Goal: Task Accomplishment & Management: Manage account settings

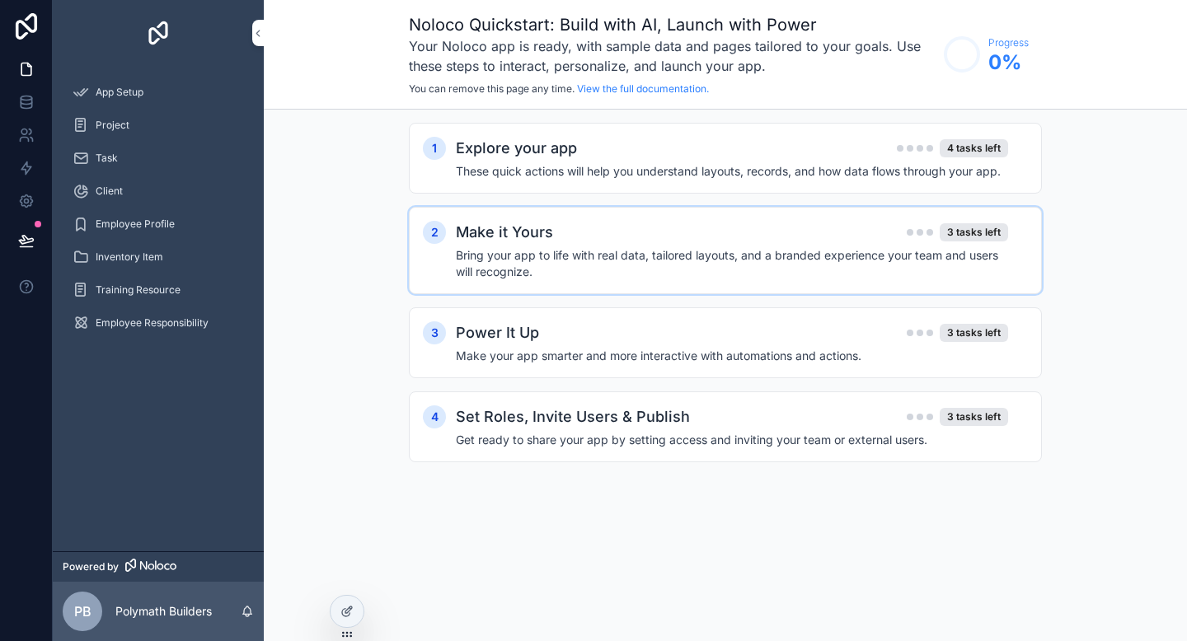
click at [520, 243] on h2 "Make it Yours" at bounding box center [504, 232] width 97 height 23
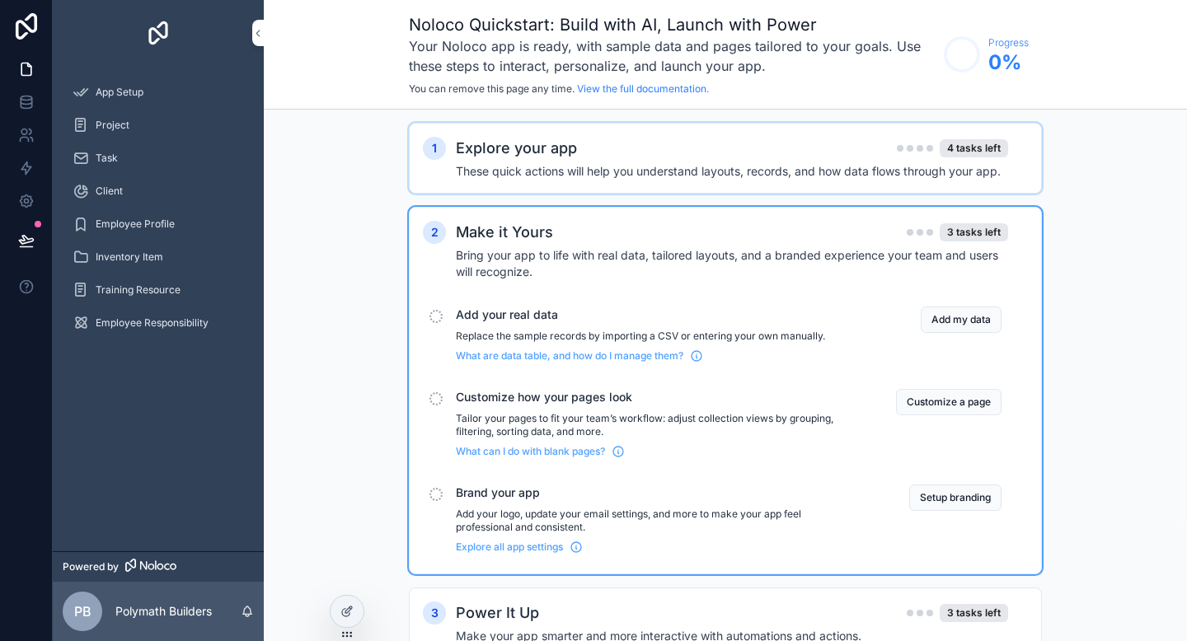
click at [851, 173] on h4 "These quick actions will help you understand layouts, records, and how data flo…" at bounding box center [732, 171] width 552 height 16
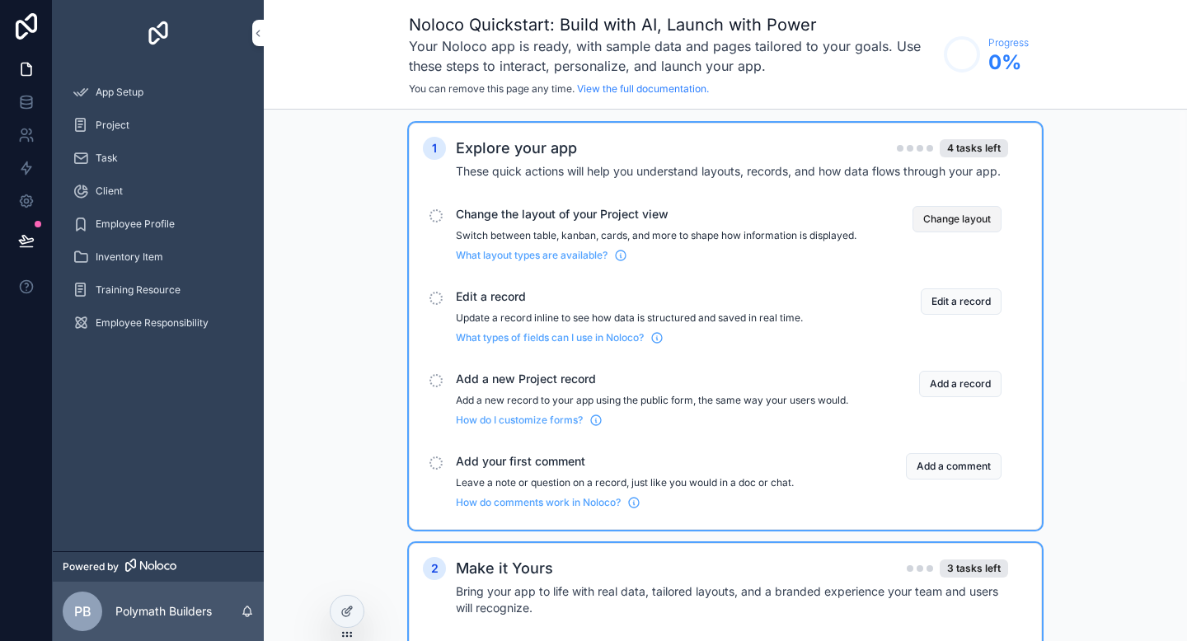
click at [941, 218] on button "Change layout" at bounding box center [956, 219] width 89 height 26
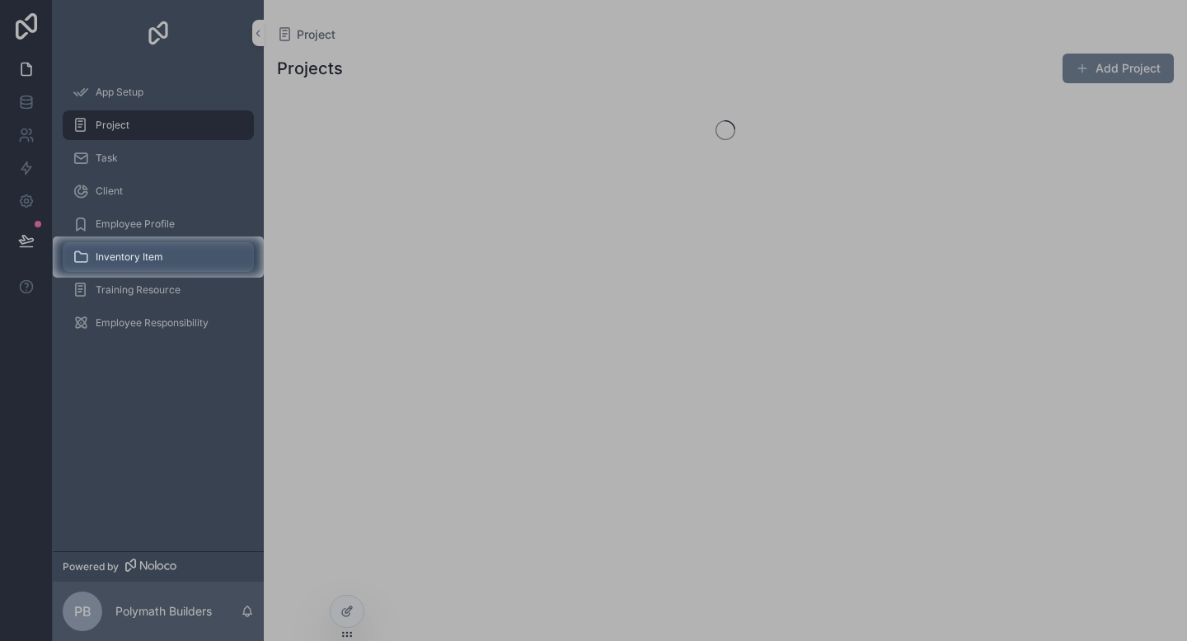
click at [153, 254] on span "Inventory Item" at bounding box center [130, 257] width 68 height 13
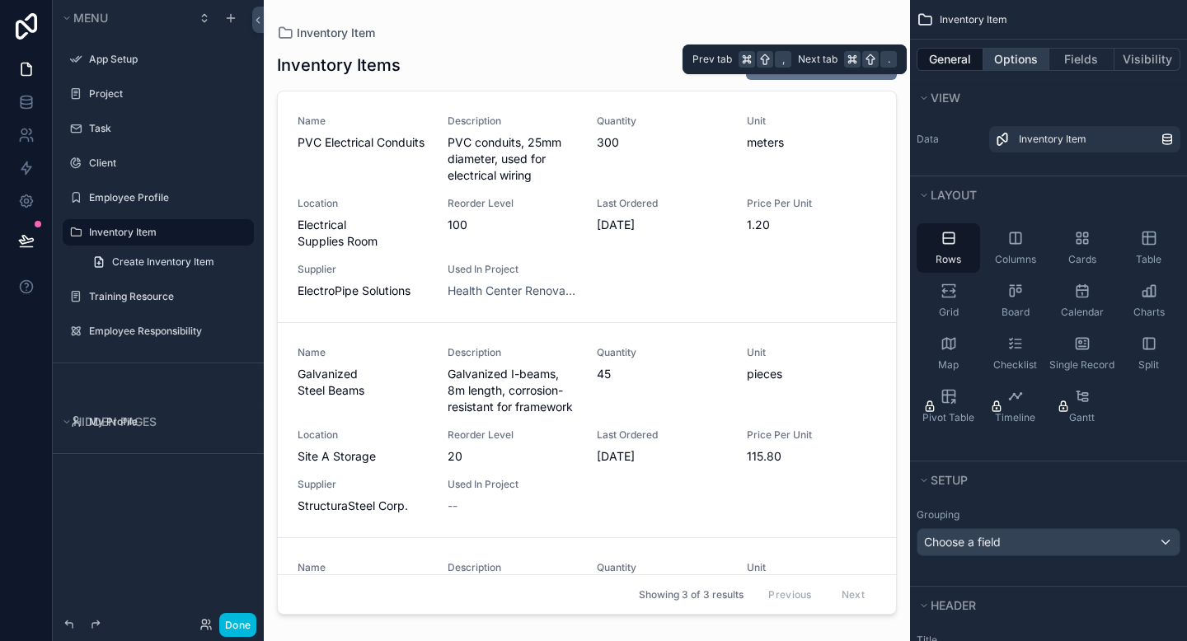
click at [1014, 65] on button "Options" at bounding box center [1016, 59] width 66 height 23
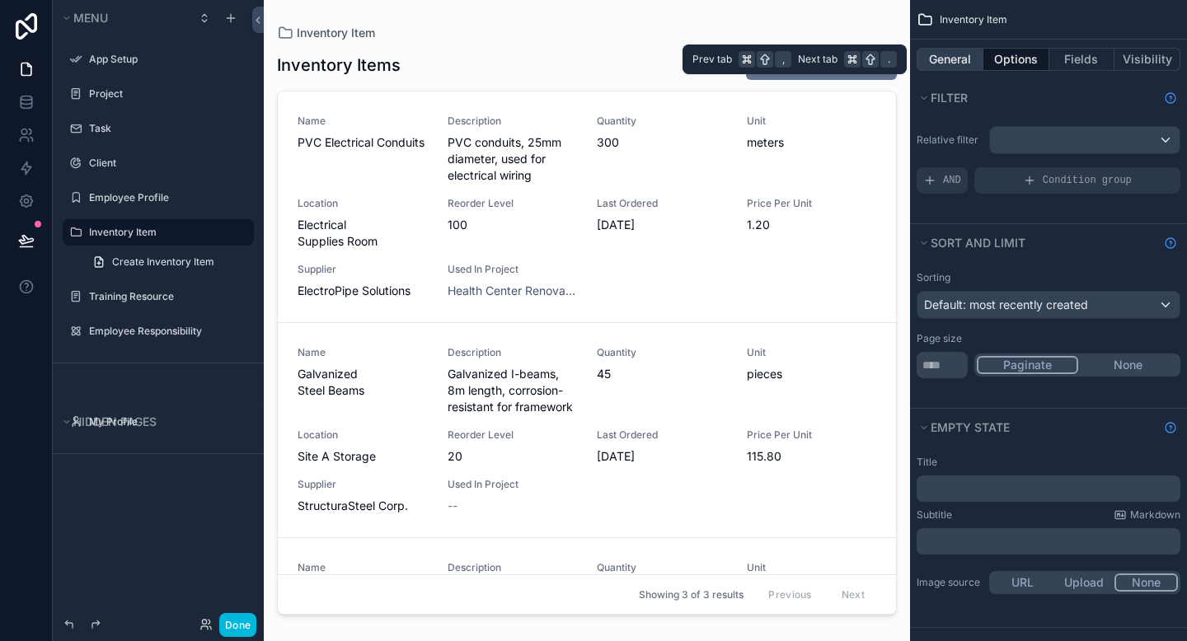
click at [959, 63] on button "General" at bounding box center [950, 59] width 67 height 23
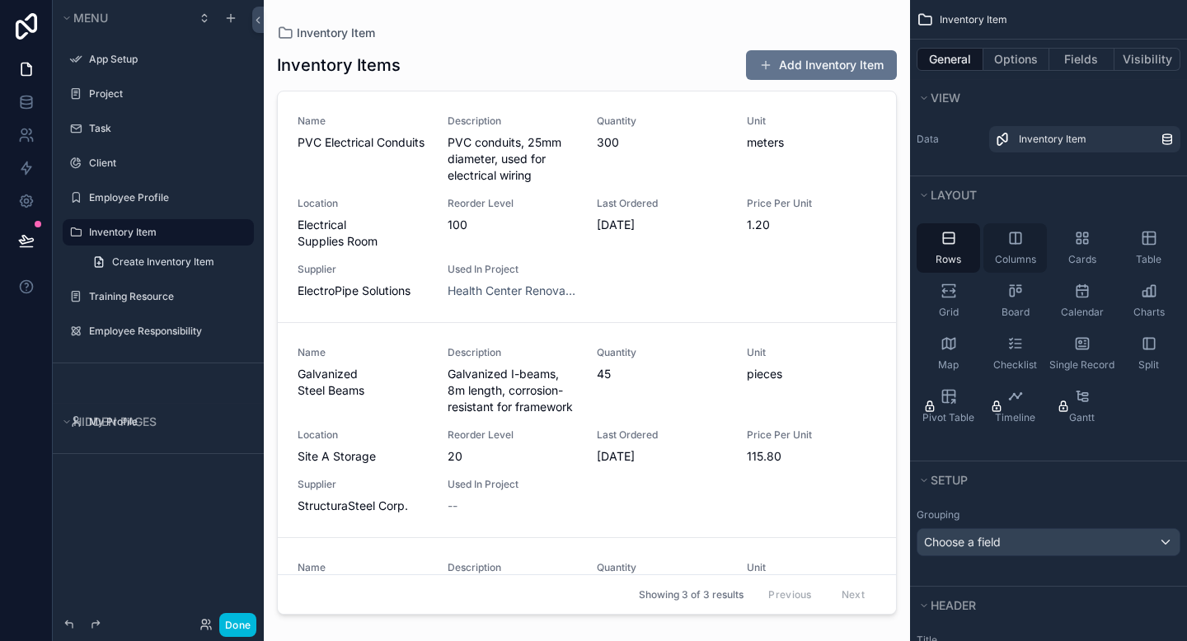
click at [1015, 243] on icon "scrollable content" at bounding box center [1015, 237] width 0 height 11
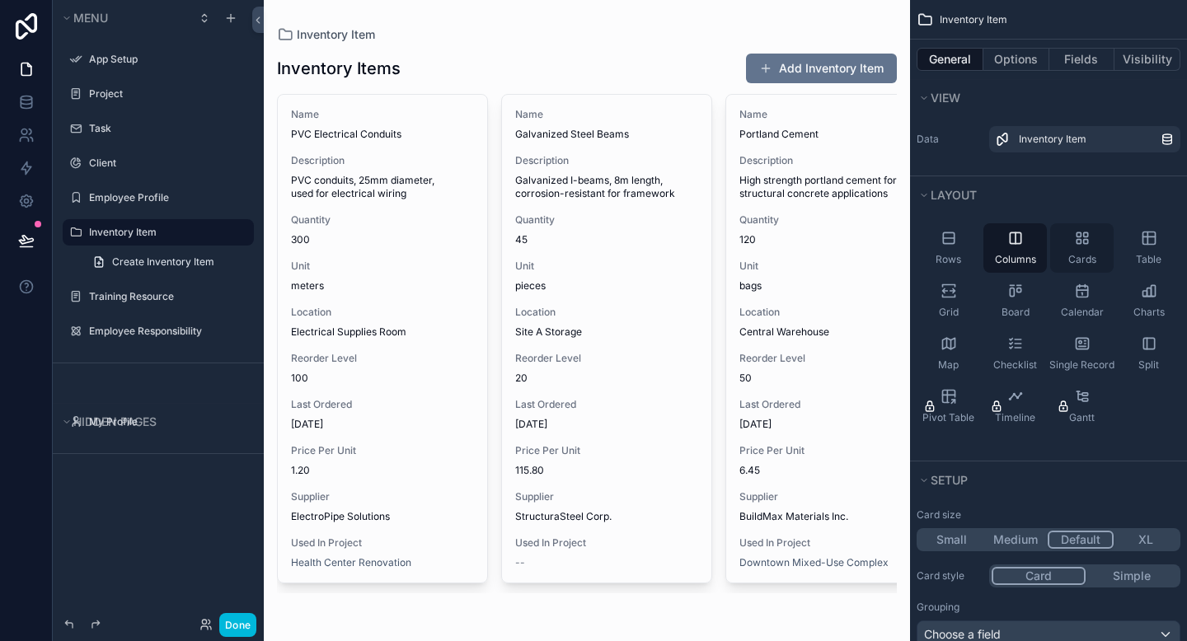
click at [1084, 251] on div "Cards" at bounding box center [1081, 247] width 63 height 49
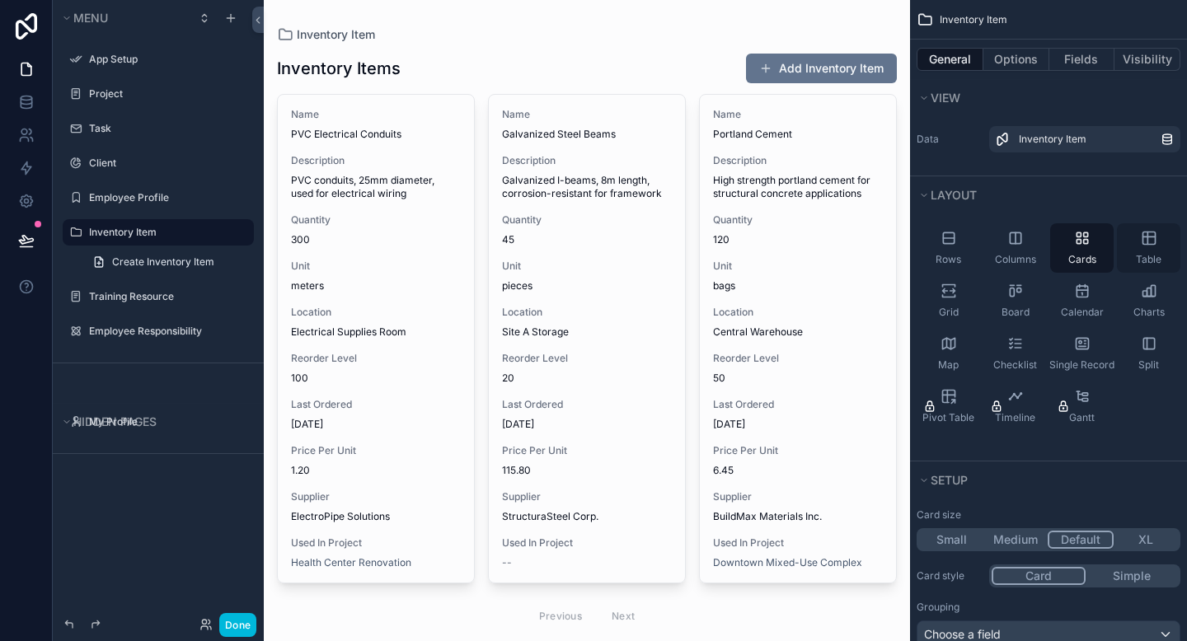
click at [1144, 246] on div "Table" at bounding box center [1148, 247] width 63 height 49
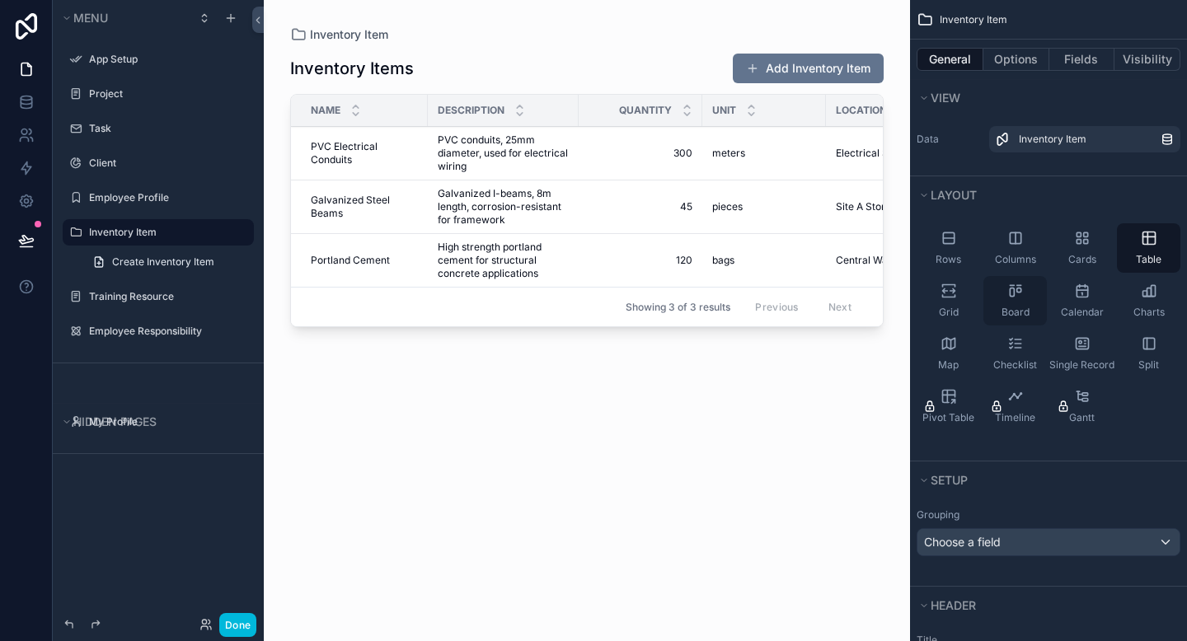
click at [1015, 303] on div "Board" at bounding box center [1014, 300] width 63 height 49
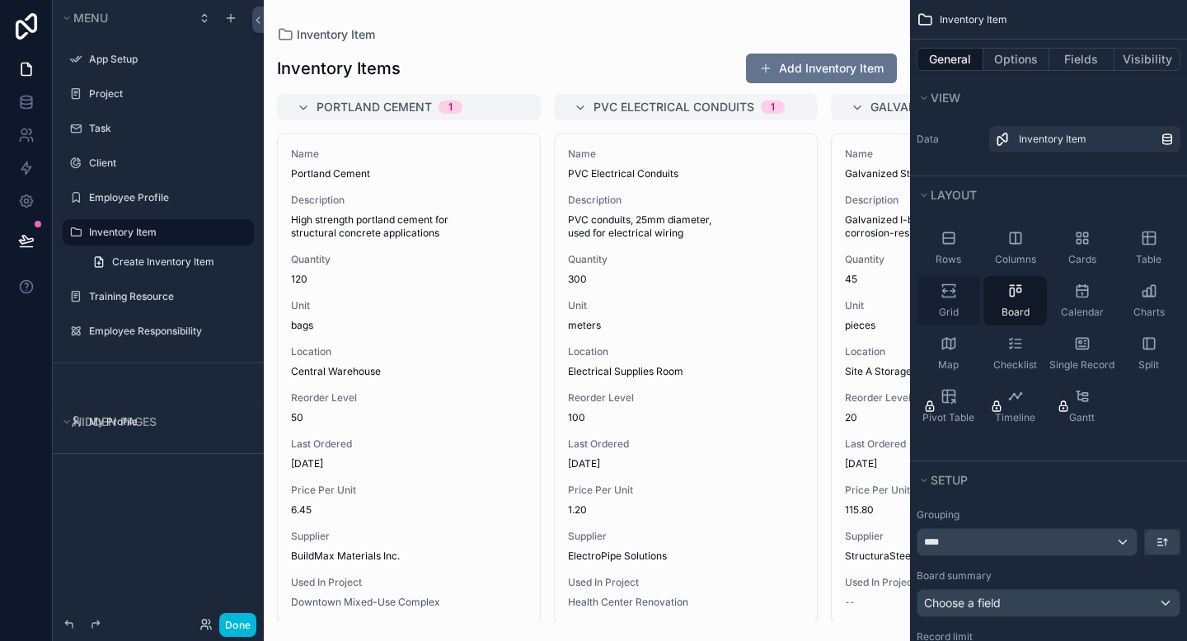
click at [957, 302] on div "Grid" at bounding box center [948, 300] width 63 height 49
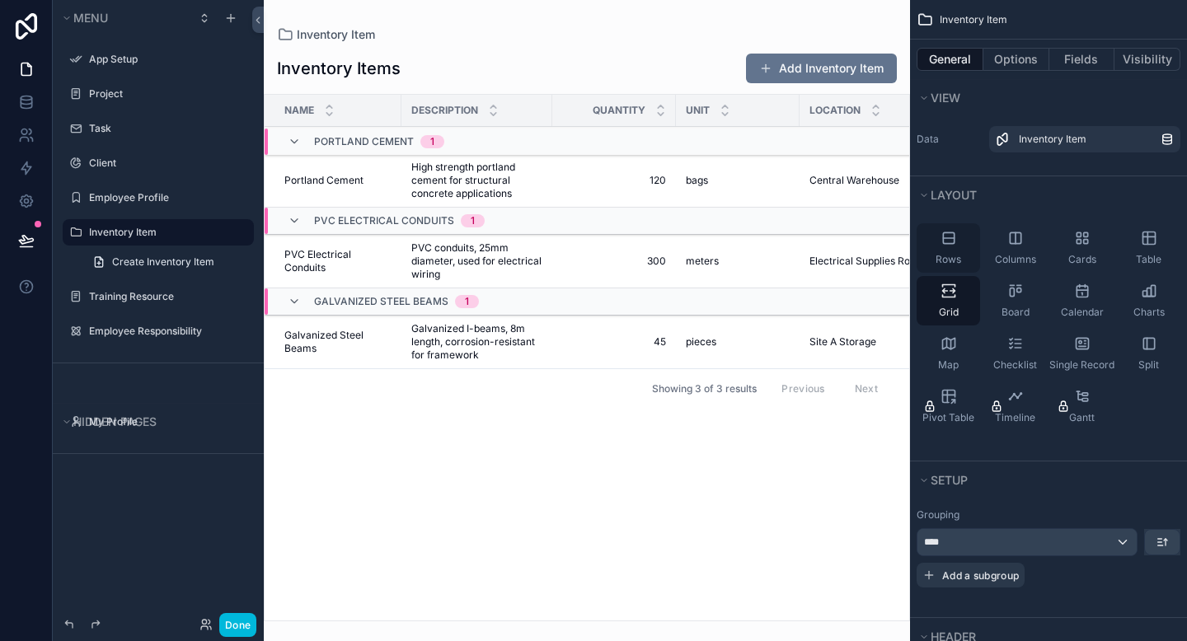
click at [950, 253] on span "Rows" at bounding box center [949, 259] width 26 height 13
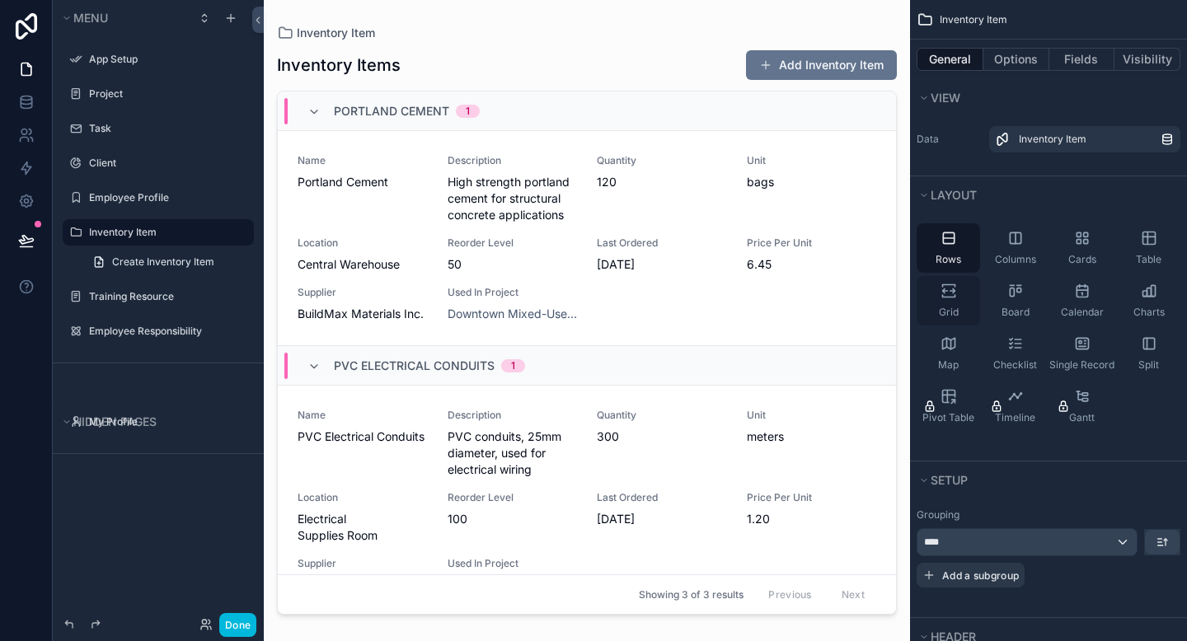
click at [950, 294] on icon "scrollable content" at bounding box center [948, 291] width 16 height 16
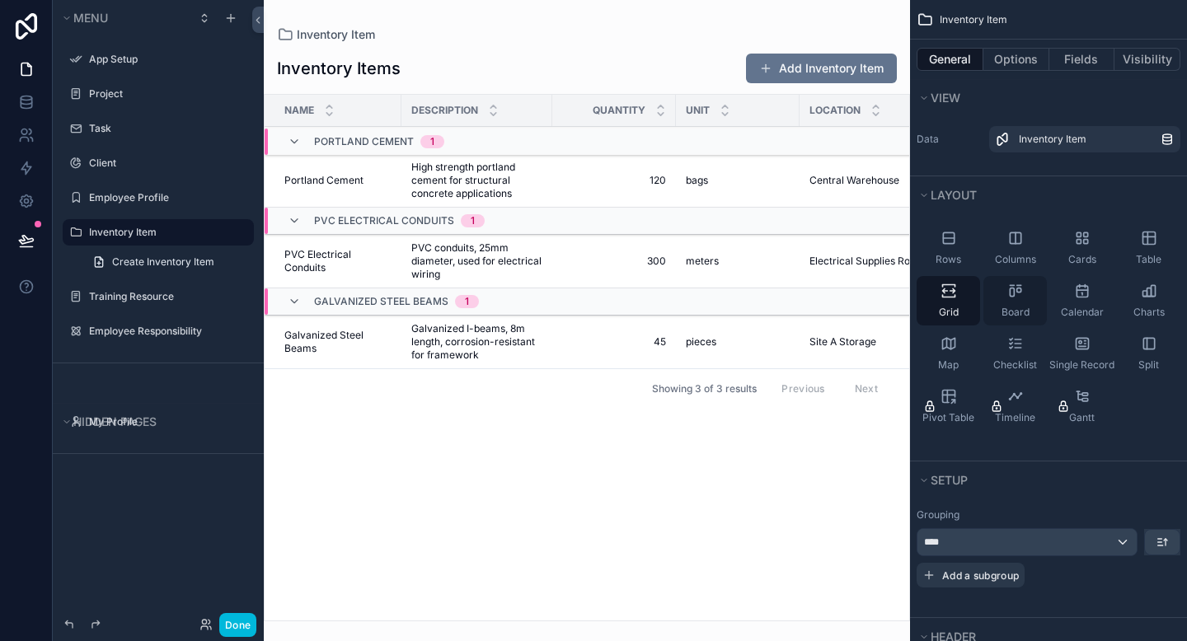
click at [1020, 301] on div "Board" at bounding box center [1014, 300] width 63 height 49
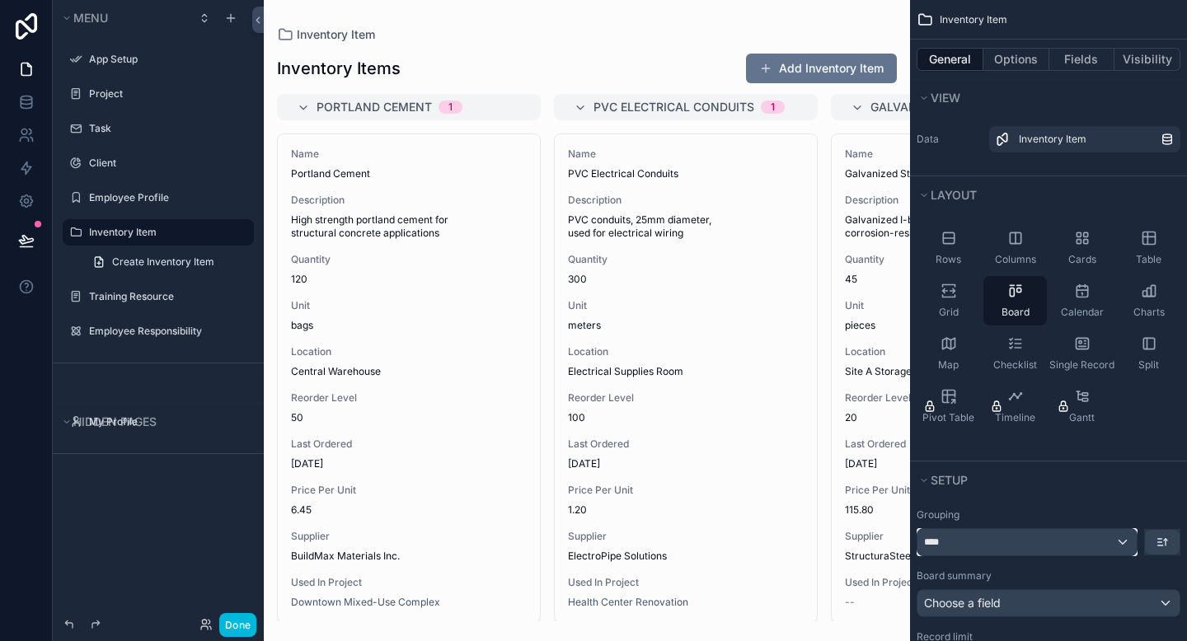
click at [1123, 539] on div "****" at bounding box center [1026, 542] width 219 height 26
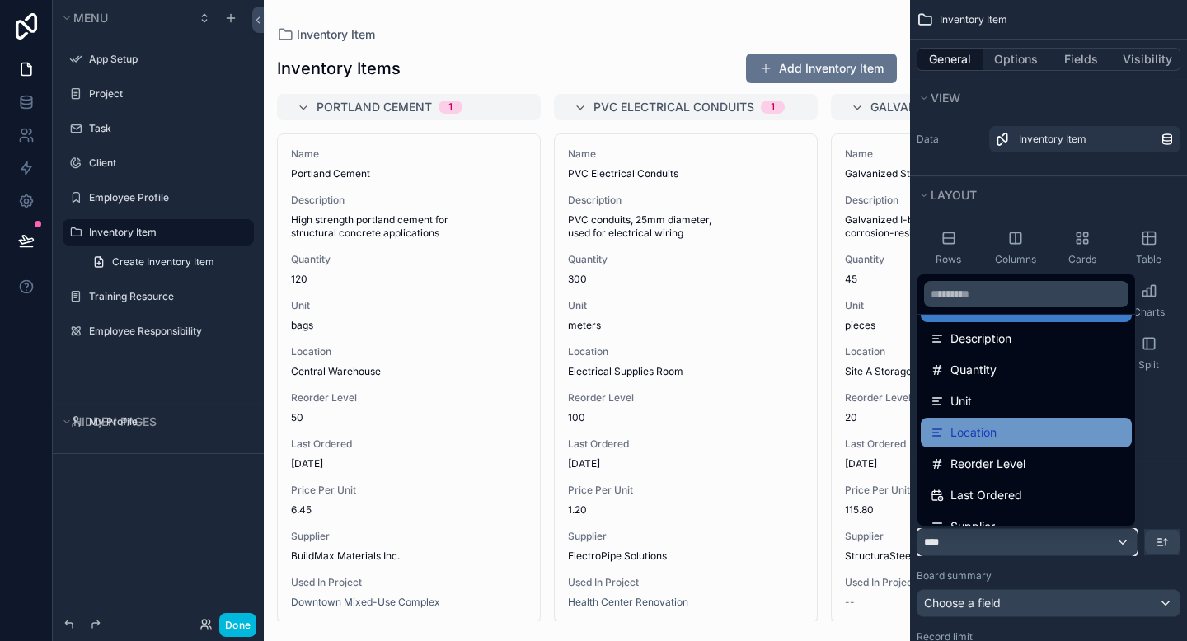
scroll to position [134, 0]
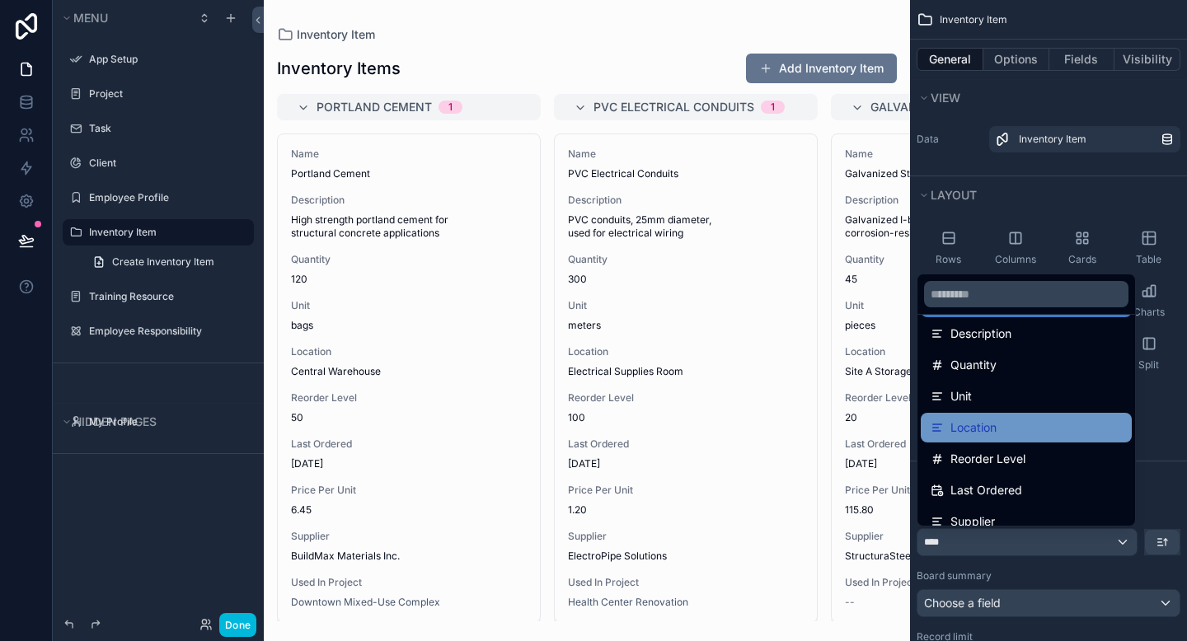
click at [992, 420] on span "Location" at bounding box center [973, 428] width 46 height 20
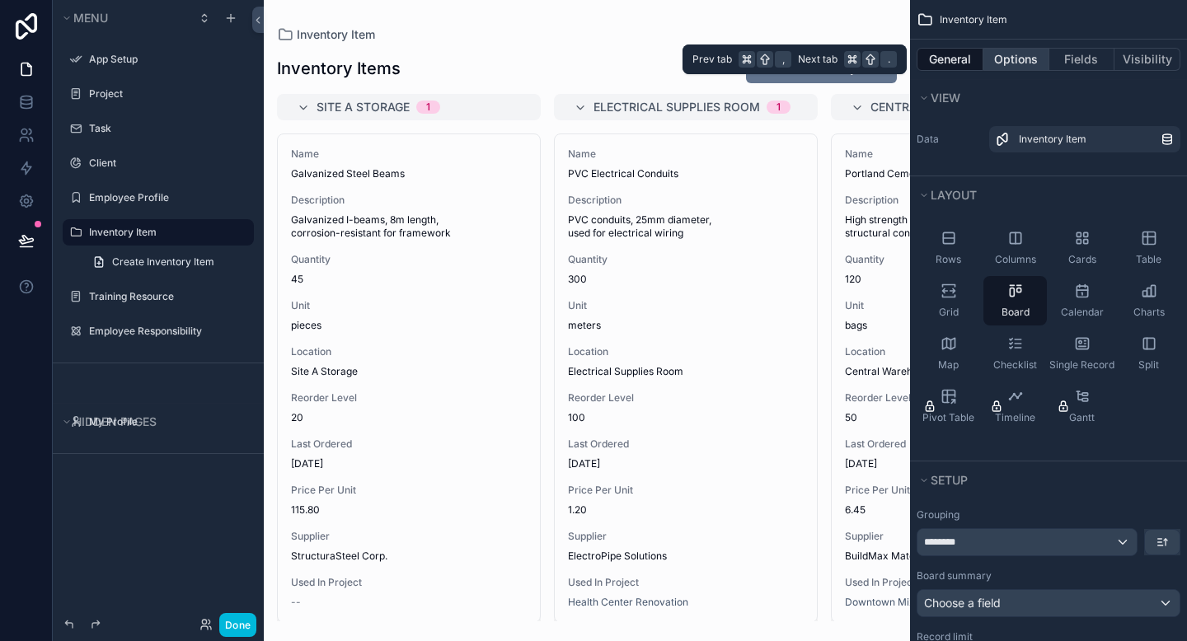
click at [1018, 63] on button "Options" at bounding box center [1016, 59] width 66 height 23
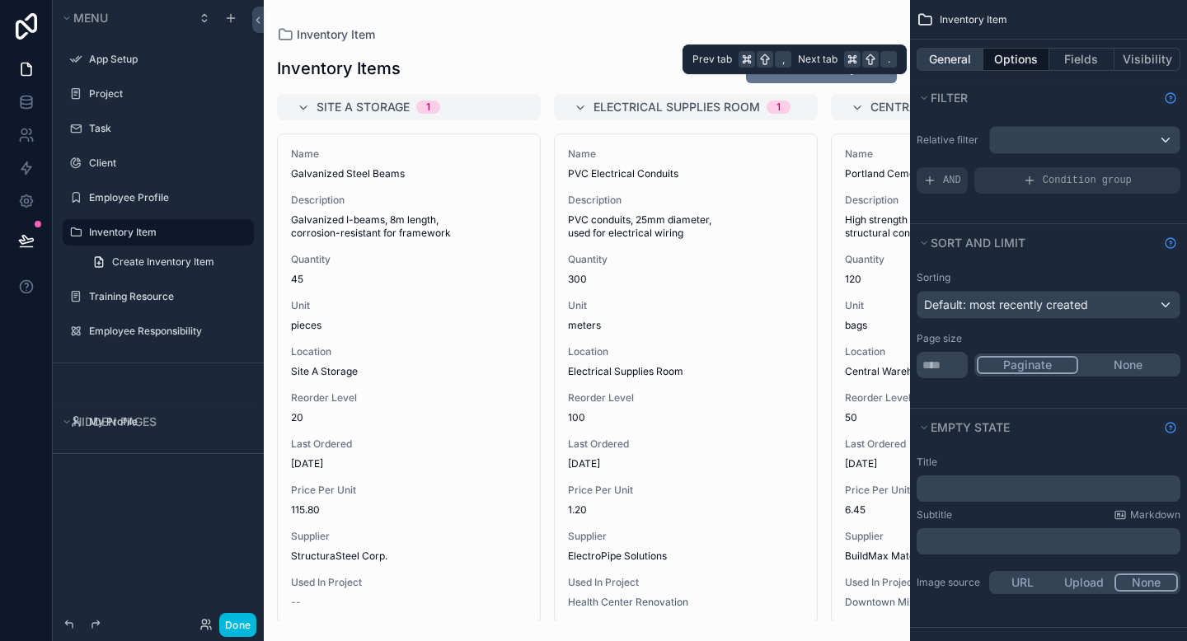
click at [959, 62] on button "General" at bounding box center [950, 59] width 67 height 23
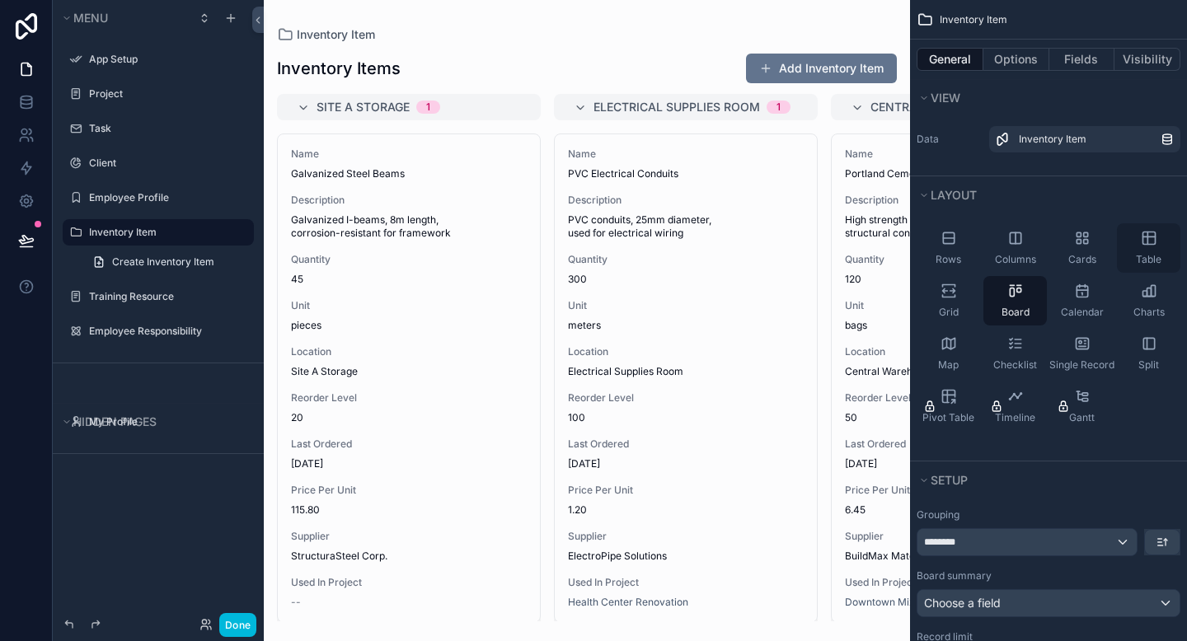
click at [1138, 243] on div "Table" at bounding box center [1148, 247] width 63 height 49
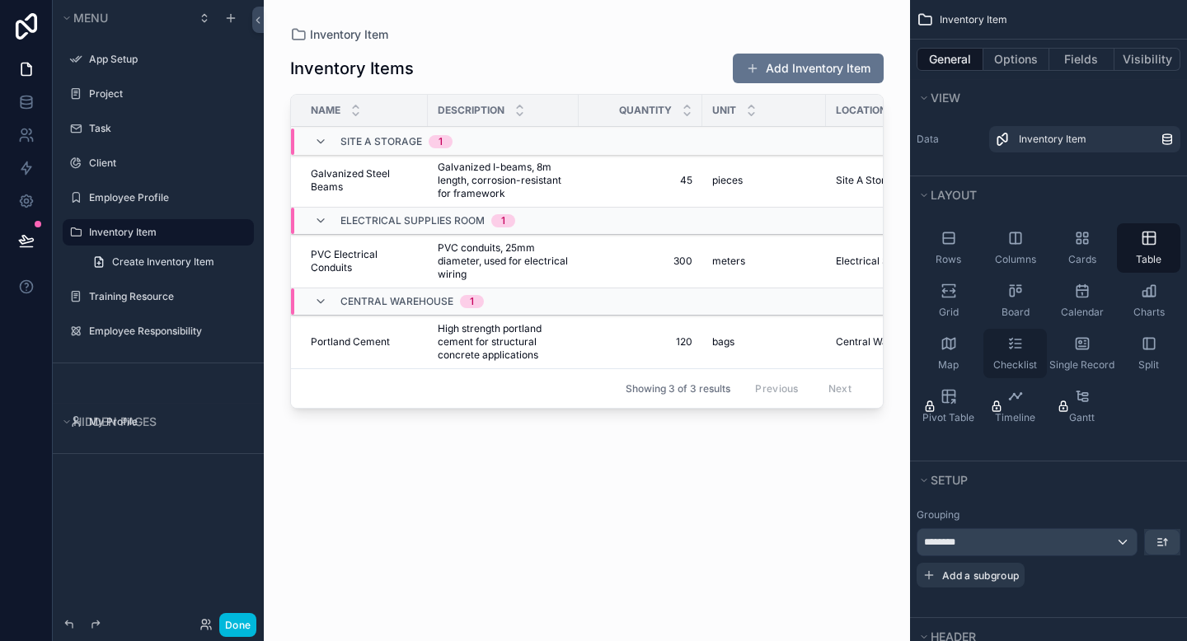
click at [1032, 345] on div "Checklist" at bounding box center [1014, 353] width 63 height 49
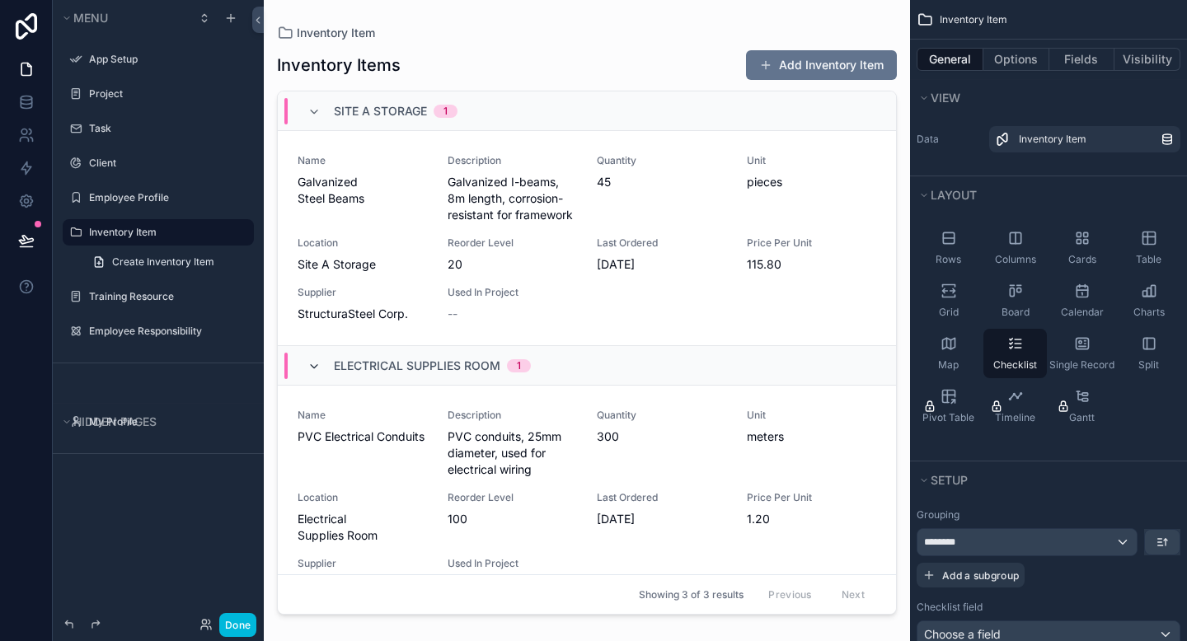
click at [308, 364] on icon "scrollable content" at bounding box center [313, 366] width 13 height 13
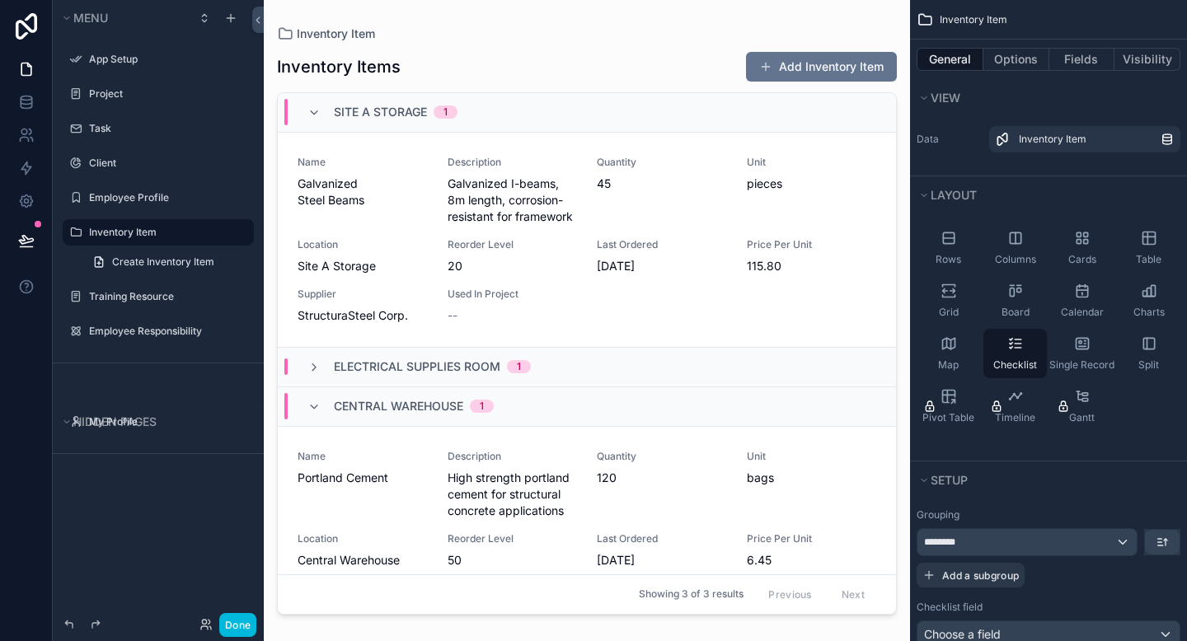
click at [305, 110] on div "Site A Storage 1" at bounding box center [383, 112] width 190 height 26
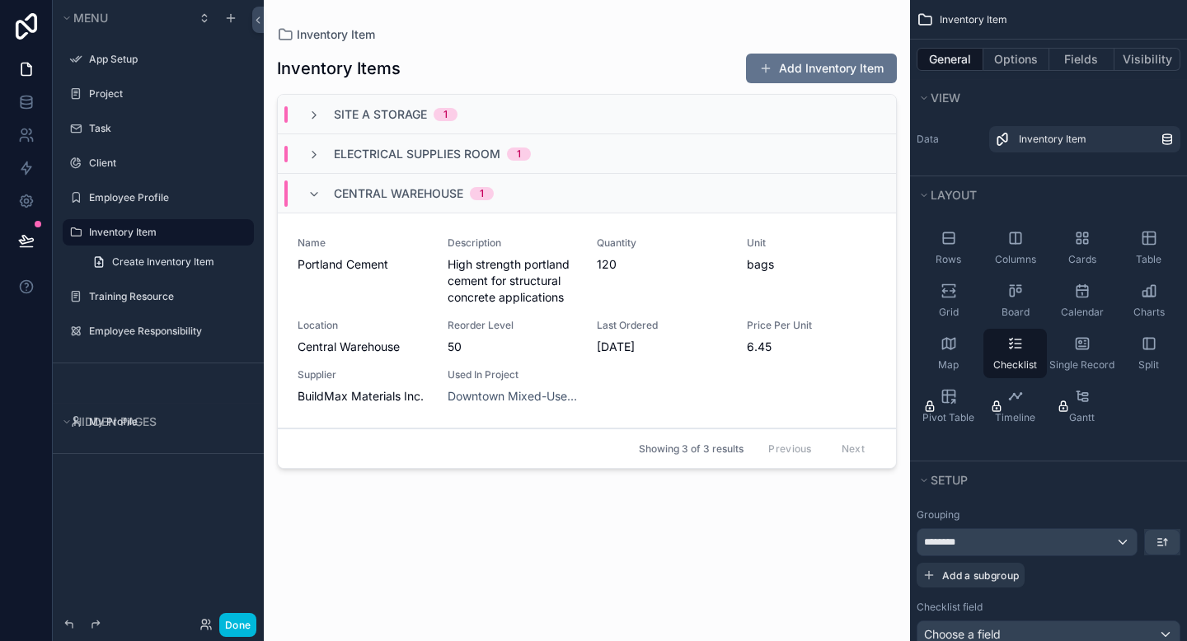
click at [317, 201] on div "Central Warehouse 1" at bounding box center [400, 194] width 186 height 26
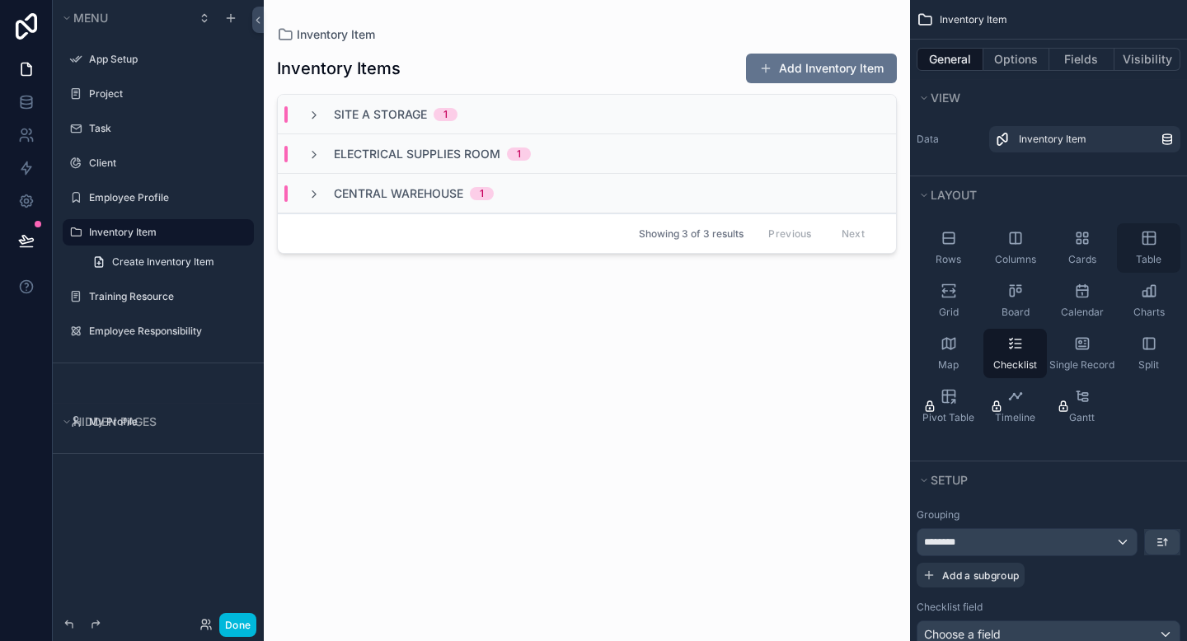
click at [1151, 250] on div "Table" at bounding box center [1148, 247] width 63 height 49
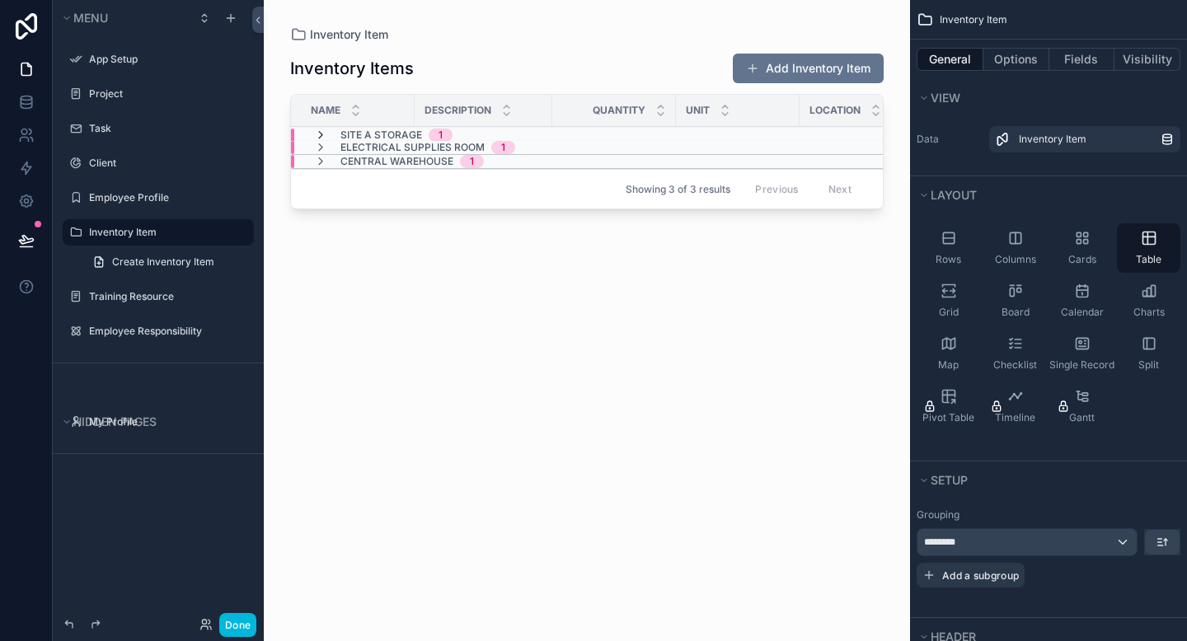
click at [322, 135] on icon "scrollable content" at bounding box center [320, 135] width 13 height 13
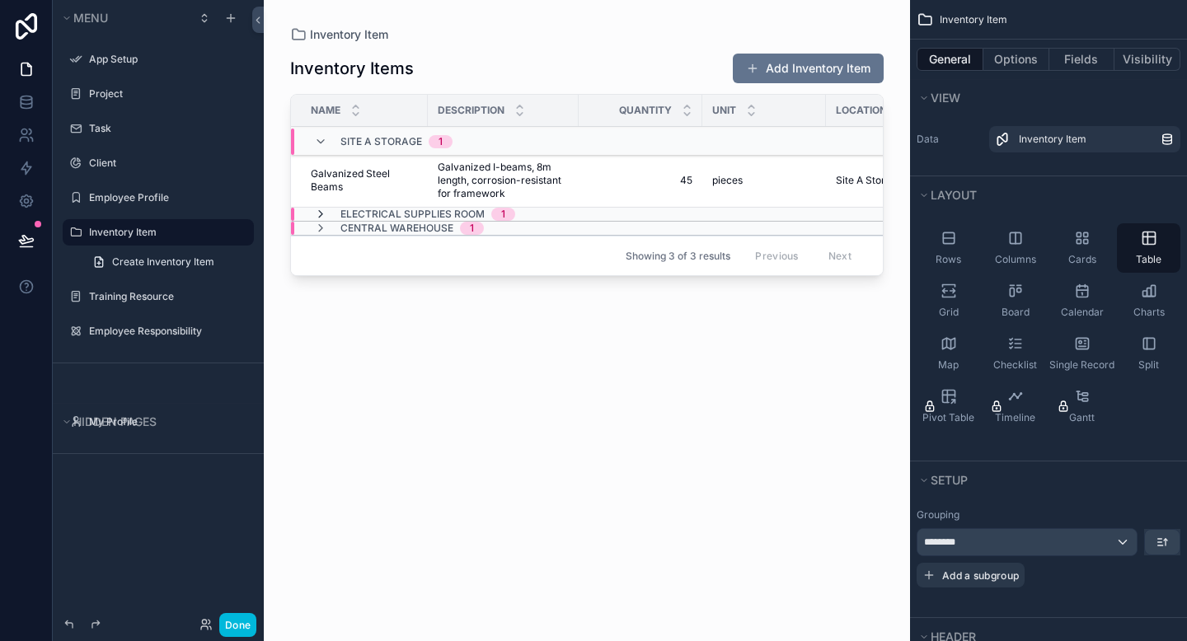
click at [320, 212] on icon "scrollable content" at bounding box center [320, 214] width 13 height 13
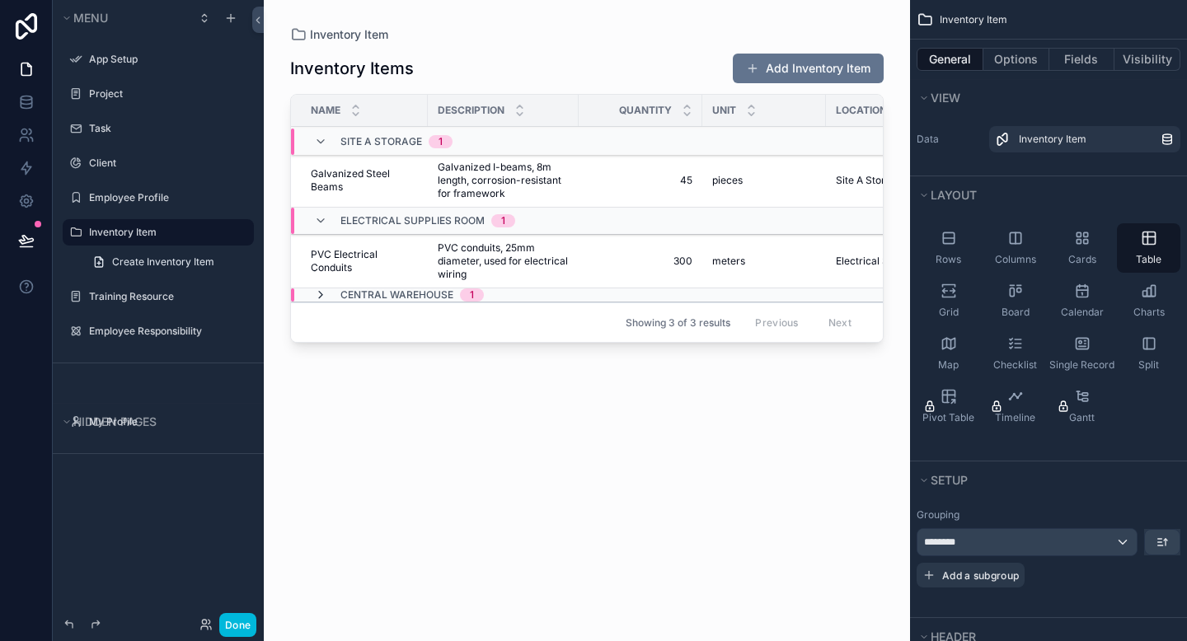
click at [321, 289] on icon "scrollable content" at bounding box center [320, 294] width 13 height 13
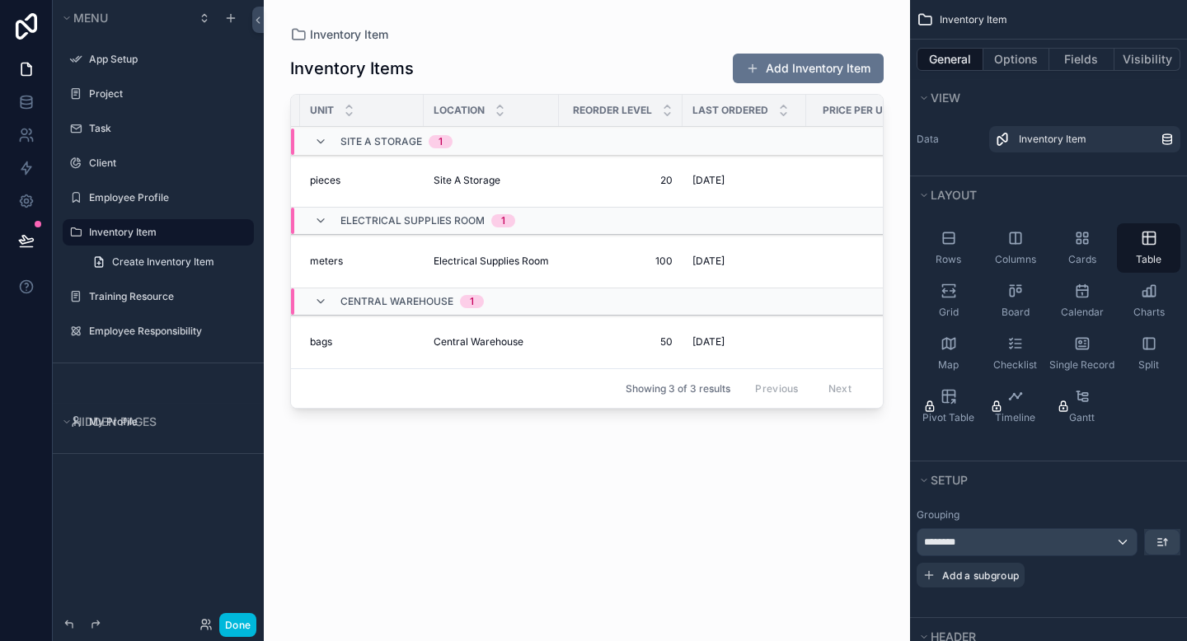
scroll to position [0, 403]
click at [654, 176] on span "20" at bounding box center [620, 180] width 104 height 13
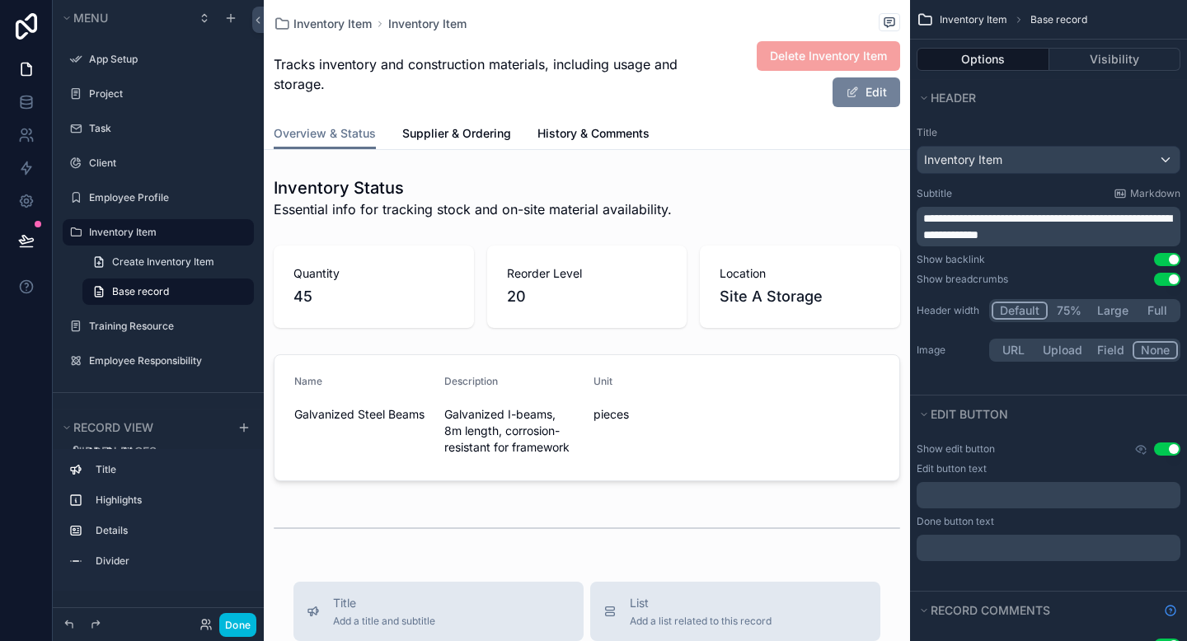
click at [879, 88] on button "Edit" at bounding box center [866, 92] width 68 height 30
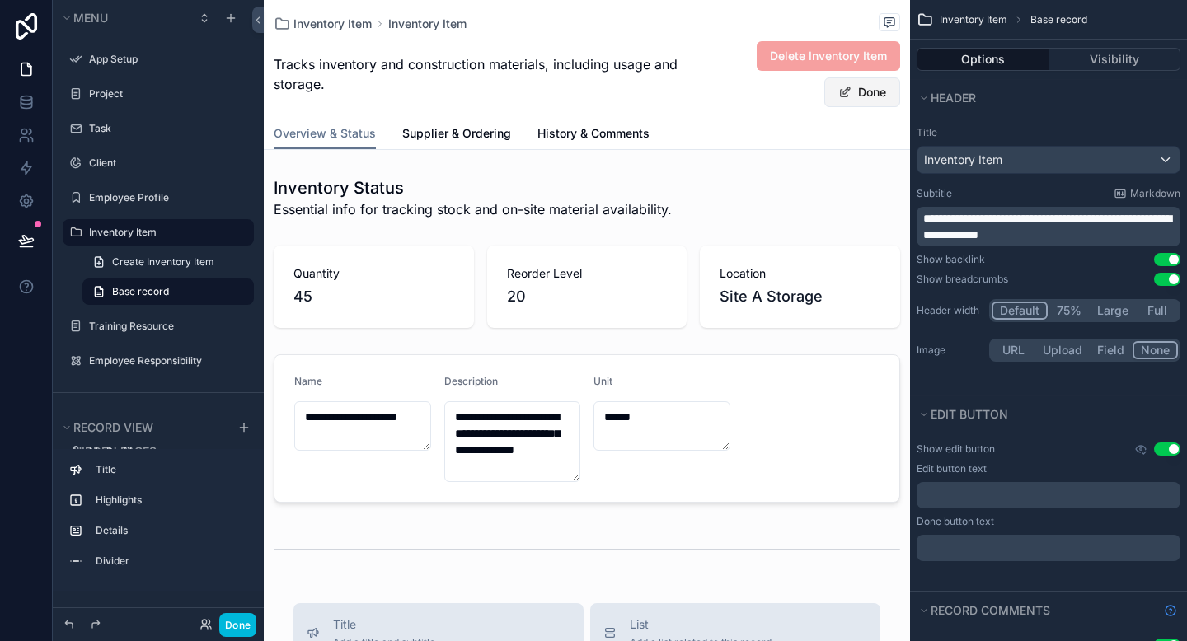
click at [865, 94] on button "Done" at bounding box center [862, 92] width 76 height 30
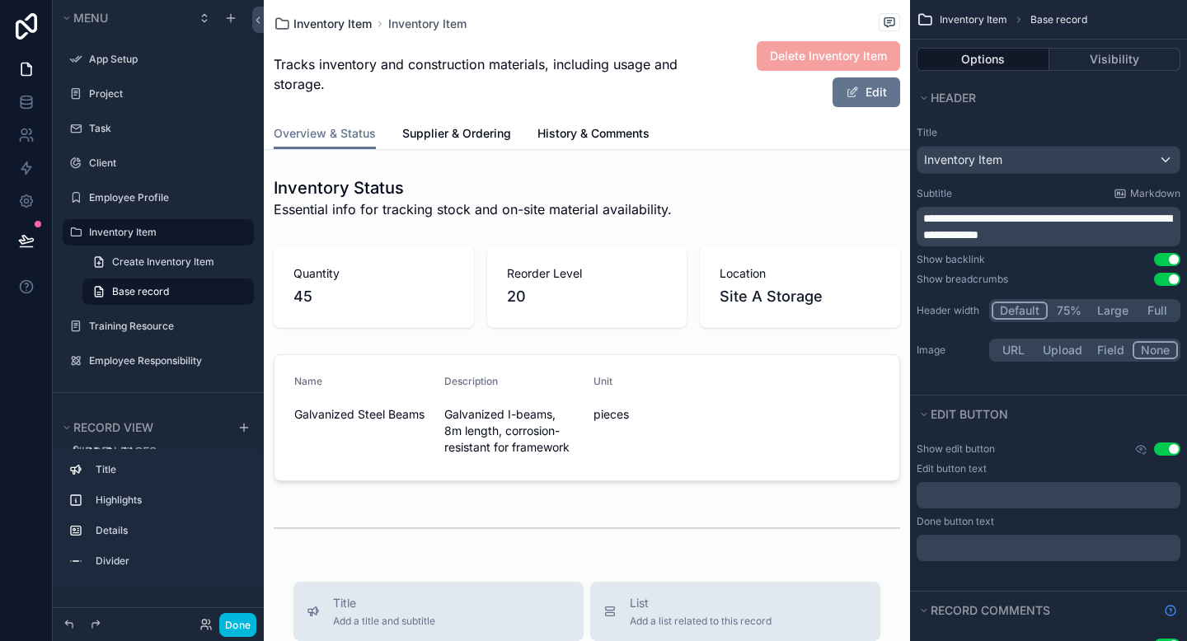
click at [328, 19] on span "Inventory Item" at bounding box center [332, 24] width 78 height 16
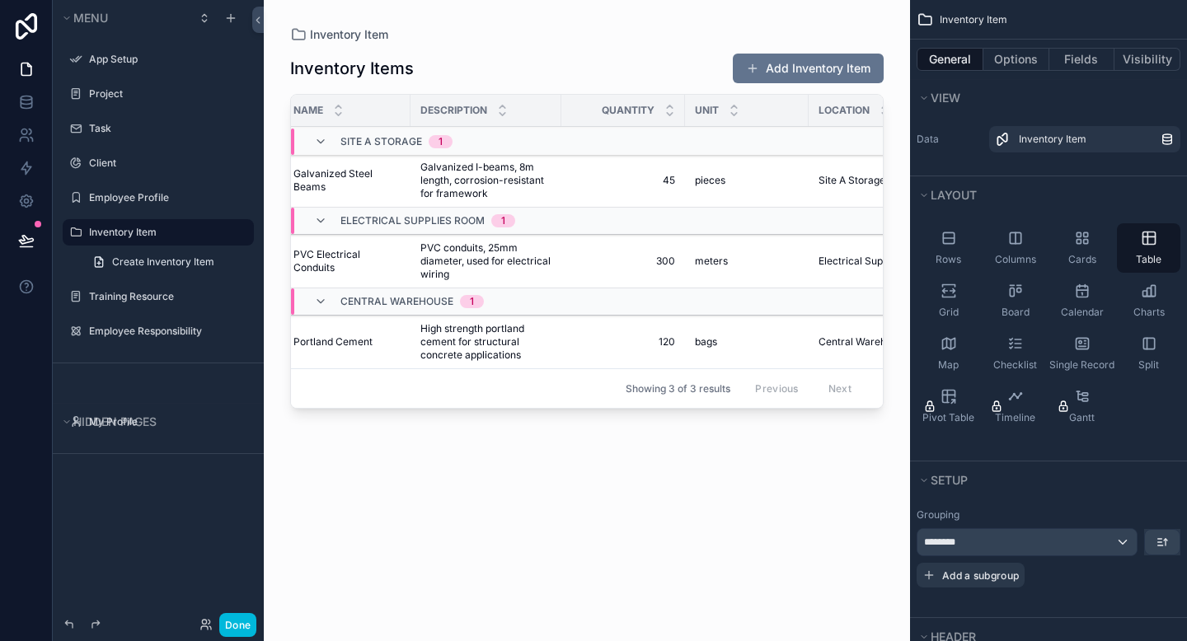
scroll to position [0, 16]
click at [504, 183] on span "Galvanized I-beams, 8m length, corrosion-resistant for framework" at bounding box center [487, 181] width 131 height 40
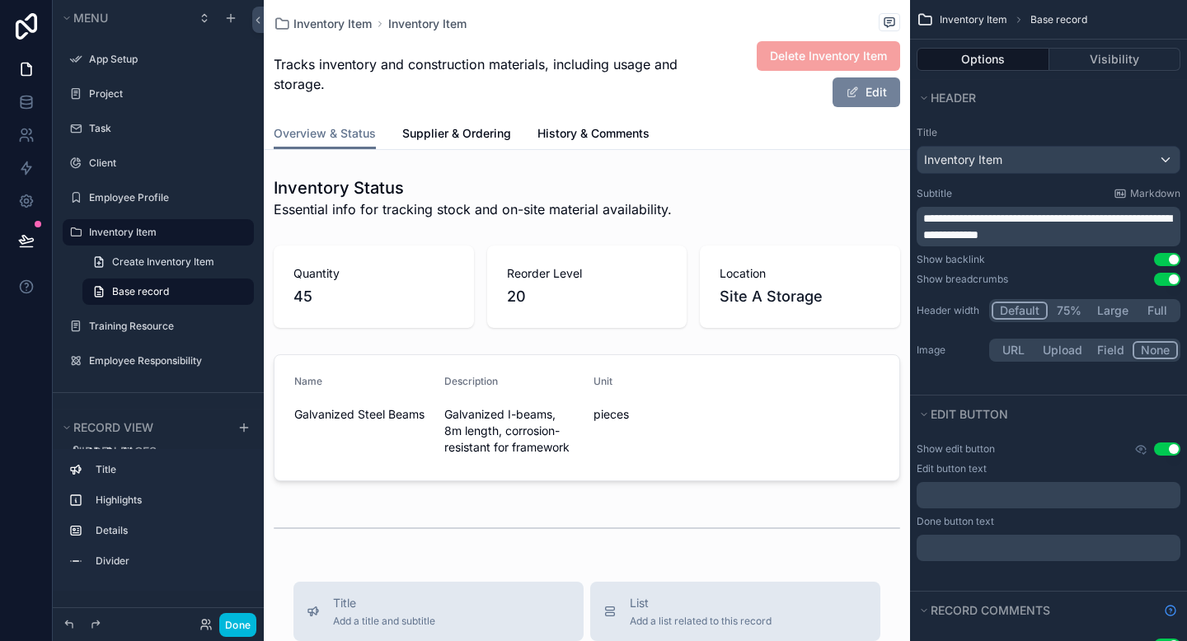
click at [851, 101] on button "Edit" at bounding box center [866, 92] width 68 height 30
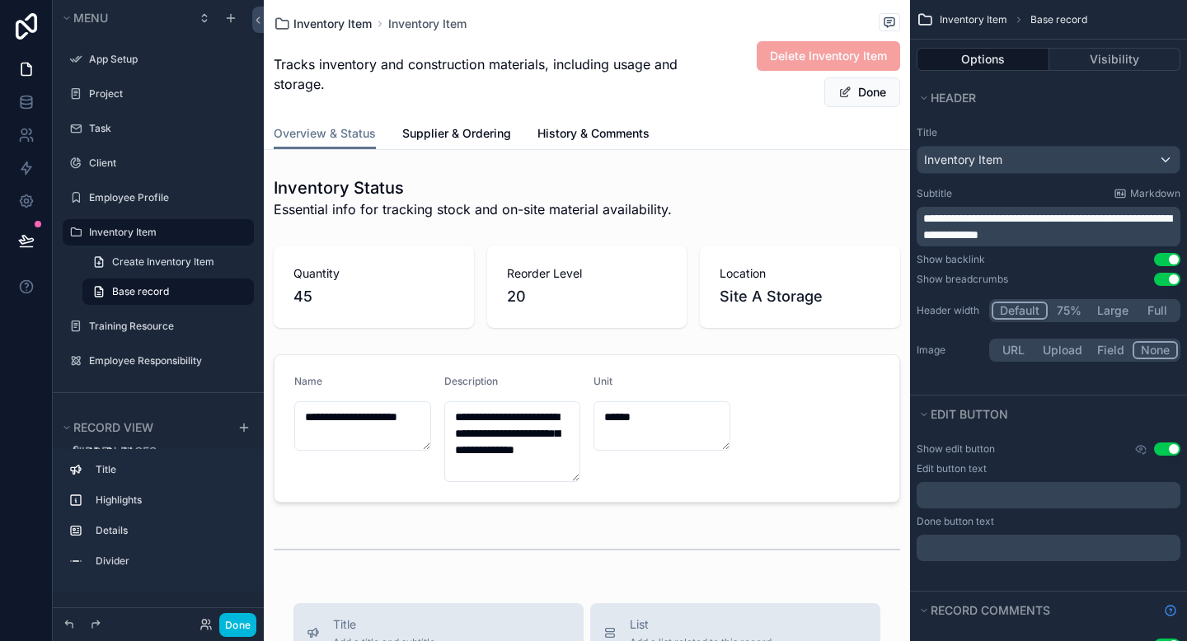
click at [323, 25] on span "Inventory Item" at bounding box center [332, 24] width 78 height 16
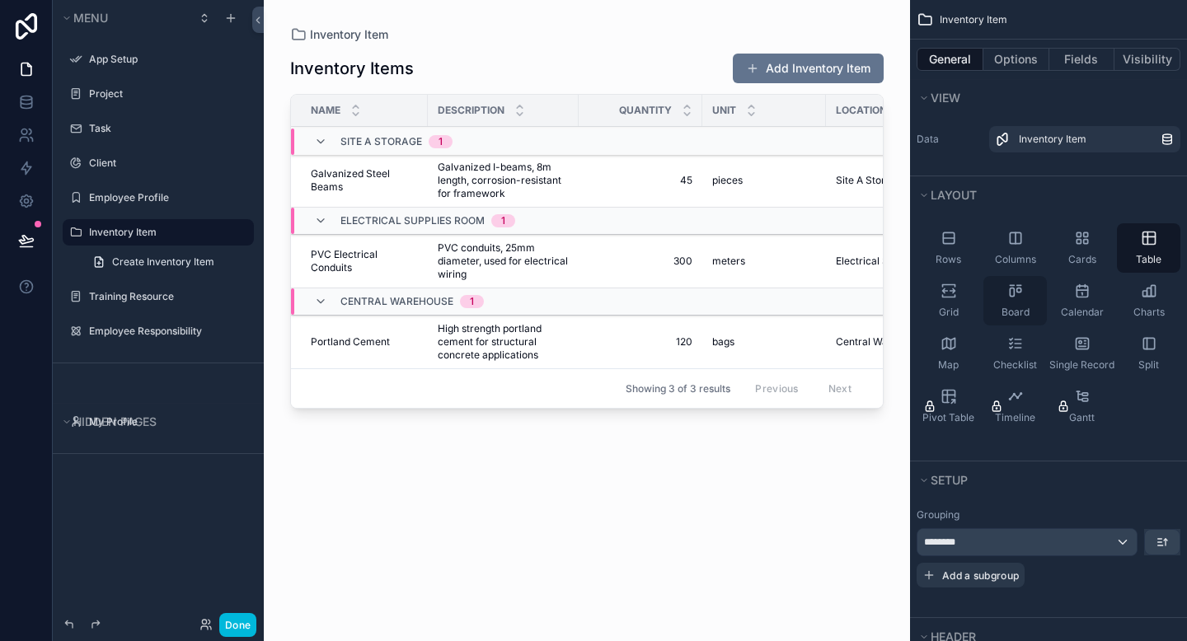
click at [1020, 303] on div "Board" at bounding box center [1014, 300] width 63 height 49
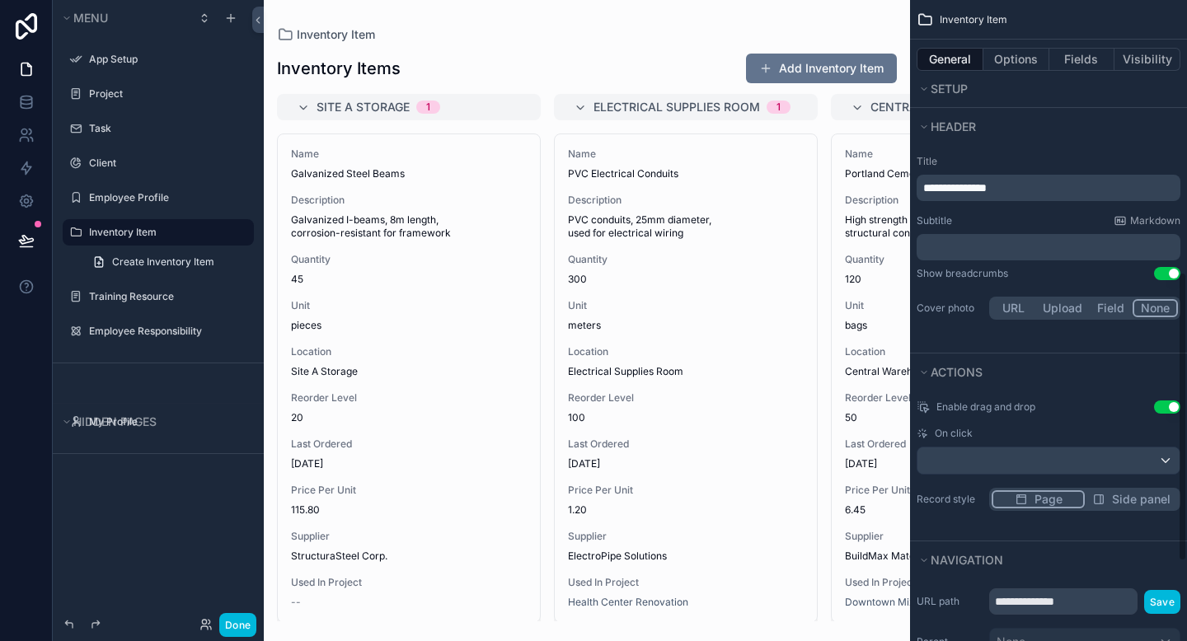
scroll to position [601, 0]
click at [1066, 312] on button "Upload" at bounding box center [1062, 307] width 54 height 18
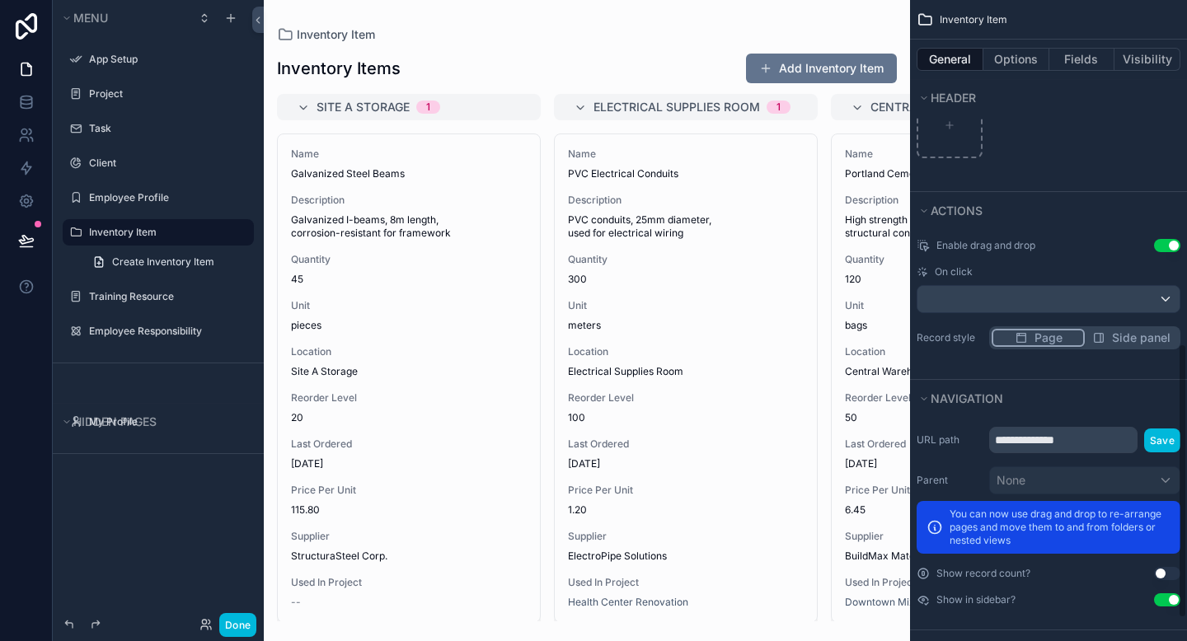
scroll to position [856, 0]
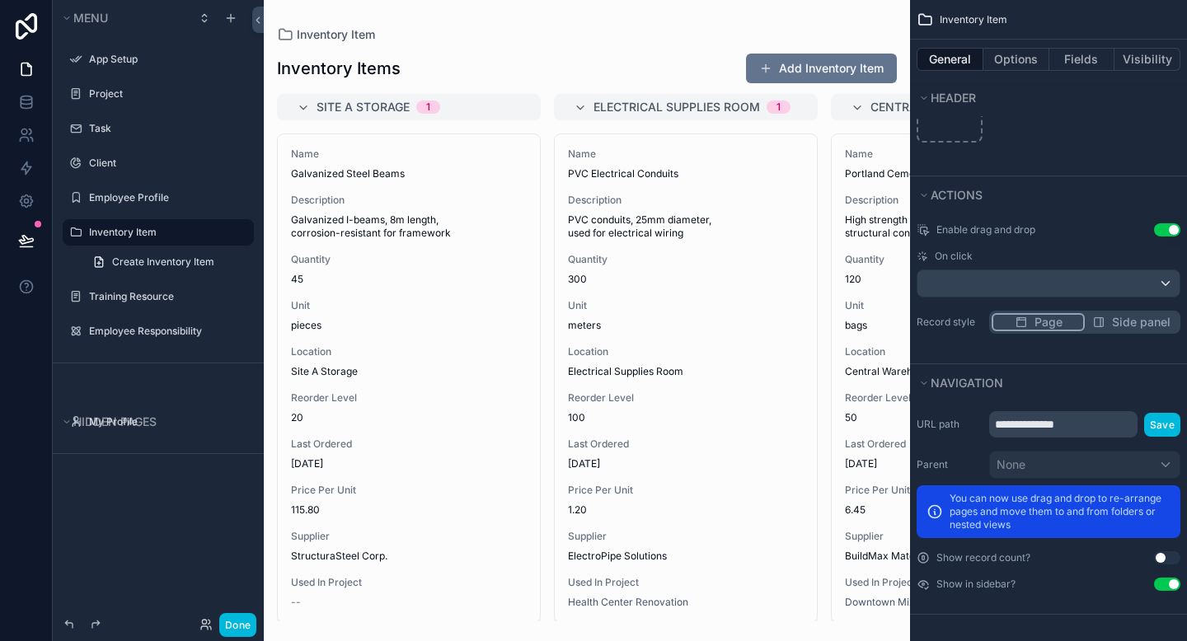
click at [1173, 564] on button "Use setting" at bounding box center [1167, 557] width 26 height 13
click at [1165, 588] on button "Use setting" at bounding box center [1167, 584] width 26 height 13
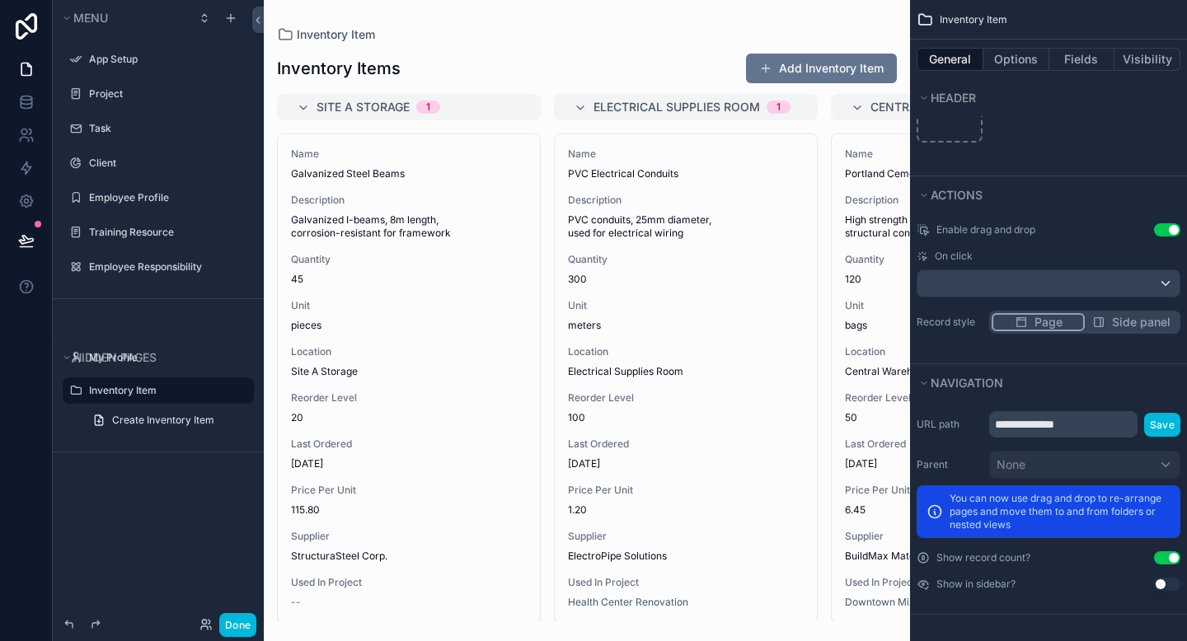
click at [1165, 588] on button "Use setting" at bounding box center [1167, 584] width 26 height 13
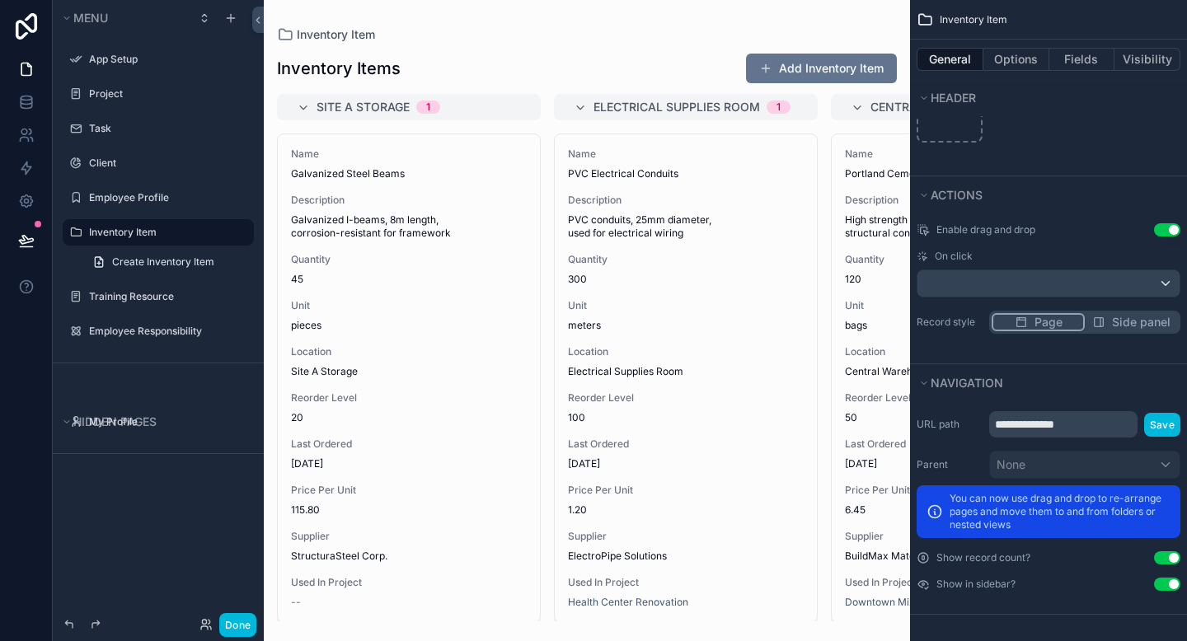
click at [1167, 595] on div "**********" at bounding box center [1048, 501] width 277 height 193
click at [1165, 585] on button "Use setting" at bounding box center [1167, 584] width 26 height 13
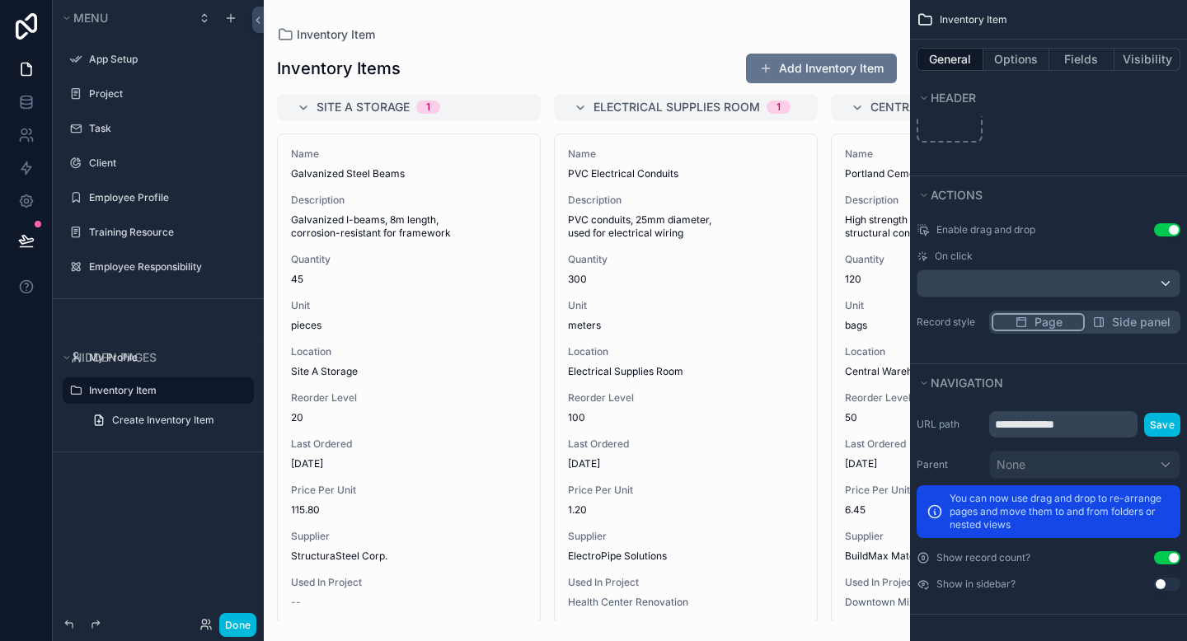
click at [1165, 585] on button "Use setting" at bounding box center [1167, 584] width 26 height 13
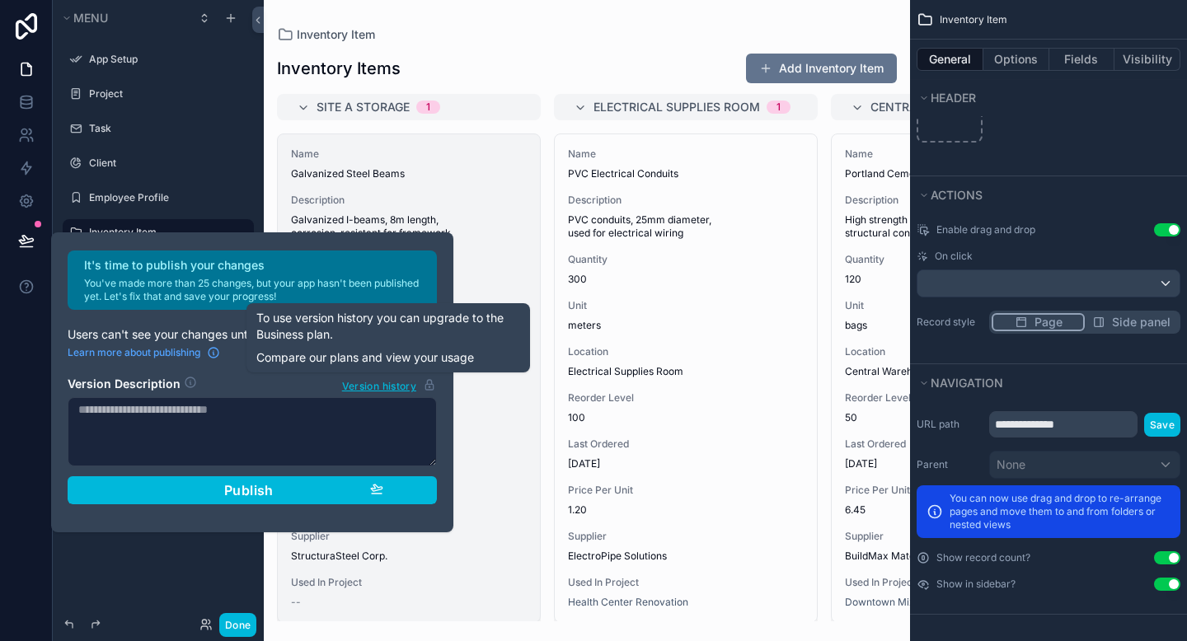
click at [516, 278] on span "45" at bounding box center [409, 279] width 236 height 13
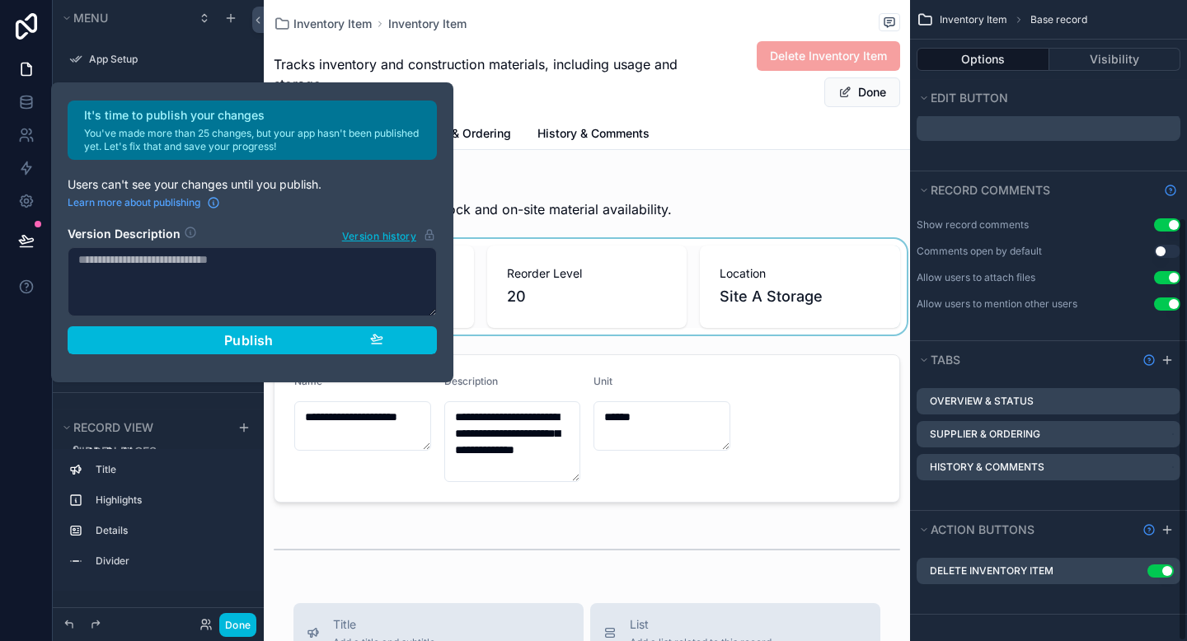
scroll to position [420, 0]
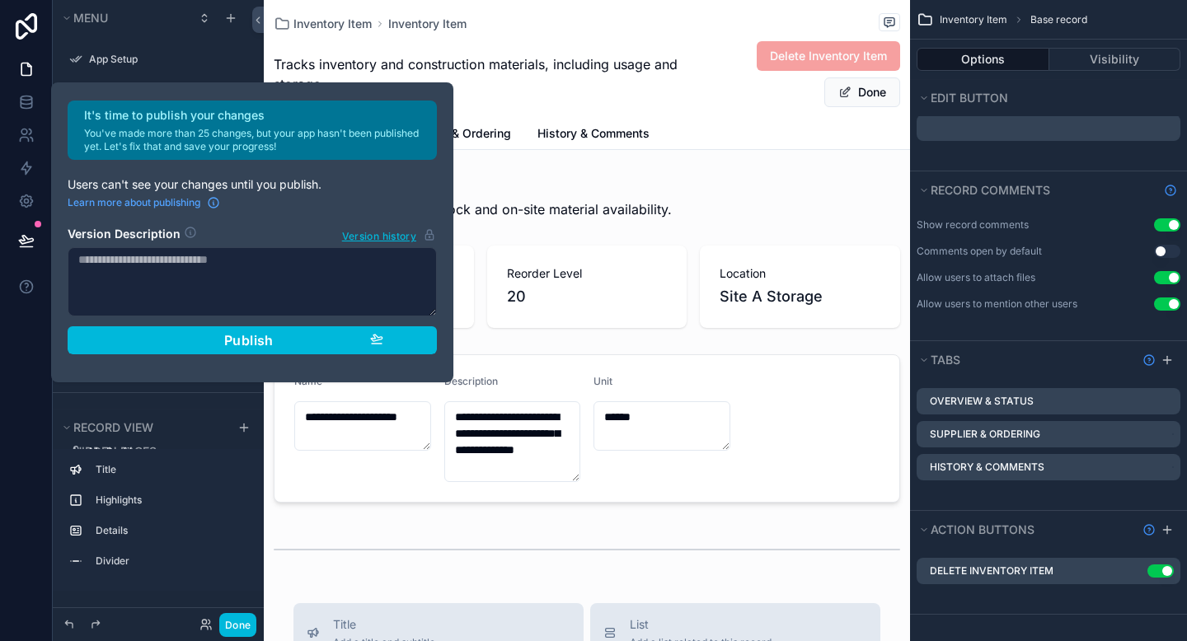
click at [357, 342] on div "Publish" at bounding box center [252, 340] width 262 height 16
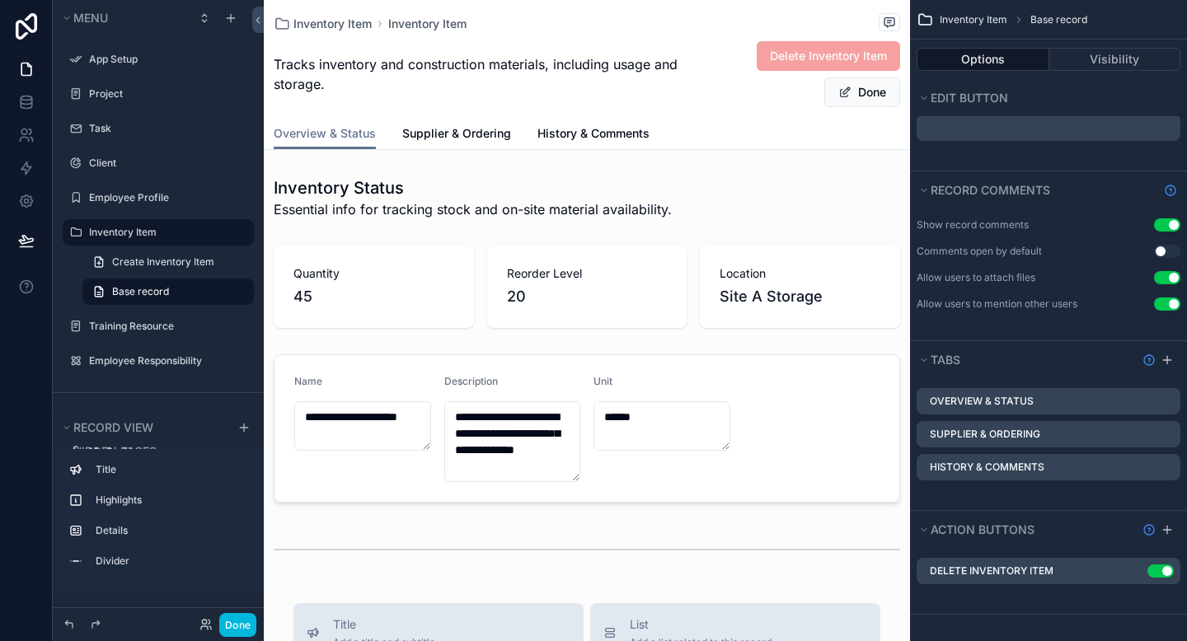
click at [471, 115] on div "Inventory Item Inventory Item Tracks inventory and construction materials, incl…" at bounding box center [587, 59] width 626 height 118
click at [237, 626] on button "Done" at bounding box center [237, 625] width 37 height 24
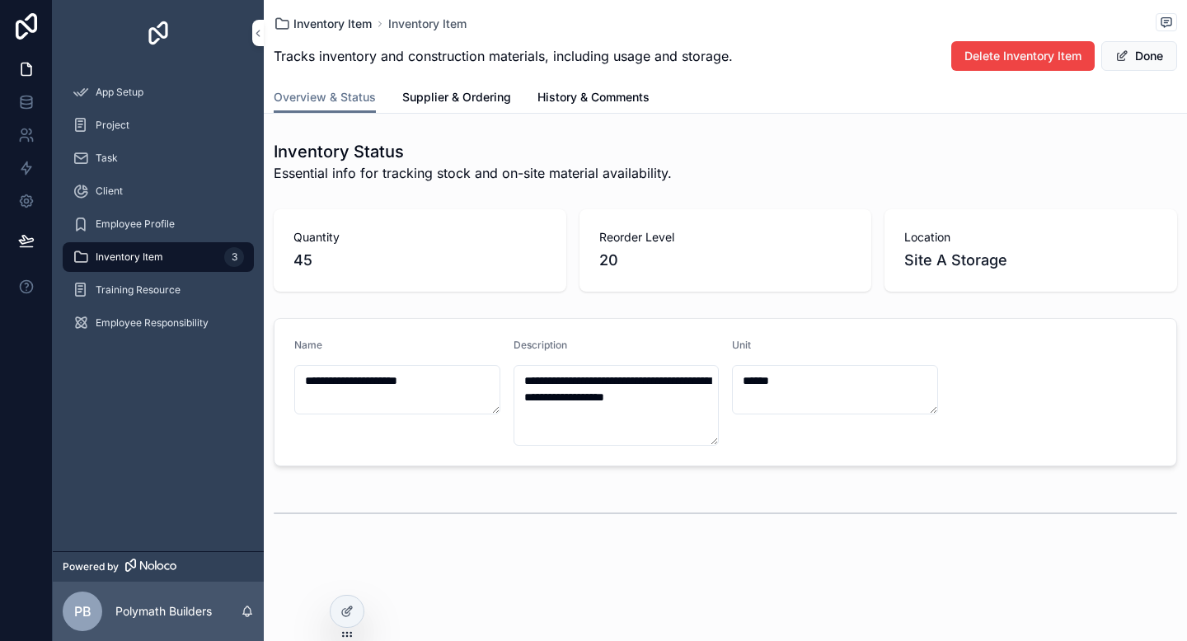
click at [326, 22] on span "Inventory Item" at bounding box center [332, 24] width 78 height 16
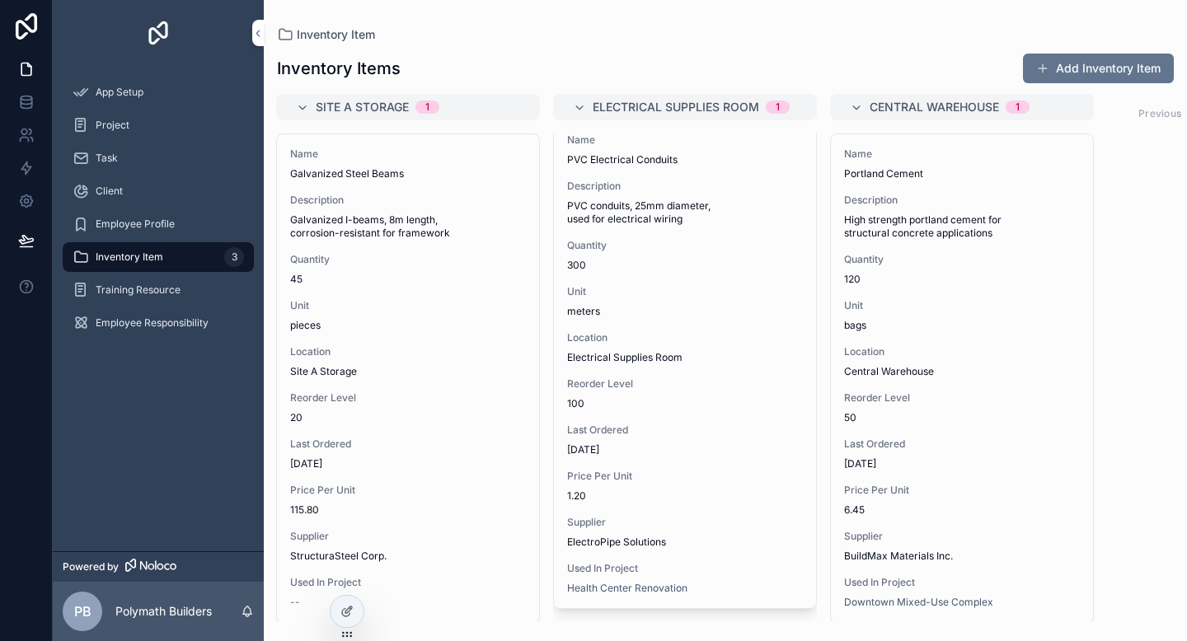
drag, startPoint x: 1063, startPoint y: 71, endPoint x: 1037, endPoint y: 73, distance: 26.5
click at [1063, 71] on button "Add Inventory Item" at bounding box center [1098, 69] width 151 height 30
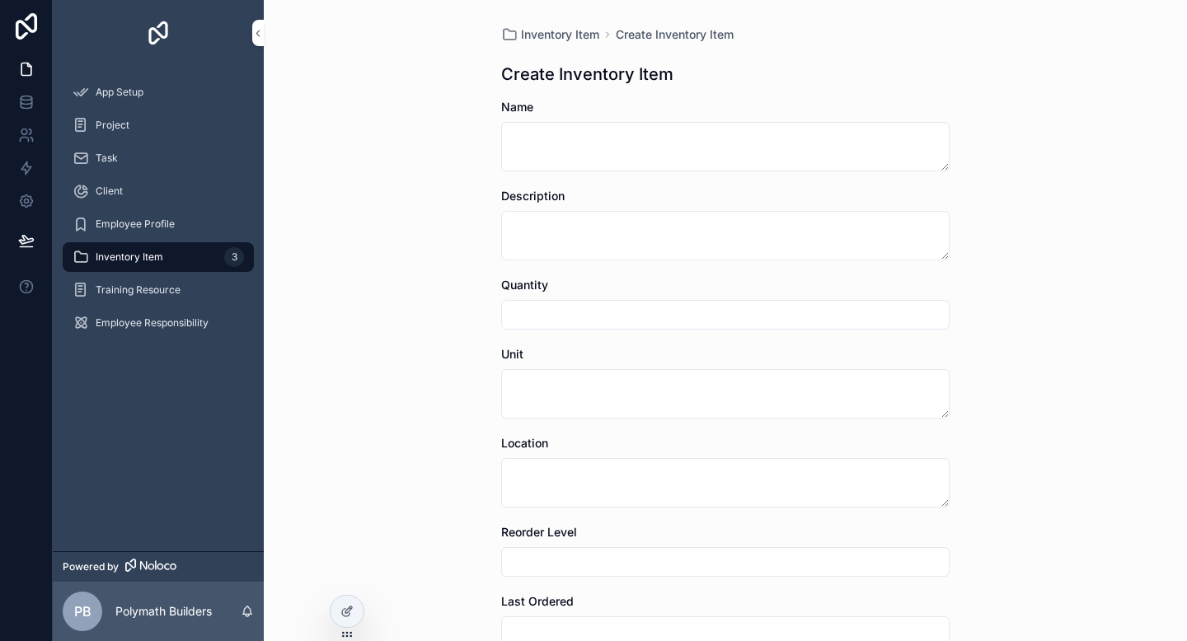
click at [573, 118] on div "Name" at bounding box center [725, 135] width 448 height 73
click at [570, 141] on textarea "To enrich screen reader interactions, please activate Accessibility in Grammarl…" at bounding box center [725, 146] width 448 height 49
click at [678, 224] on textarea "To enrich screen reader interactions, please activate Accessibility in Grammarl…" at bounding box center [725, 235] width 448 height 49
click at [1068, 189] on div "Inventory Item Create Inventory Item Create Inventory Item Name Description Qua…" at bounding box center [725, 320] width 923 height 641
click at [535, 33] on span "Inventory Item" at bounding box center [560, 34] width 78 height 16
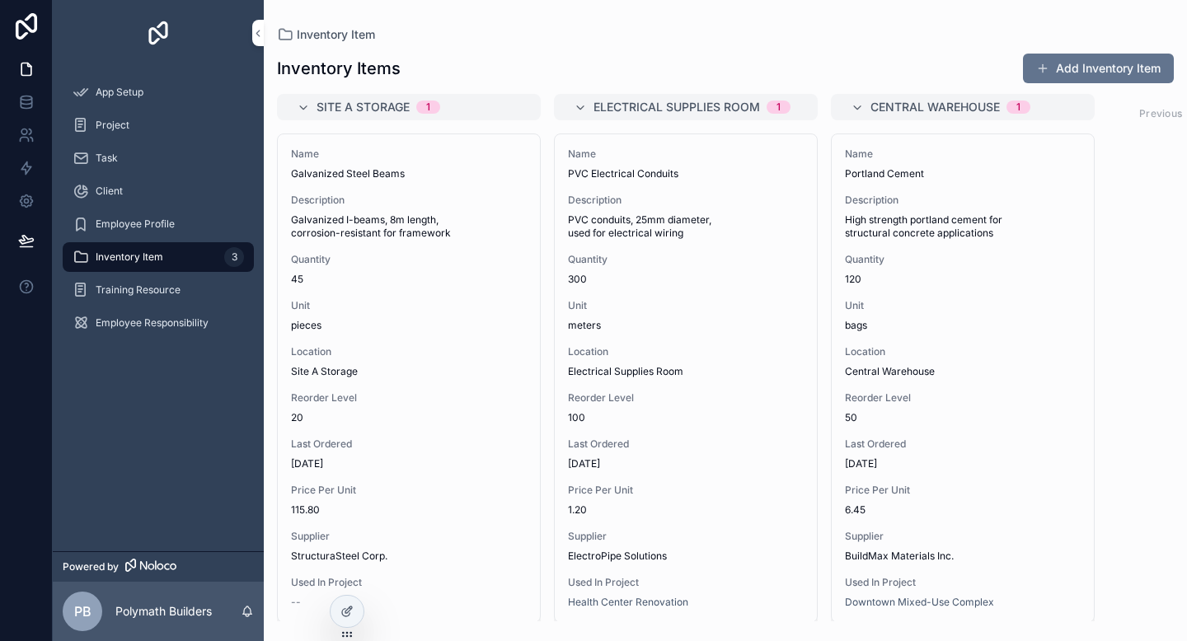
click at [1163, 113] on div "Previous Next" at bounding box center [1188, 114] width 120 height 26
click at [26, 78] on link at bounding box center [26, 69] width 52 height 33
click at [138, 96] on span "App Setup" at bounding box center [120, 92] width 48 height 13
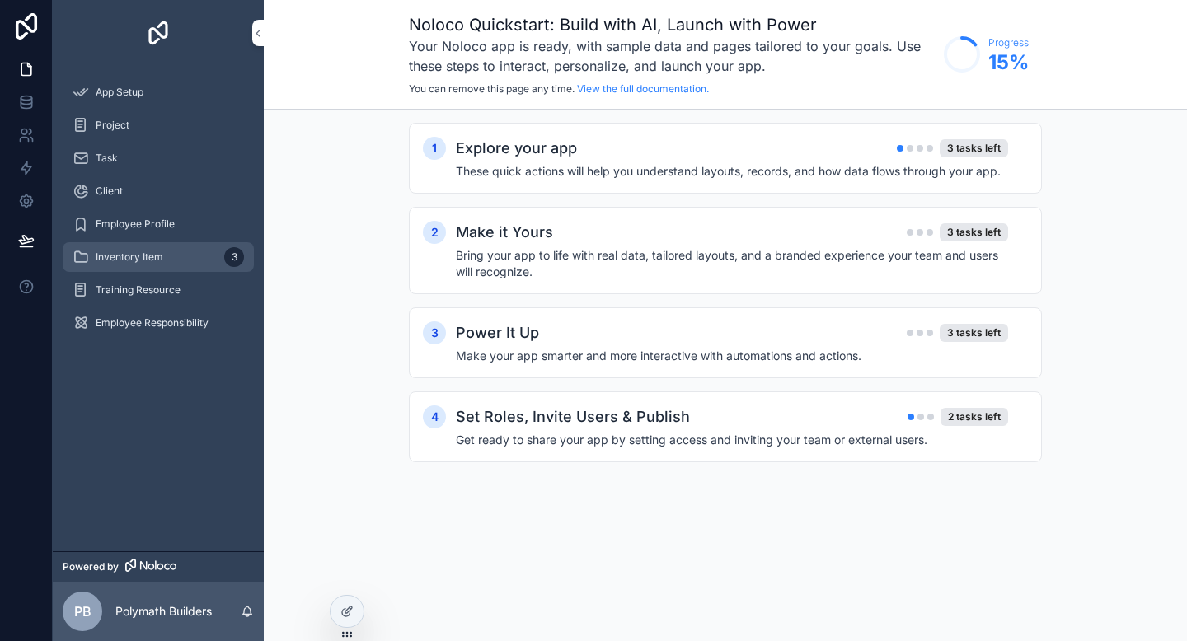
click at [156, 256] on span "Inventory Item" at bounding box center [130, 257] width 68 height 13
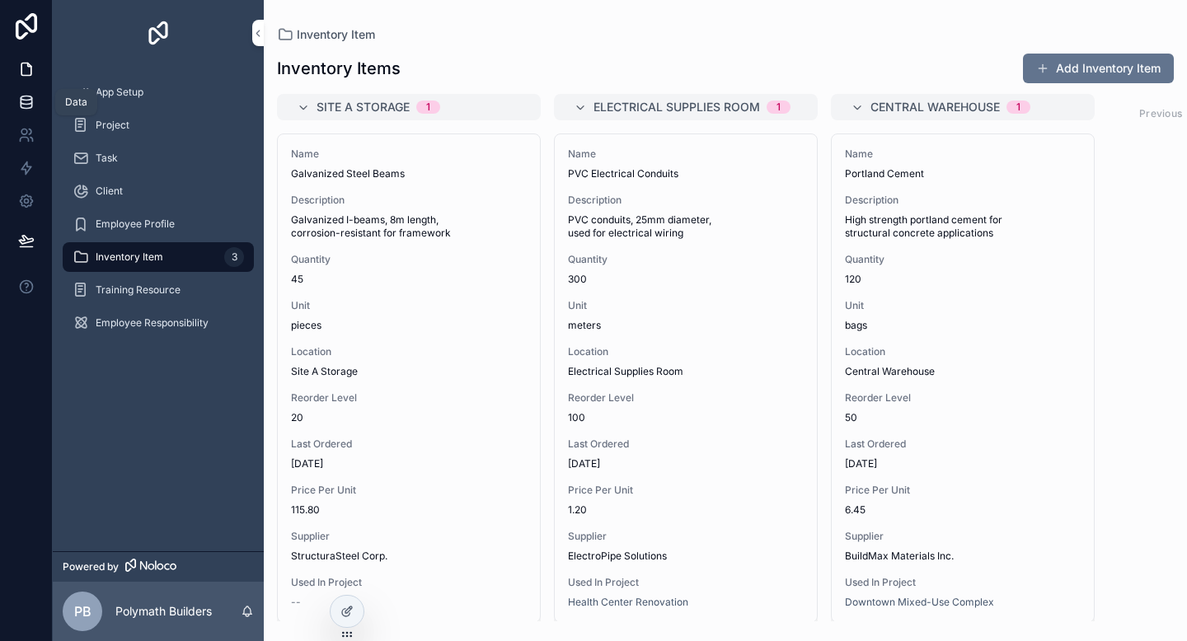
click at [31, 114] on link at bounding box center [26, 102] width 52 height 33
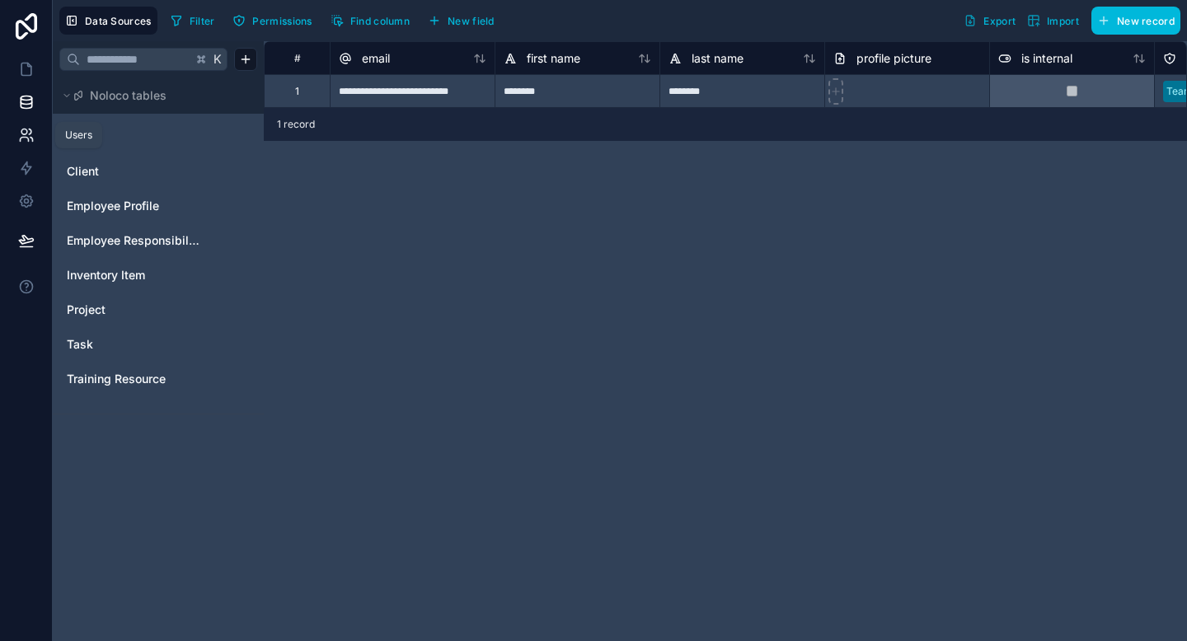
click at [29, 133] on icon at bounding box center [26, 135] width 16 height 16
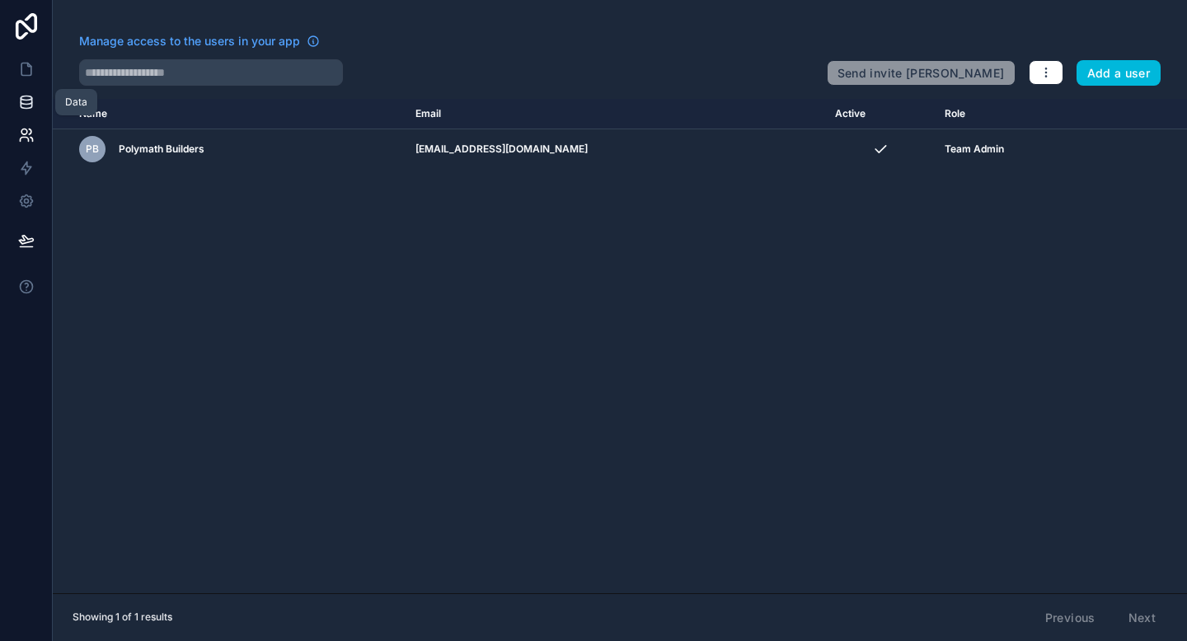
click at [32, 107] on icon at bounding box center [26, 102] width 16 height 16
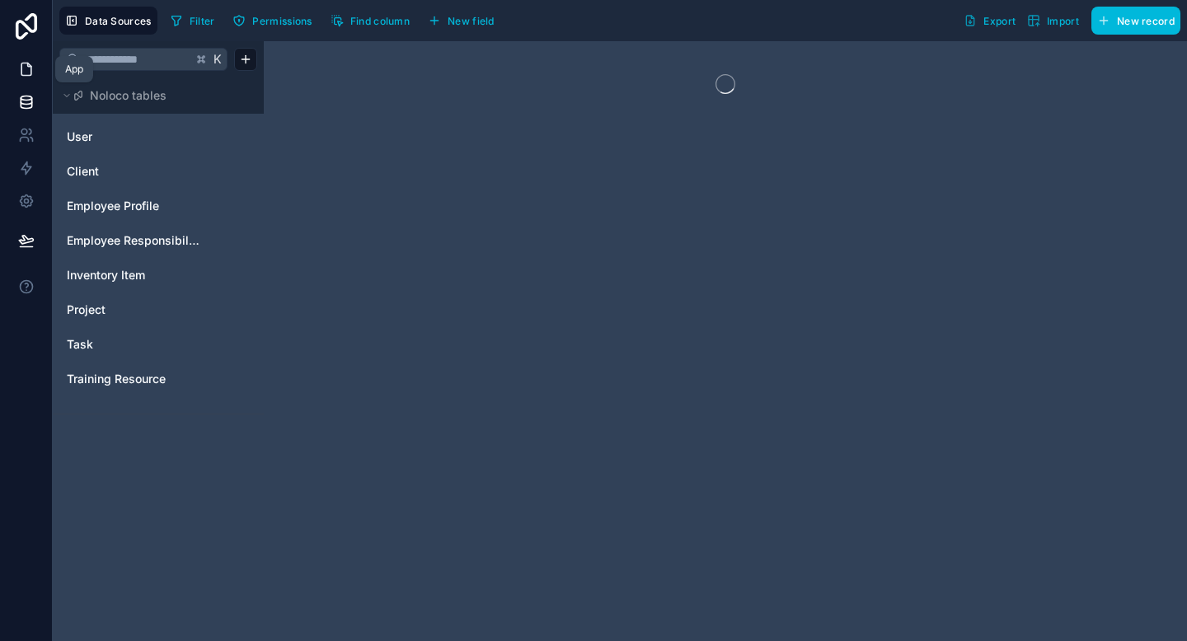
click at [33, 73] on icon at bounding box center [26, 69] width 16 height 16
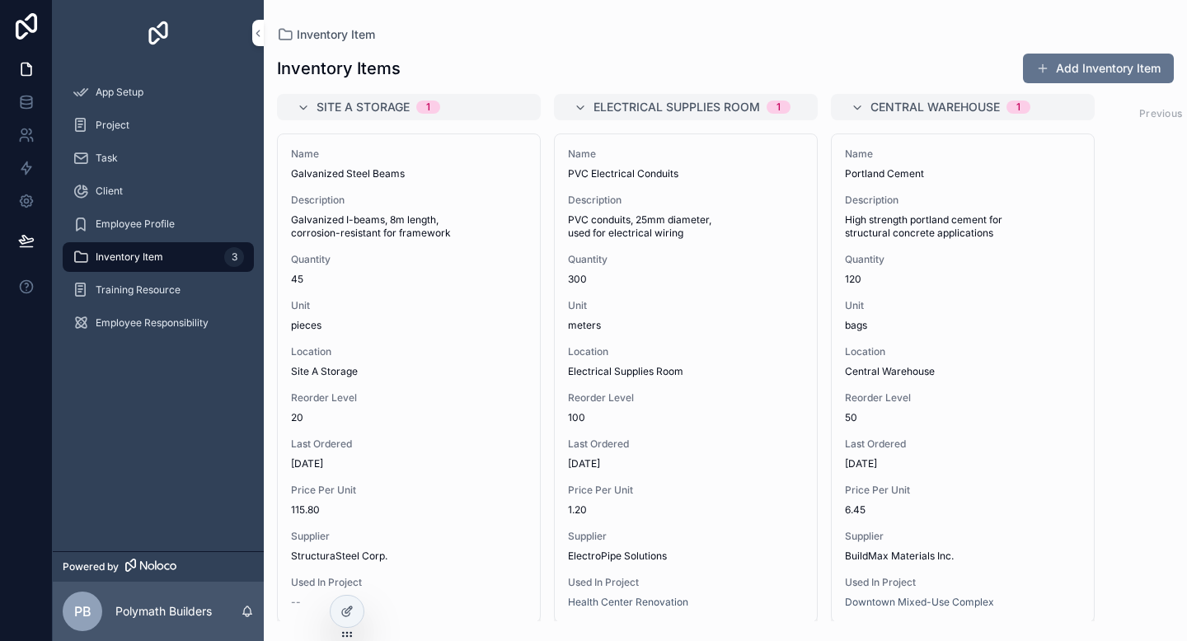
click at [171, 253] on div "Inventory Item 3" at bounding box center [158, 257] width 171 height 26
click at [162, 606] on p "Polymath Builders" at bounding box center [163, 611] width 96 height 16
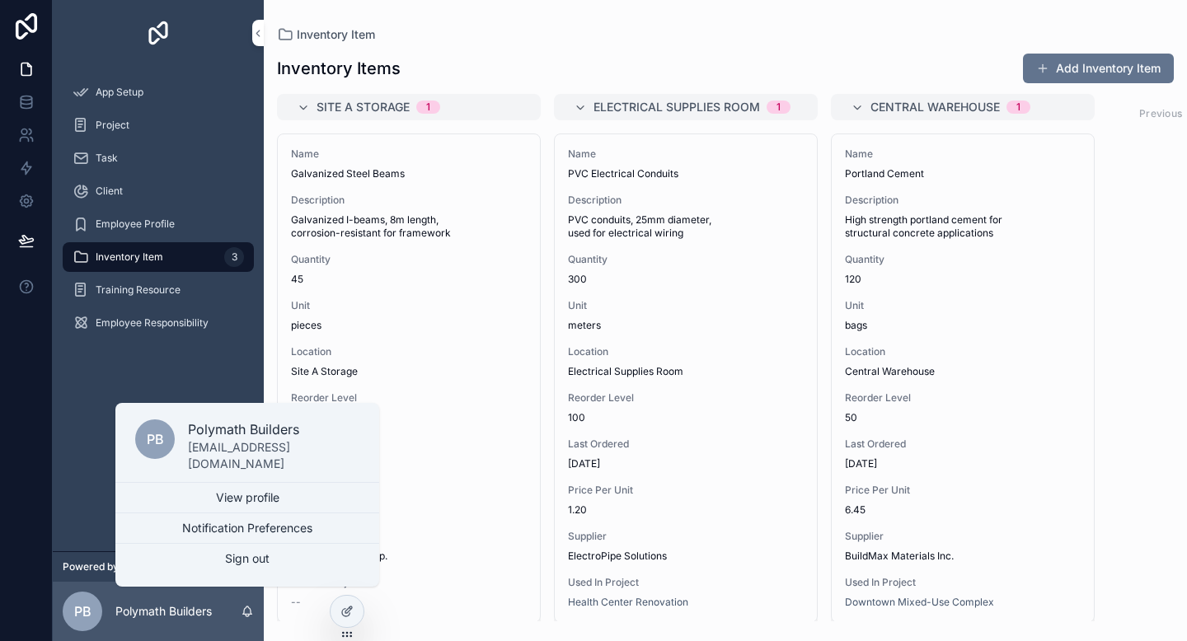
drag, startPoint x: 80, startPoint y: 459, endPoint x: 99, endPoint y: 553, distance: 95.9
click at [80, 459] on div "App Setup Project Task Client Employee Profile Inventory Item 3 Training Resour…" at bounding box center [158, 308] width 211 height 485
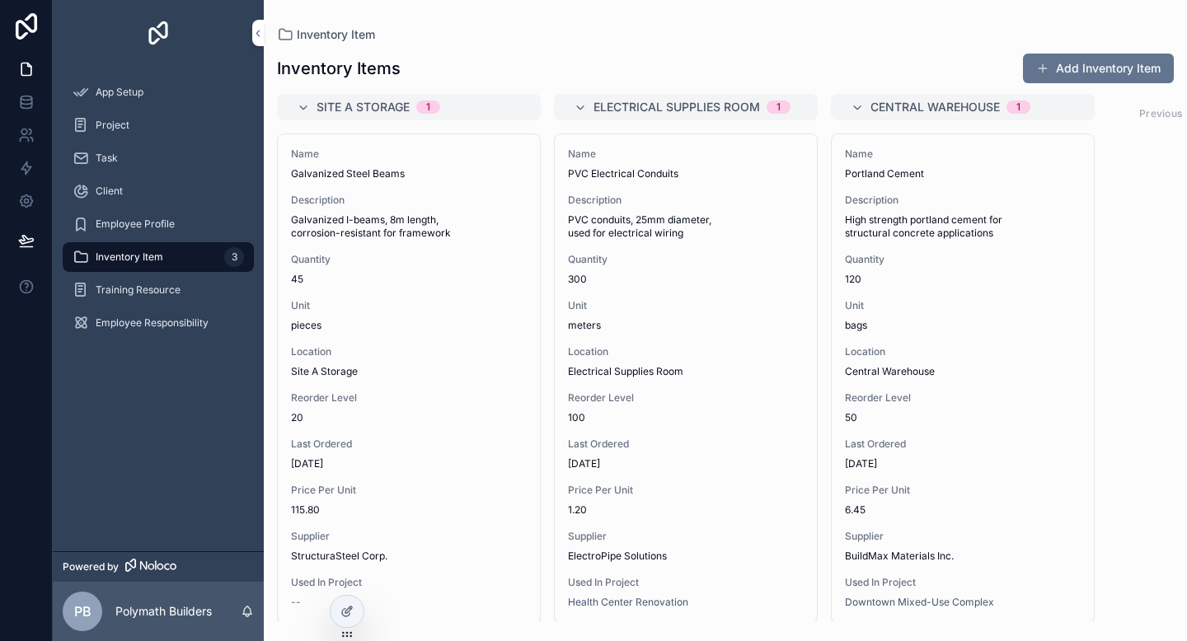
click at [197, 565] on link "Powered by" at bounding box center [158, 566] width 211 height 30
click at [349, 612] on icon at bounding box center [345, 612] width 7 height 7
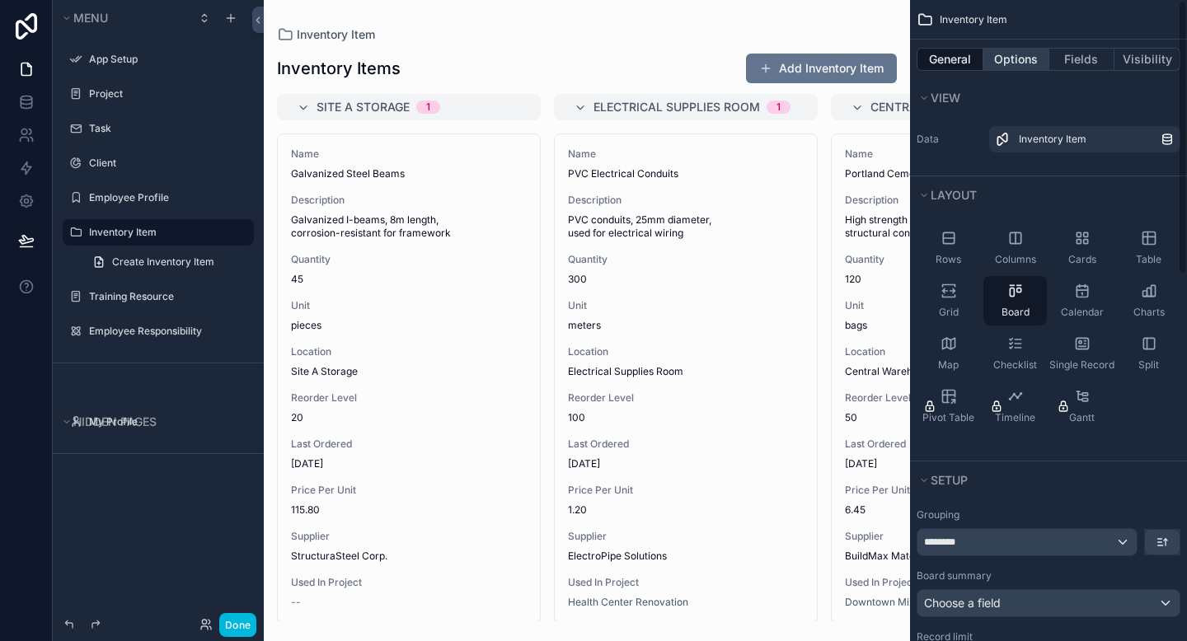
click at [995, 58] on button "Options" at bounding box center [1016, 59] width 66 height 23
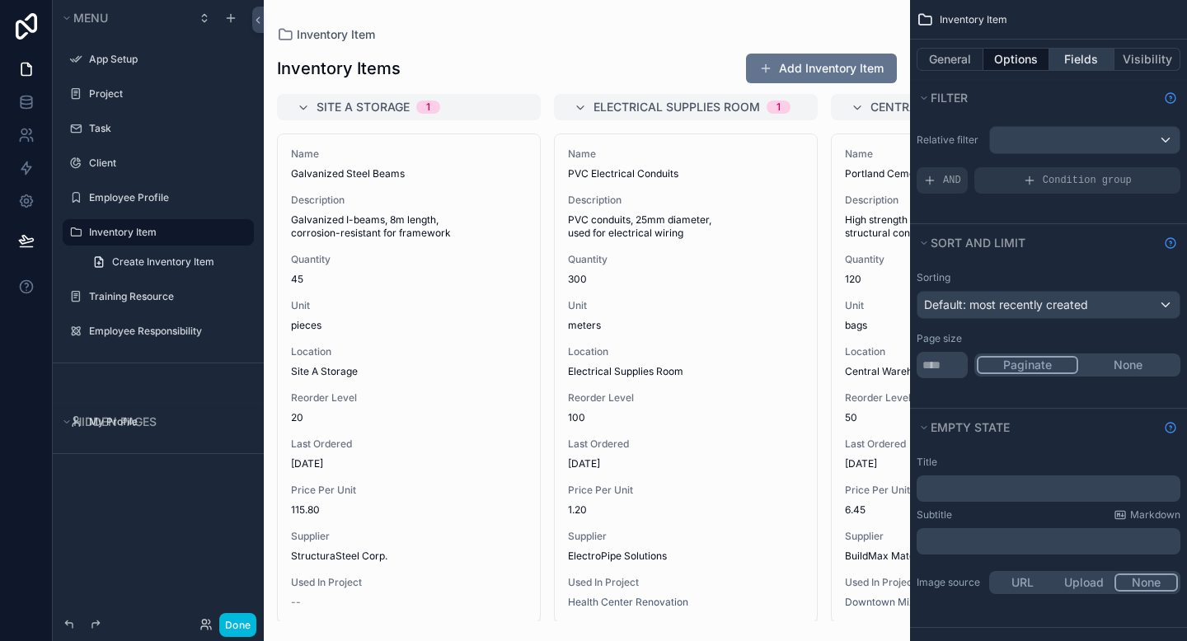
click at [1078, 62] on button "Fields" at bounding box center [1082, 59] width 66 height 23
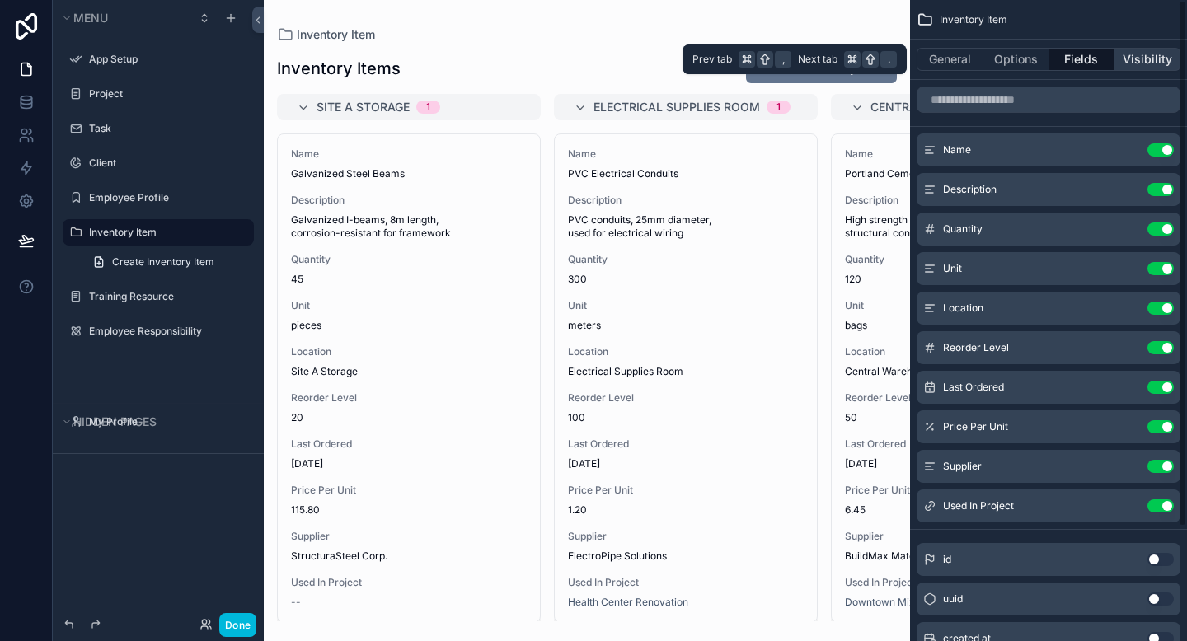
click at [1162, 59] on button "Visibility" at bounding box center [1147, 59] width 66 height 23
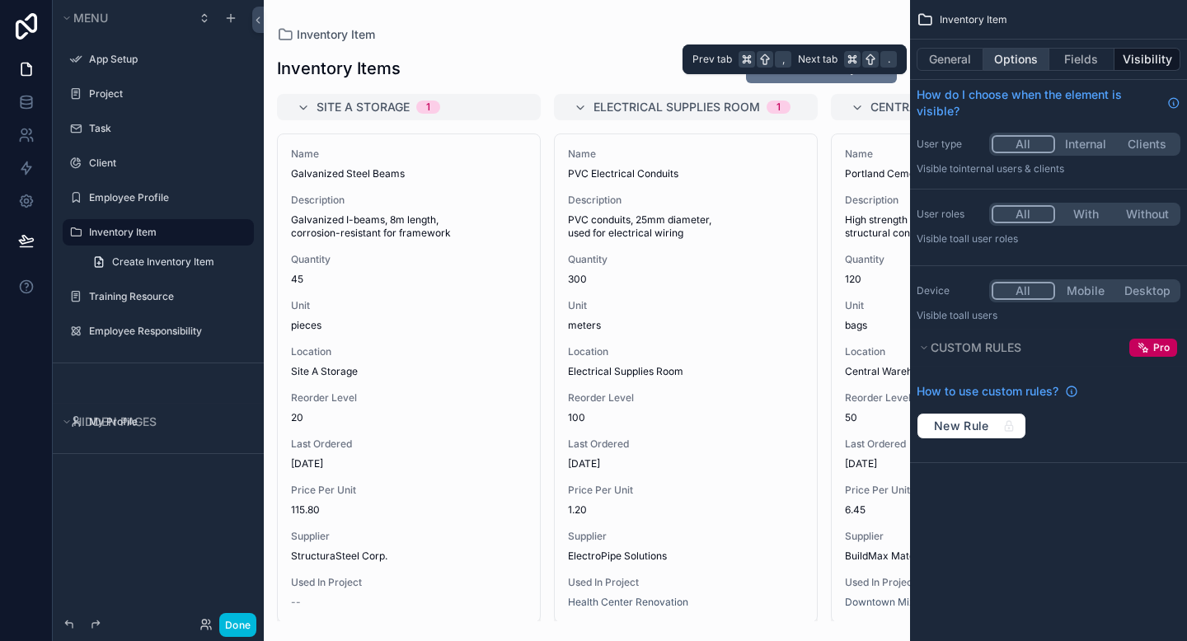
click at [1026, 58] on button "Options" at bounding box center [1016, 59] width 66 height 23
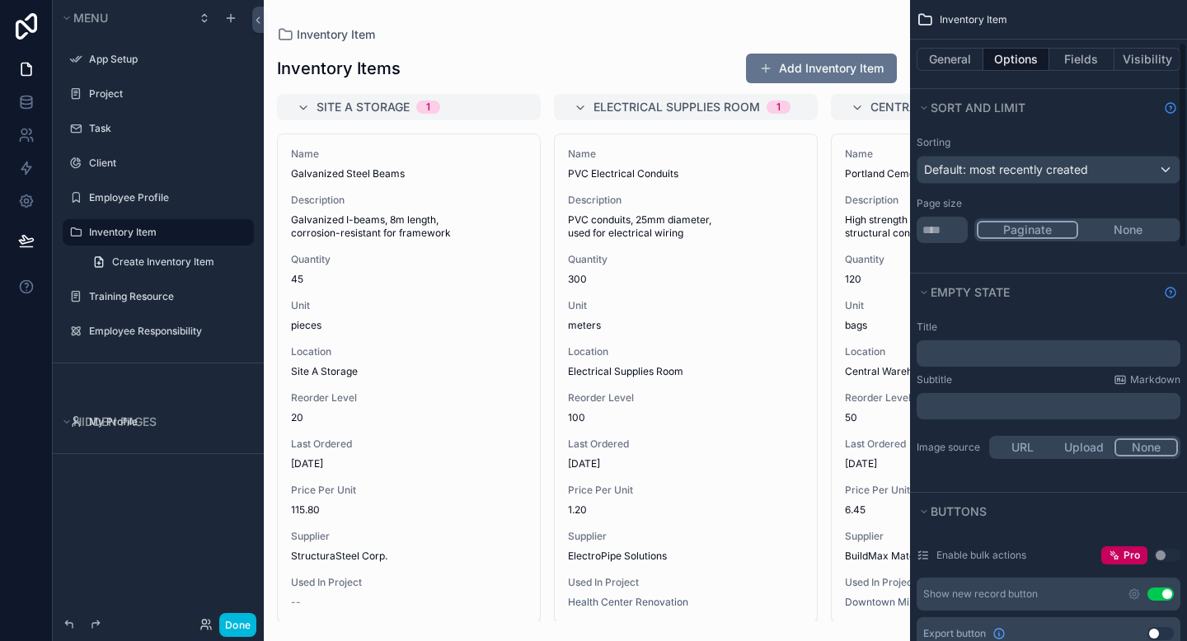
scroll to position [132, 0]
click at [1114, 238] on button "None" at bounding box center [1128, 233] width 100 height 18
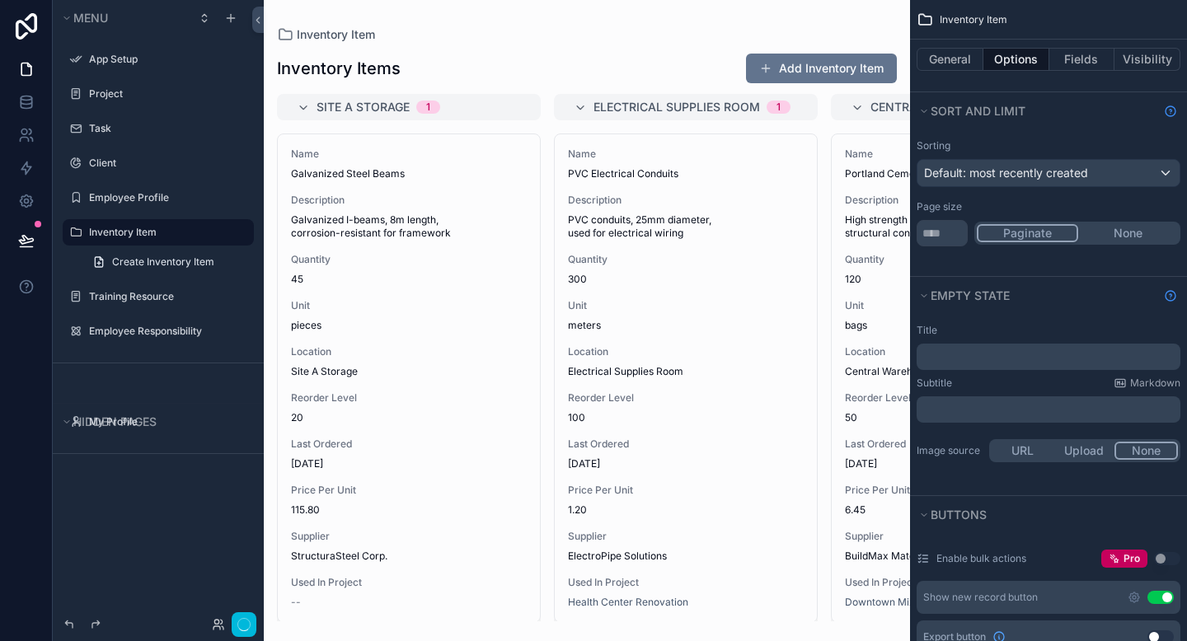
click at [1048, 237] on button "Paginate" at bounding box center [1027, 233] width 101 height 18
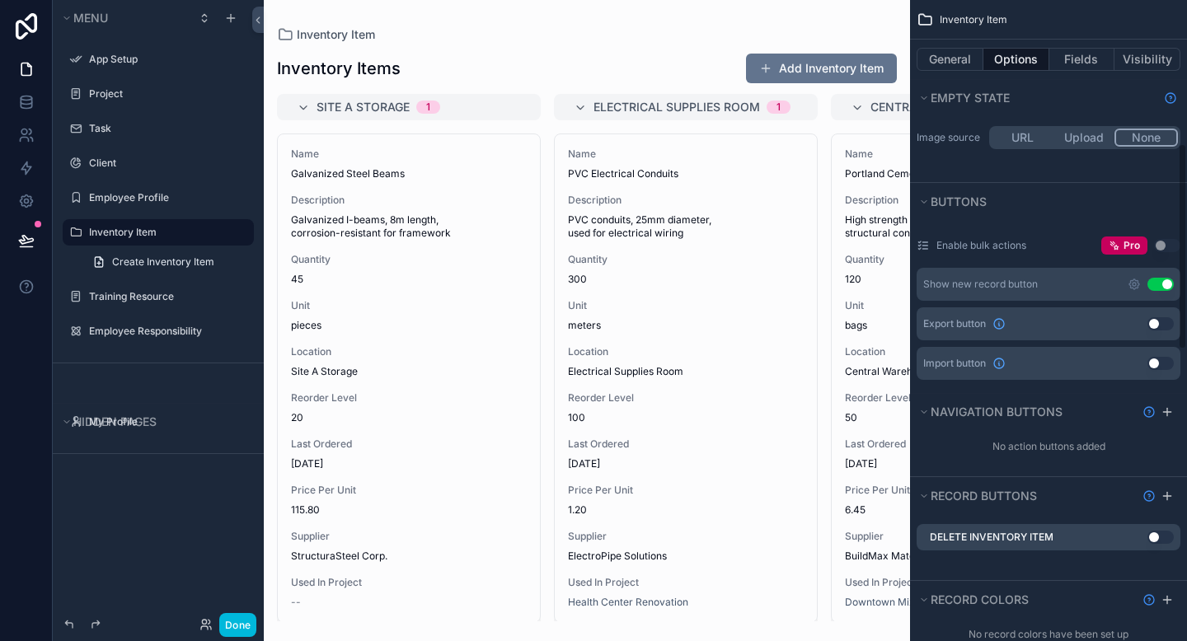
scroll to position [455, 0]
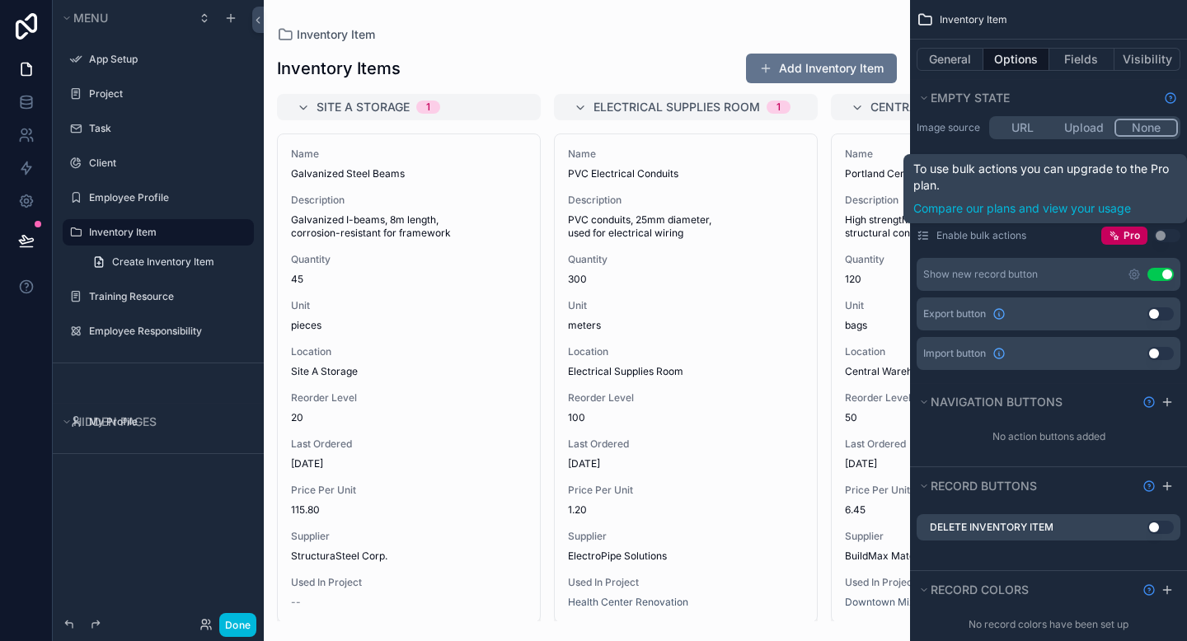
click at [1173, 234] on button "Use setting" at bounding box center [1167, 235] width 26 height 13
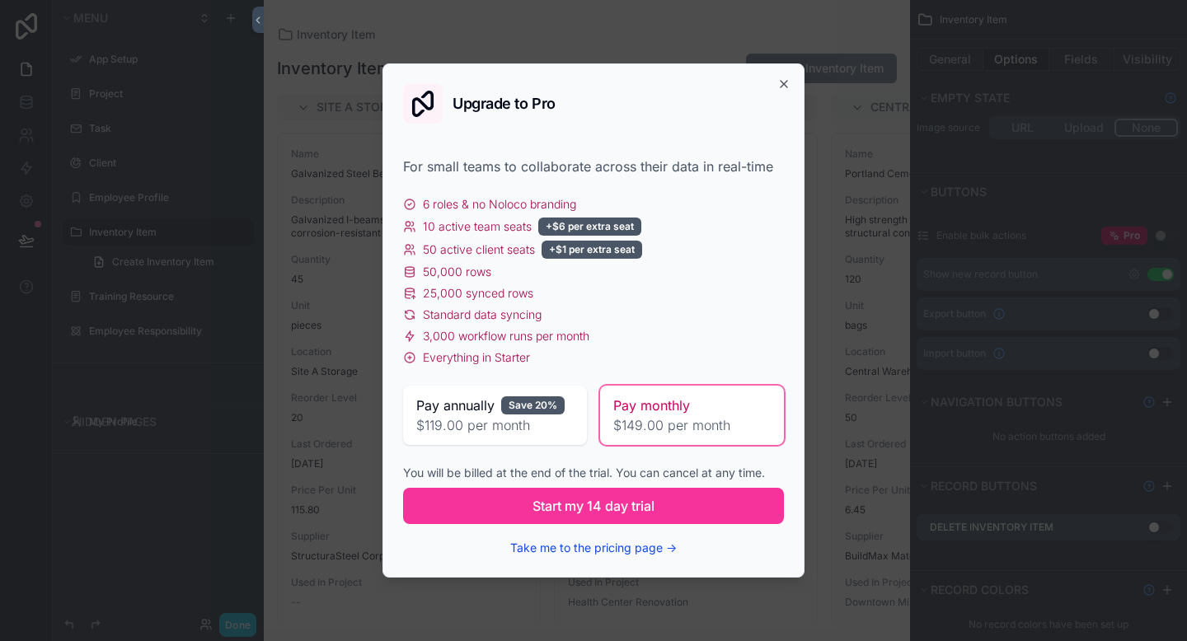
click at [631, 546] on button "Take me to the pricing page →" at bounding box center [593, 548] width 166 height 16
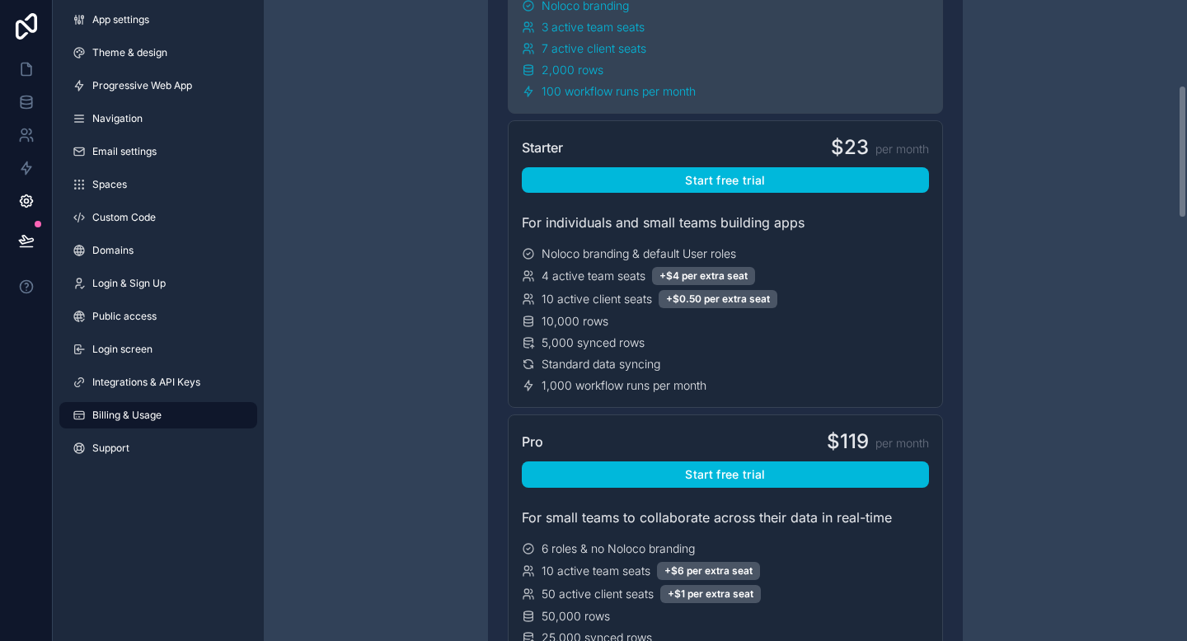
scroll to position [402, 0]
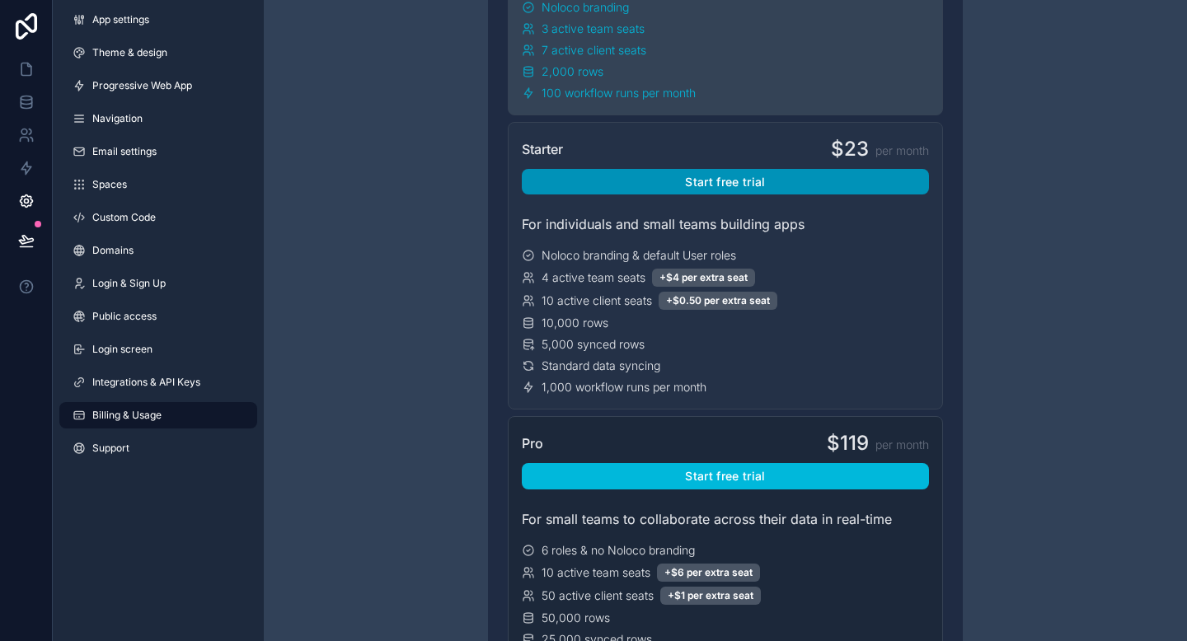
click at [681, 176] on button "Start free trial" at bounding box center [725, 182] width 407 height 26
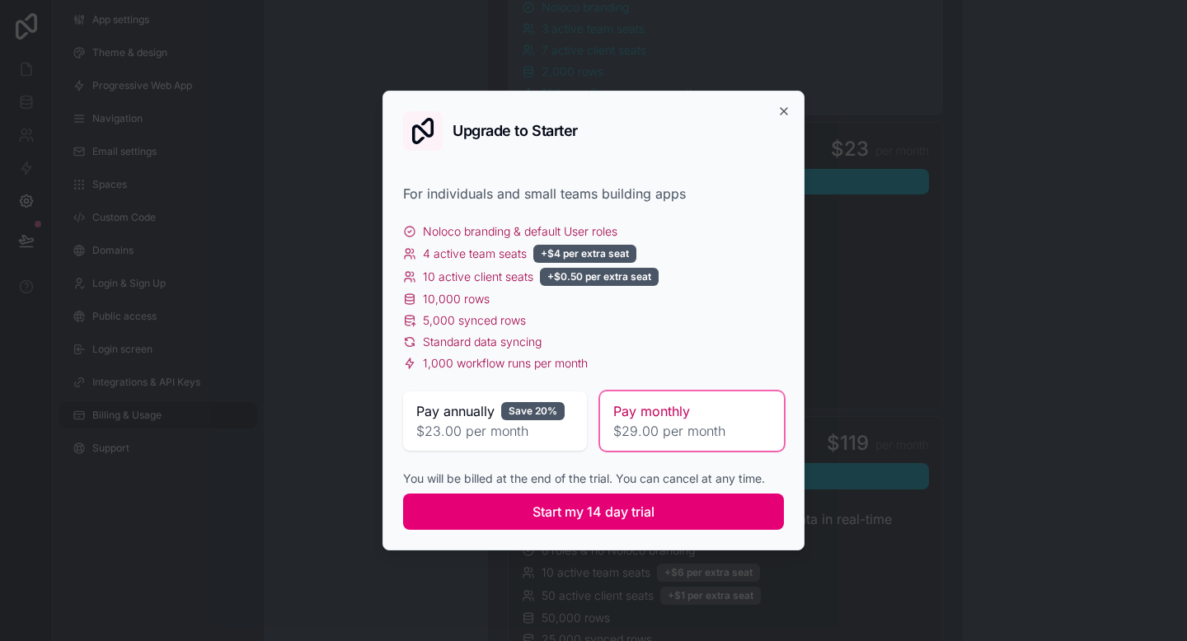
click at [588, 509] on span "Start my 14 day trial" at bounding box center [593, 512] width 122 height 20
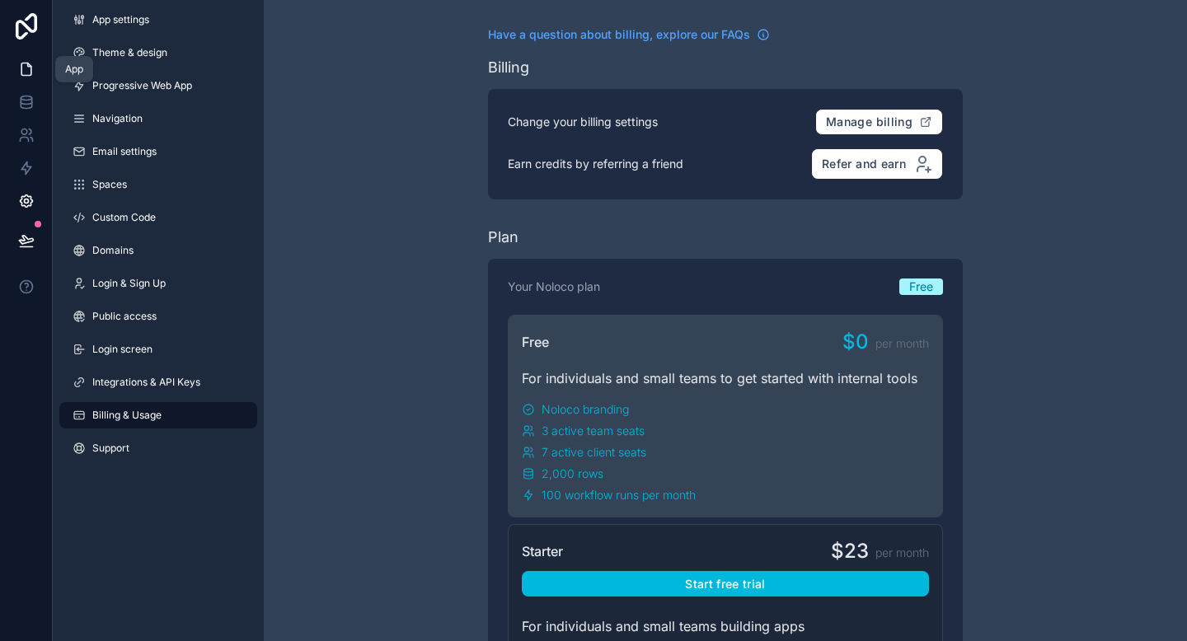
click at [32, 72] on icon at bounding box center [26, 69] width 16 height 16
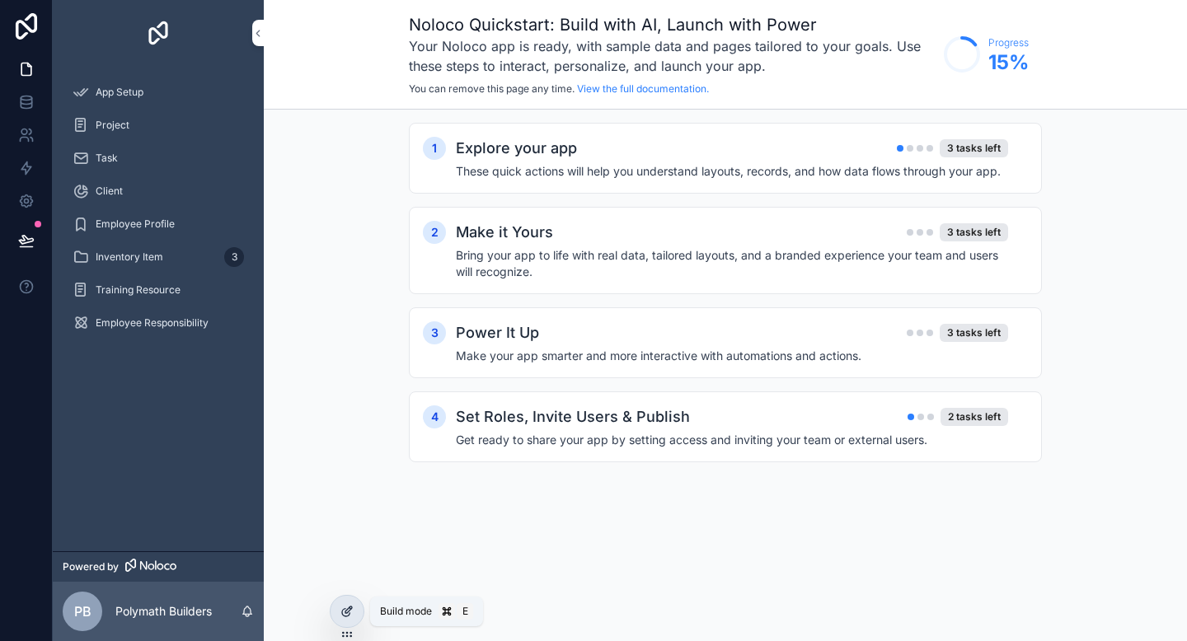
click at [351, 611] on icon at bounding box center [346, 611] width 13 height 13
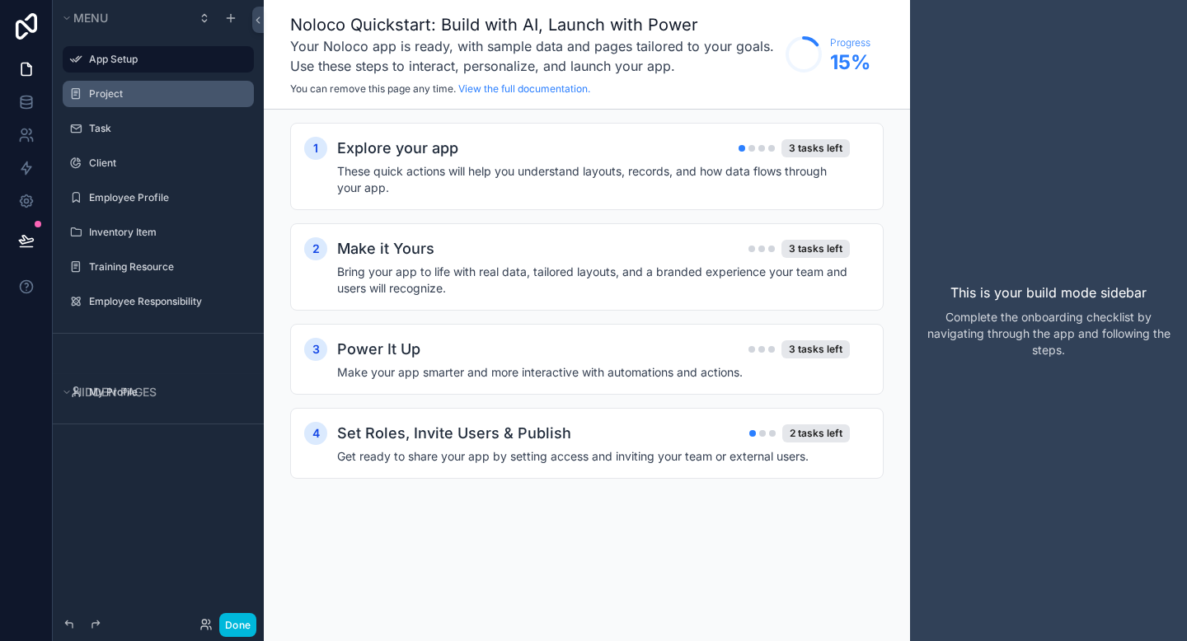
click at [153, 100] on label "Project" at bounding box center [166, 93] width 155 height 13
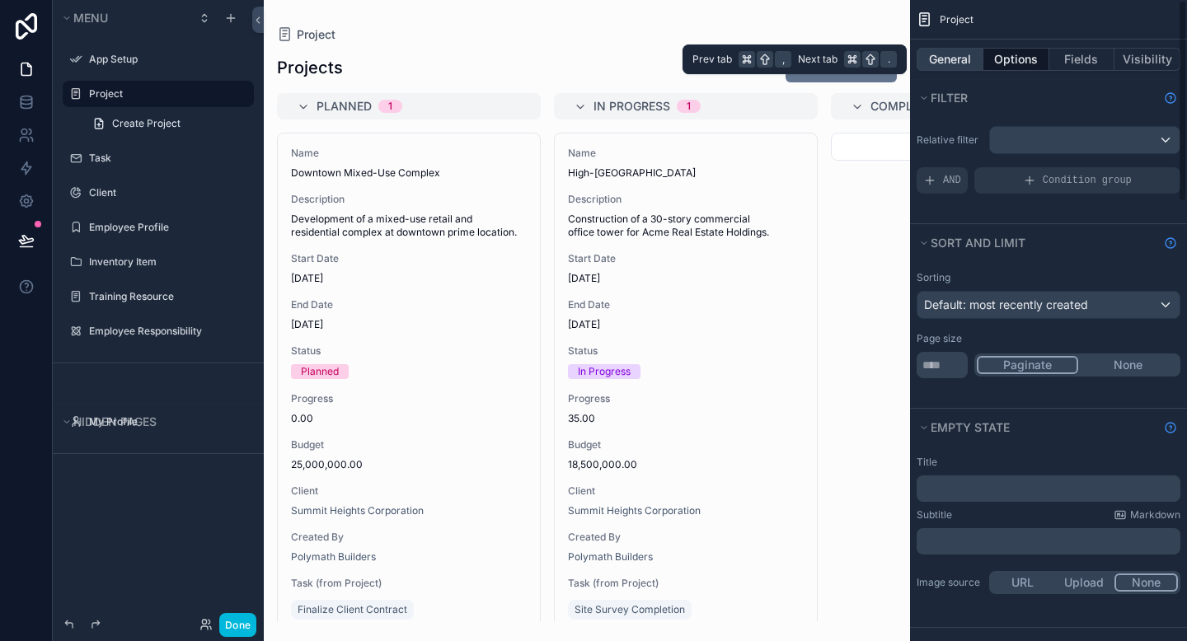
click at [959, 60] on button "General" at bounding box center [950, 59] width 67 height 23
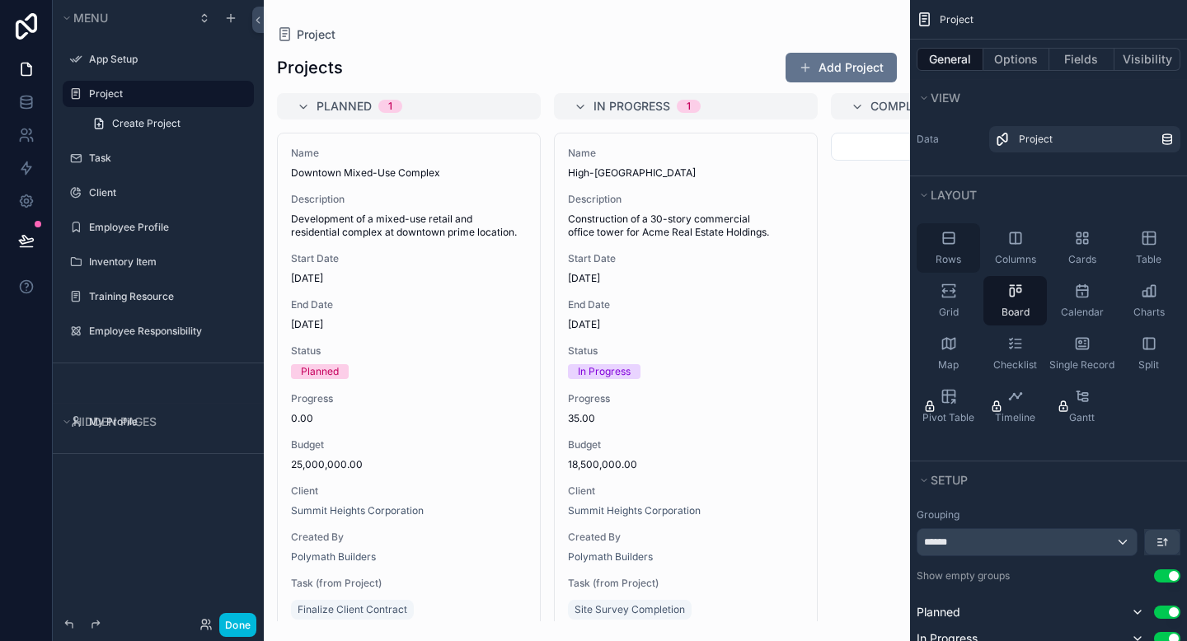
click at [944, 249] on div "Rows" at bounding box center [948, 247] width 63 height 49
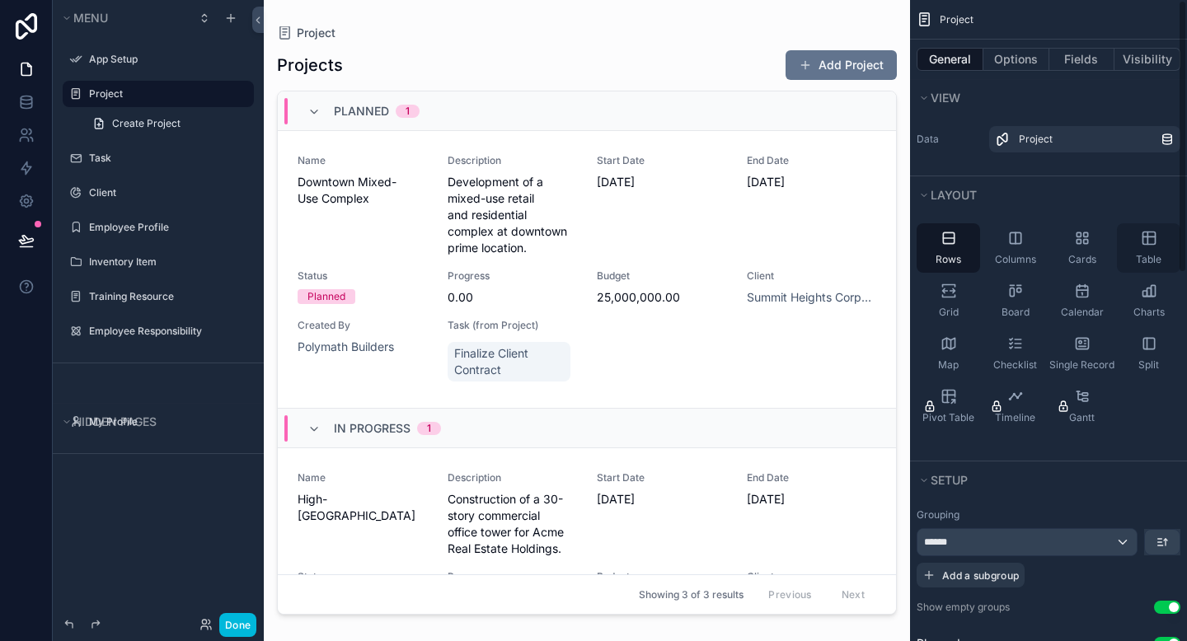
click at [1147, 246] on icon "scrollable content" at bounding box center [1149, 238] width 16 height 16
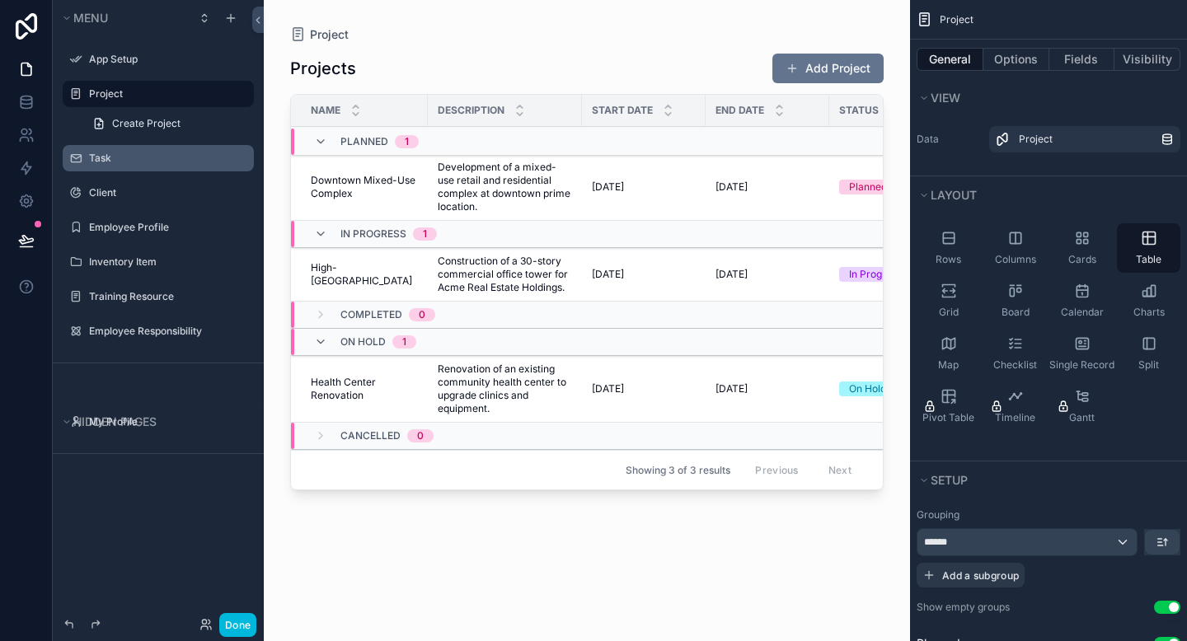
click at [133, 162] on label "Task" at bounding box center [166, 158] width 155 height 13
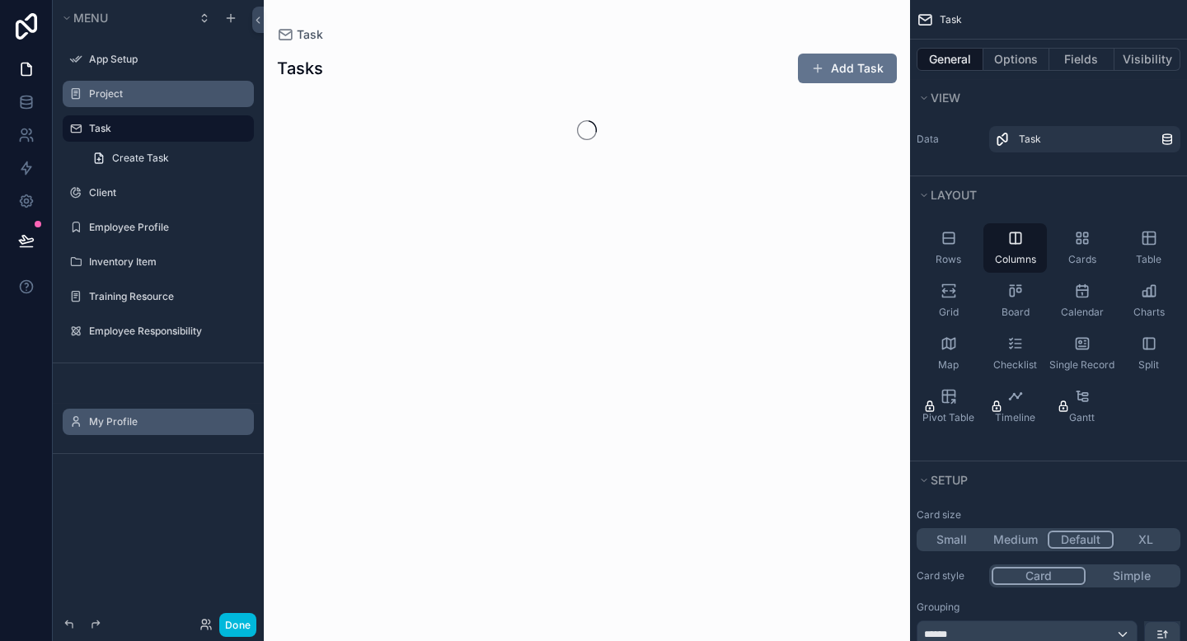
click at [0, 0] on icon "scrollable content" at bounding box center [0, 0] width 0 height 0
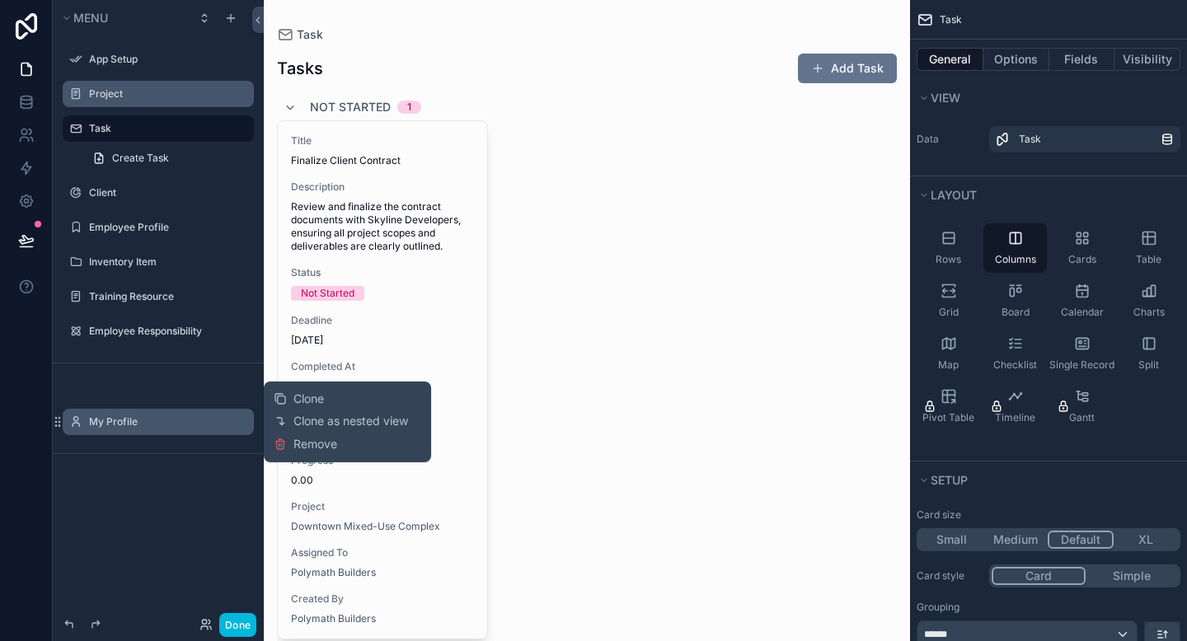
click at [0, 0] on icon "scrollable content" at bounding box center [0, 0] width 0 height 0
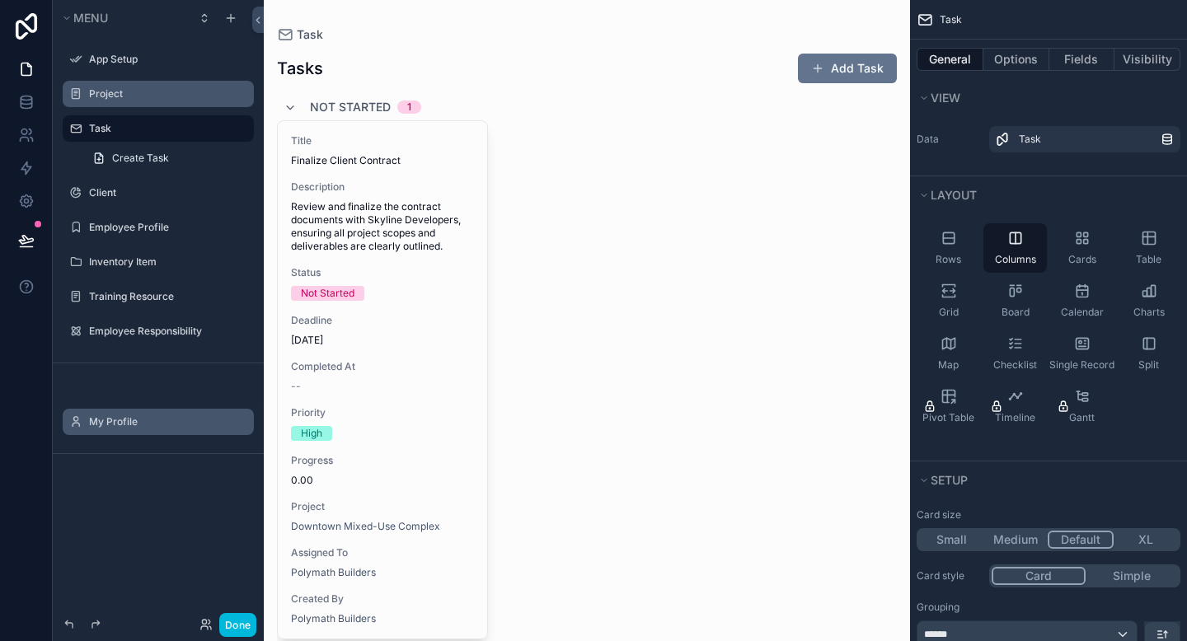
click at [0, 0] on icon "scrollable content" at bounding box center [0, 0] width 0 height 0
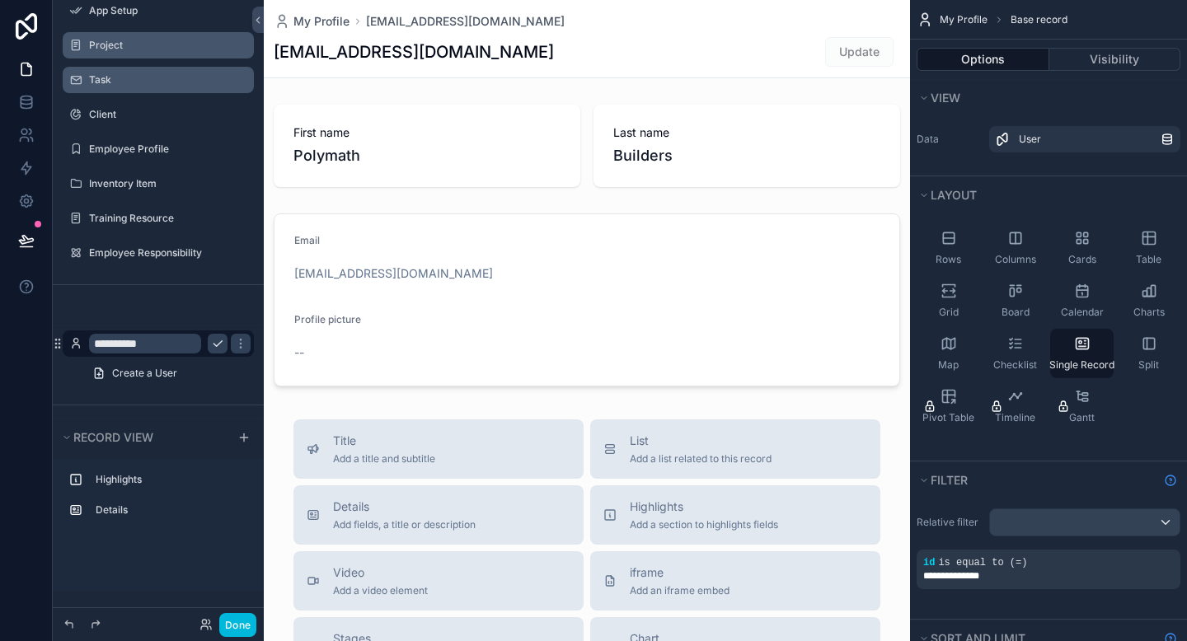
click at [119, 49] on label "Project" at bounding box center [166, 45] width 155 height 13
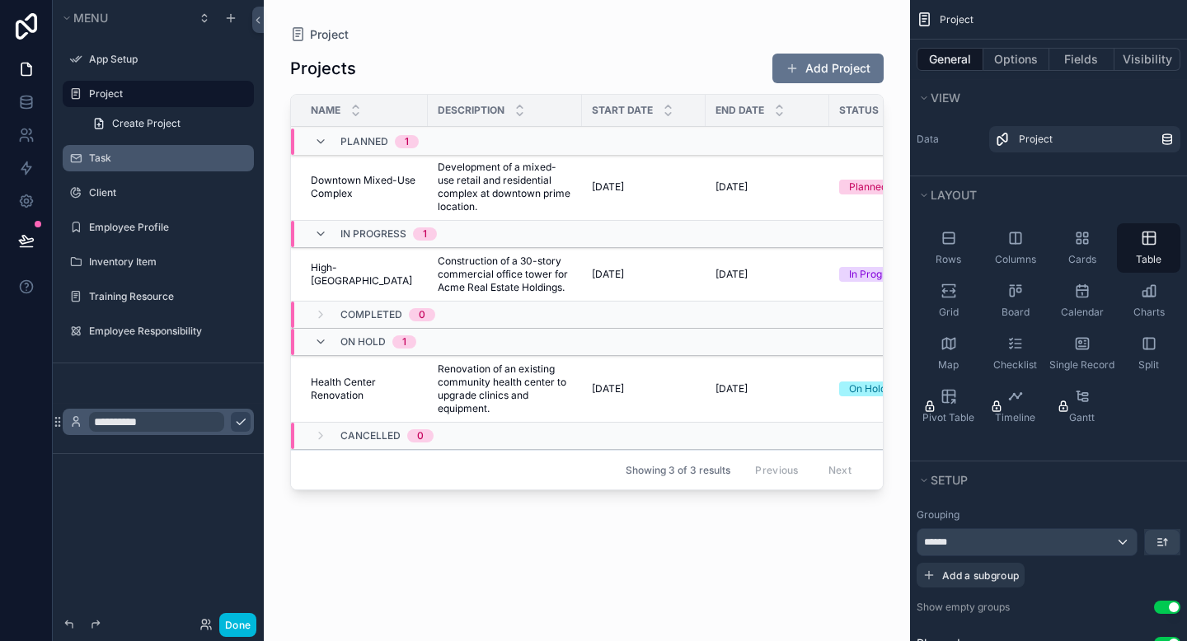
click at [122, 157] on label "Task" at bounding box center [166, 158] width 155 height 13
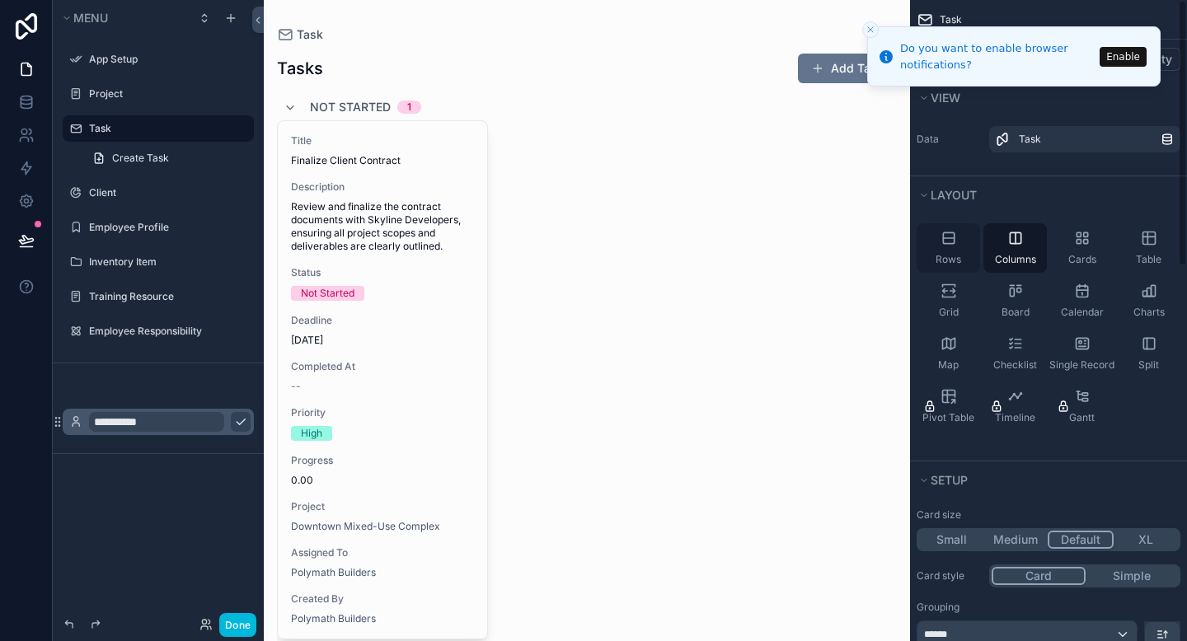
click at [957, 246] on div "Rows" at bounding box center [948, 247] width 63 height 49
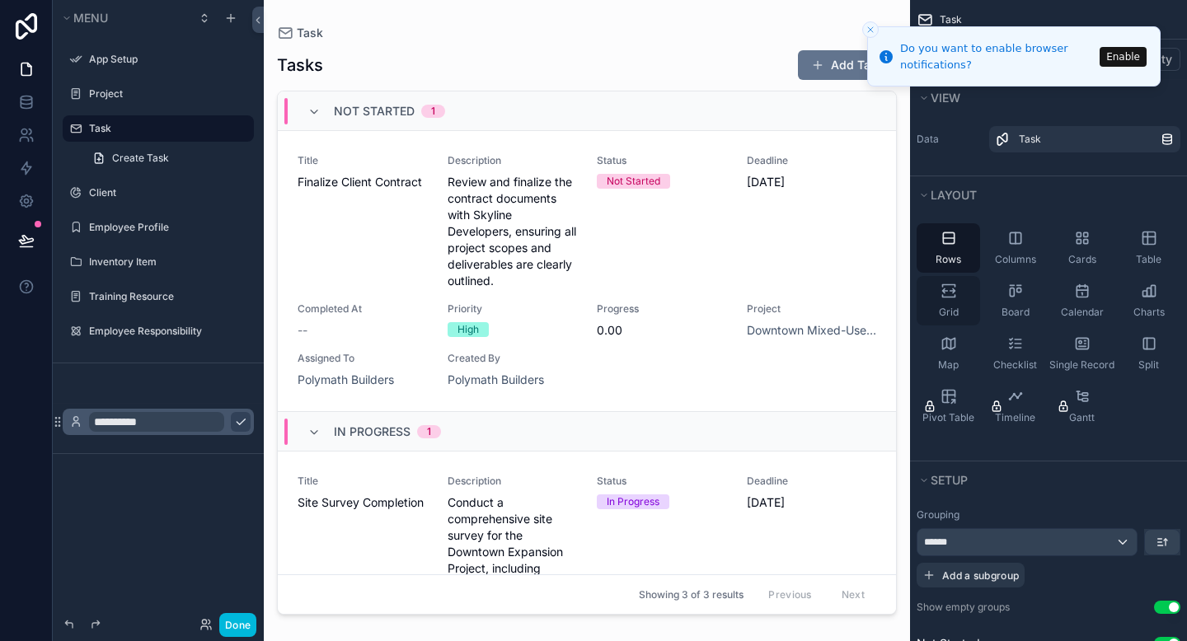
click at [954, 298] on icon "scrollable content" at bounding box center [948, 291] width 16 height 16
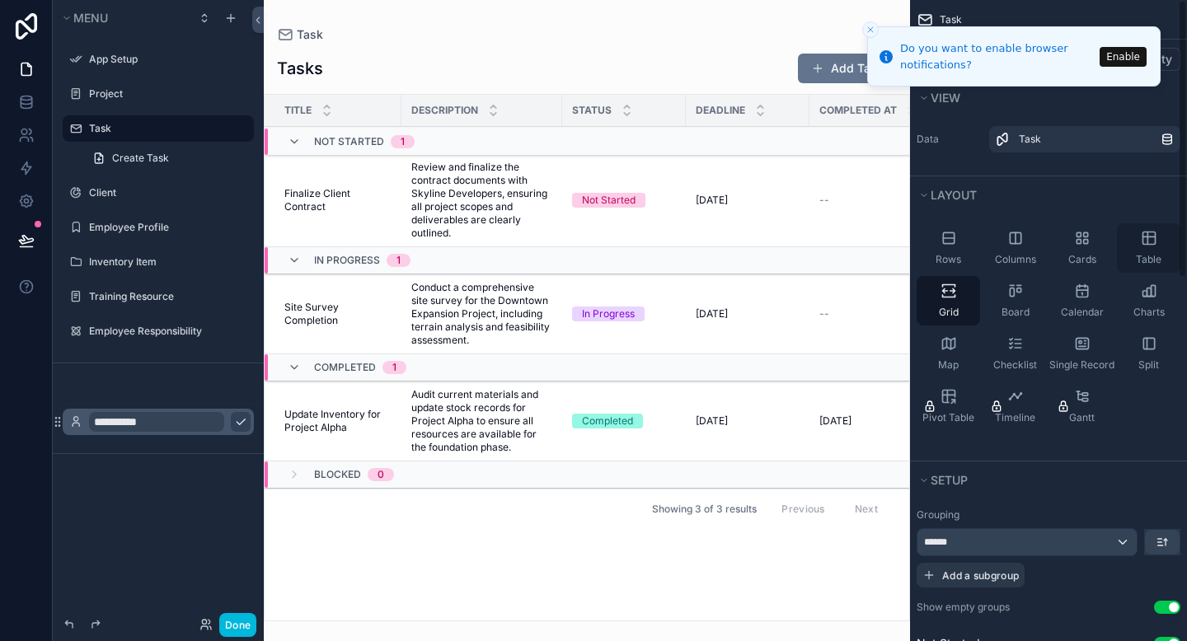
click at [1152, 244] on icon "scrollable content" at bounding box center [1148, 238] width 12 height 12
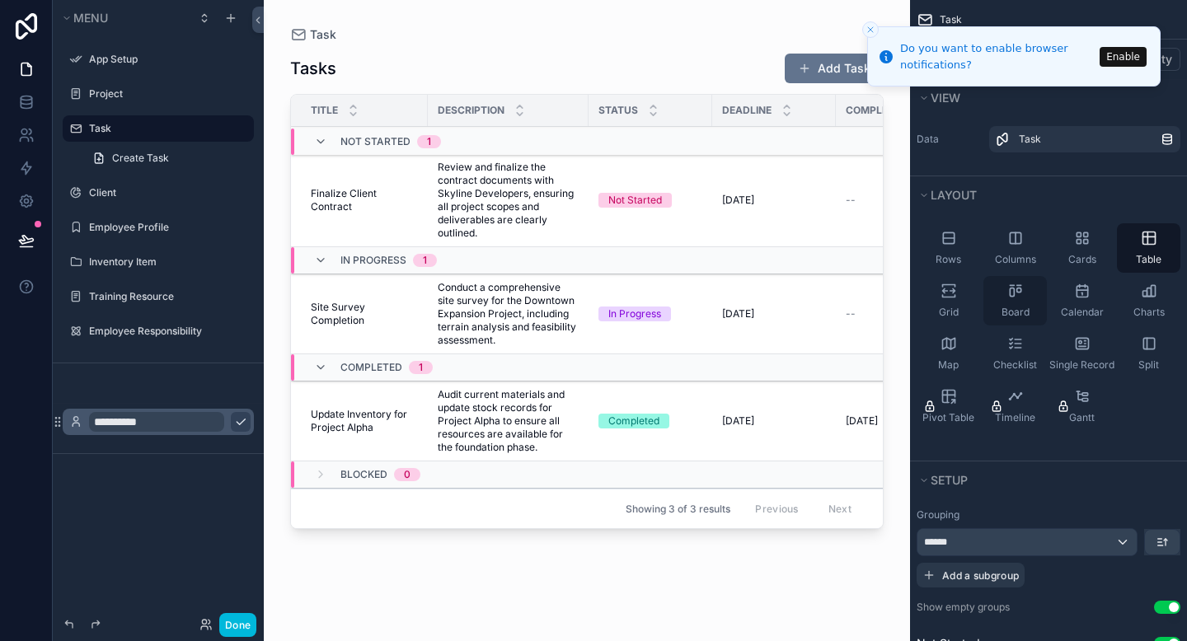
click at [1021, 297] on icon "scrollable content" at bounding box center [1015, 291] width 16 height 16
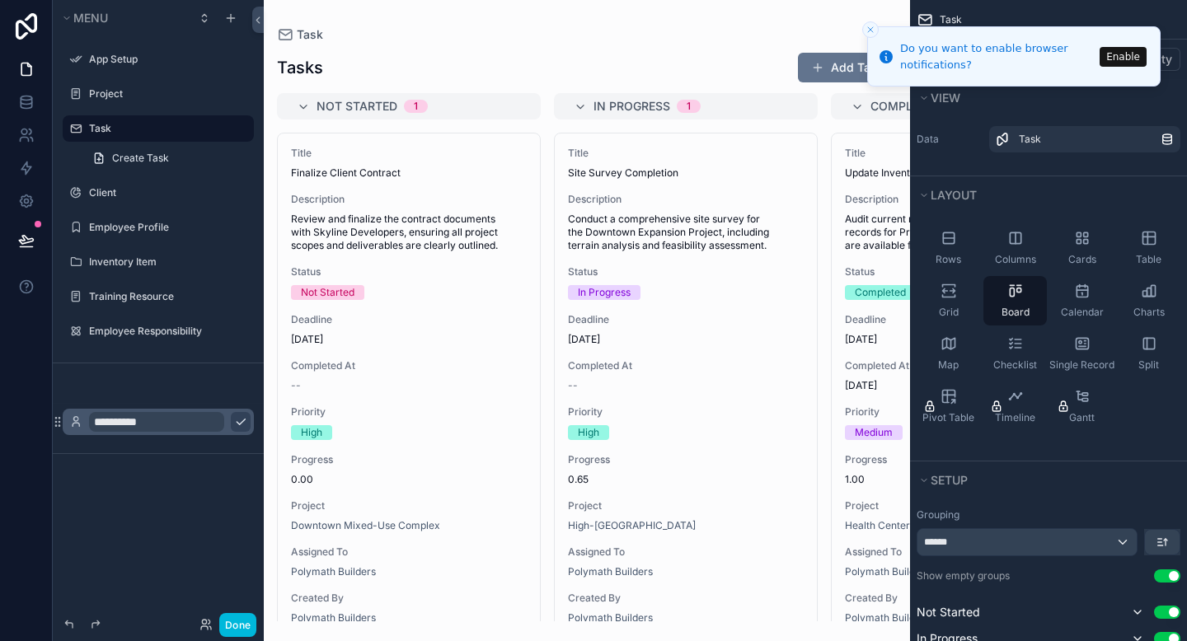
drag, startPoint x: 423, startPoint y: 188, endPoint x: 483, endPoint y: 190, distance: 60.2
click at [483, 190] on div "scrollable content" at bounding box center [587, 320] width 646 height 641
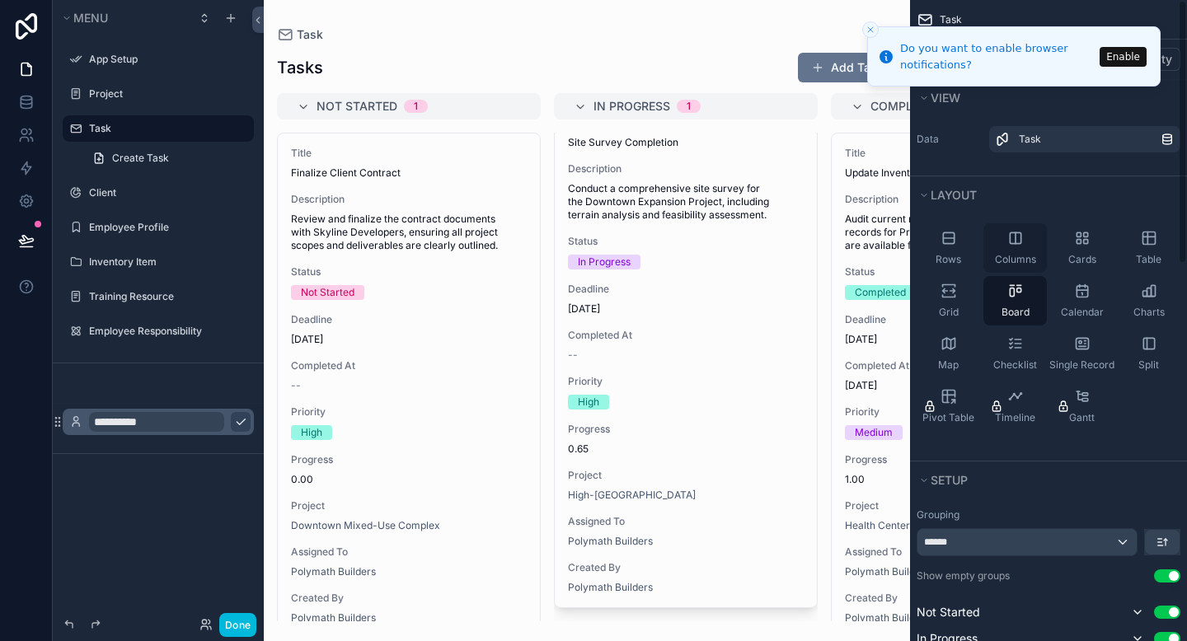
click at [1014, 245] on icon "scrollable content" at bounding box center [1015, 238] width 16 height 16
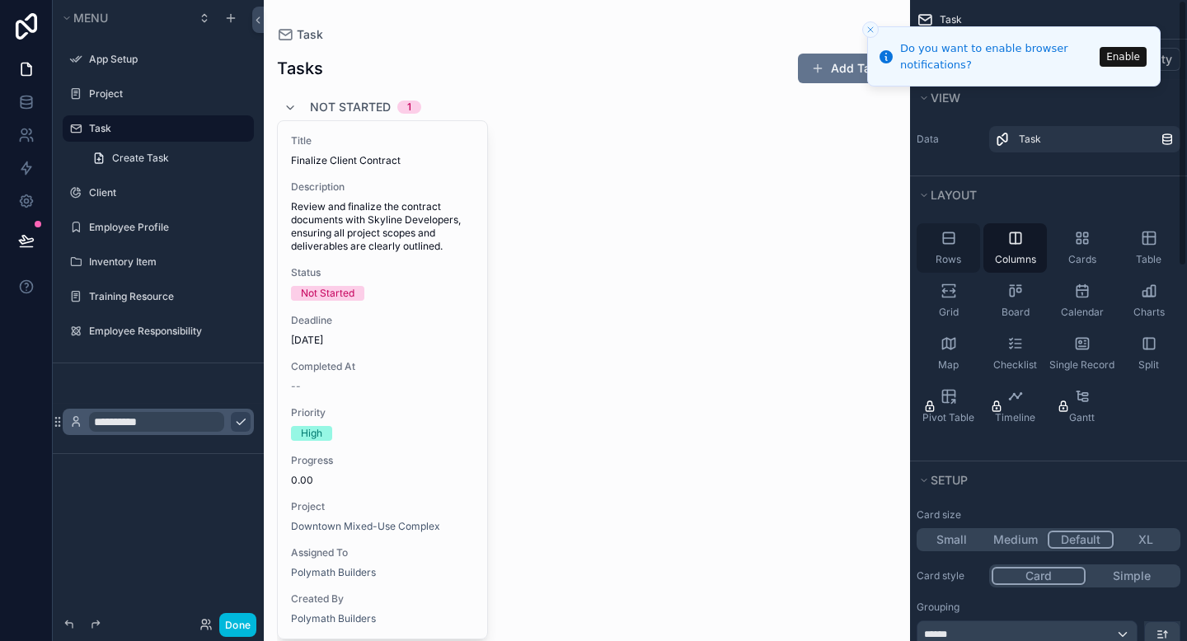
click at [949, 256] on span "Rows" at bounding box center [949, 259] width 26 height 13
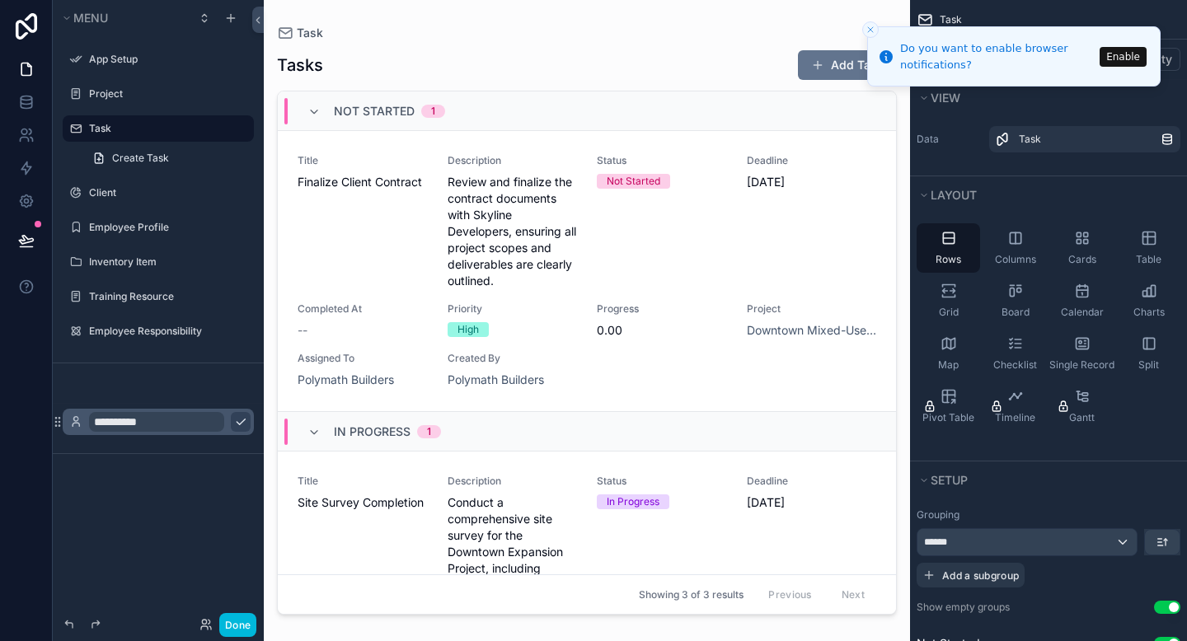
click at [633, 182] on div "Not Started" at bounding box center [634, 181] width 54 height 15
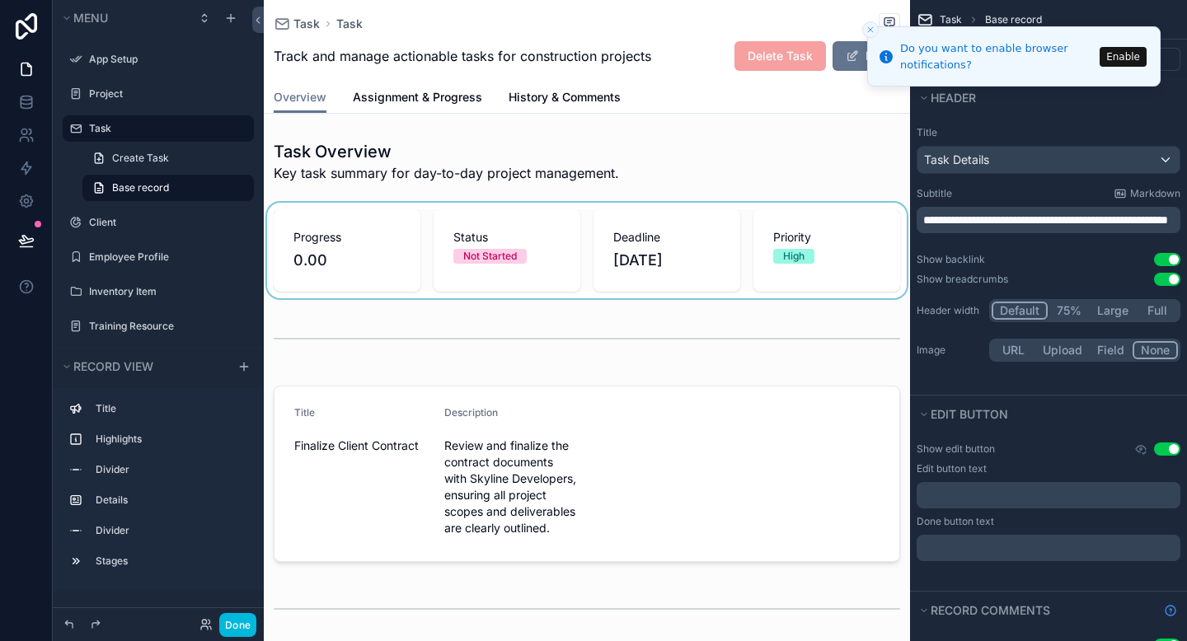
click at [509, 258] on div "scrollable content" at bounding box center [587, 251] width 646 height 96
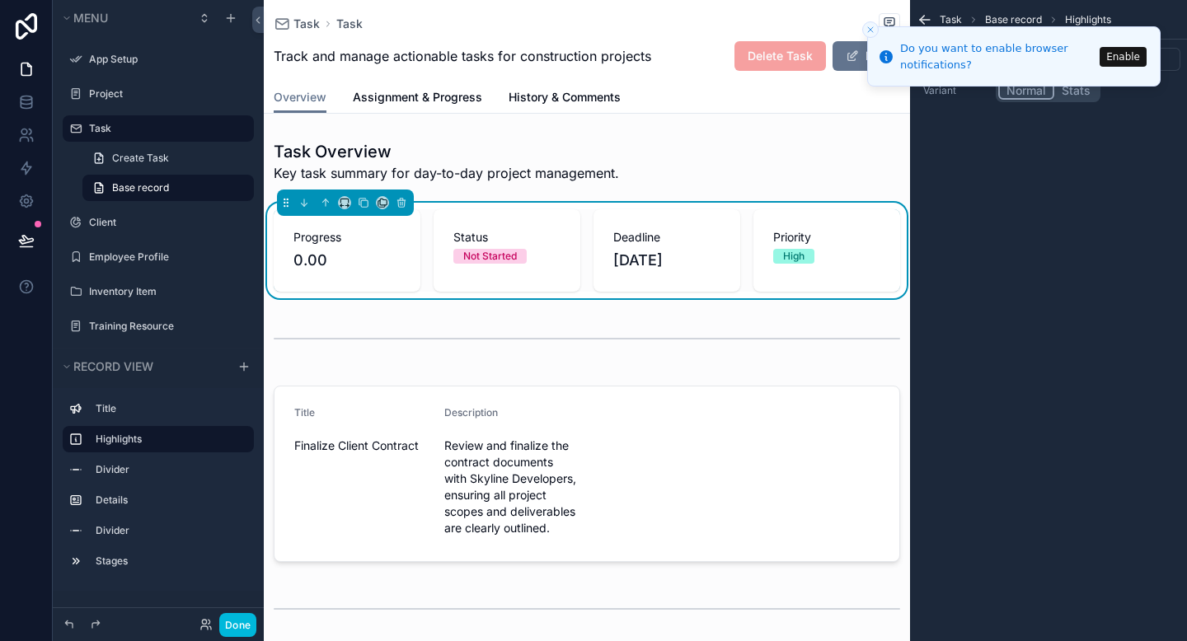
drag, startPoint x: 232, startPoint y: 621, endPoint x: 246, endPoint y: 602, distance: 24.2
click at [233, 621] on button "Done" at bounding box center [237, 625] width 37 height 24
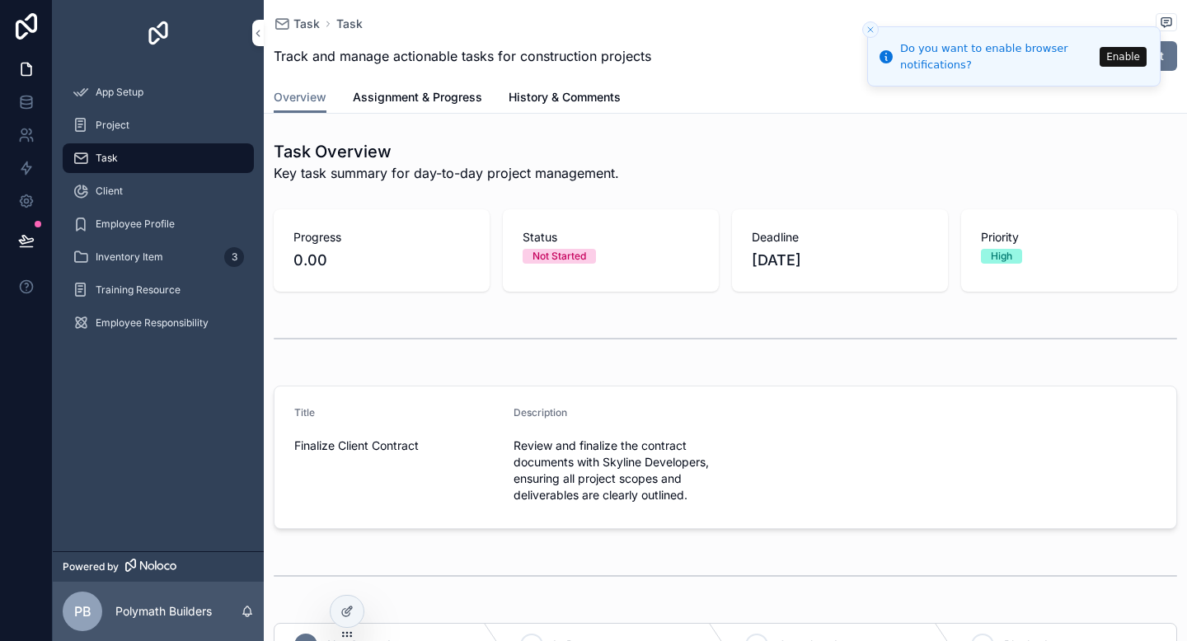
click at [128, 162] on div "Task" at bounding box center [158, 158] width 171 height 26
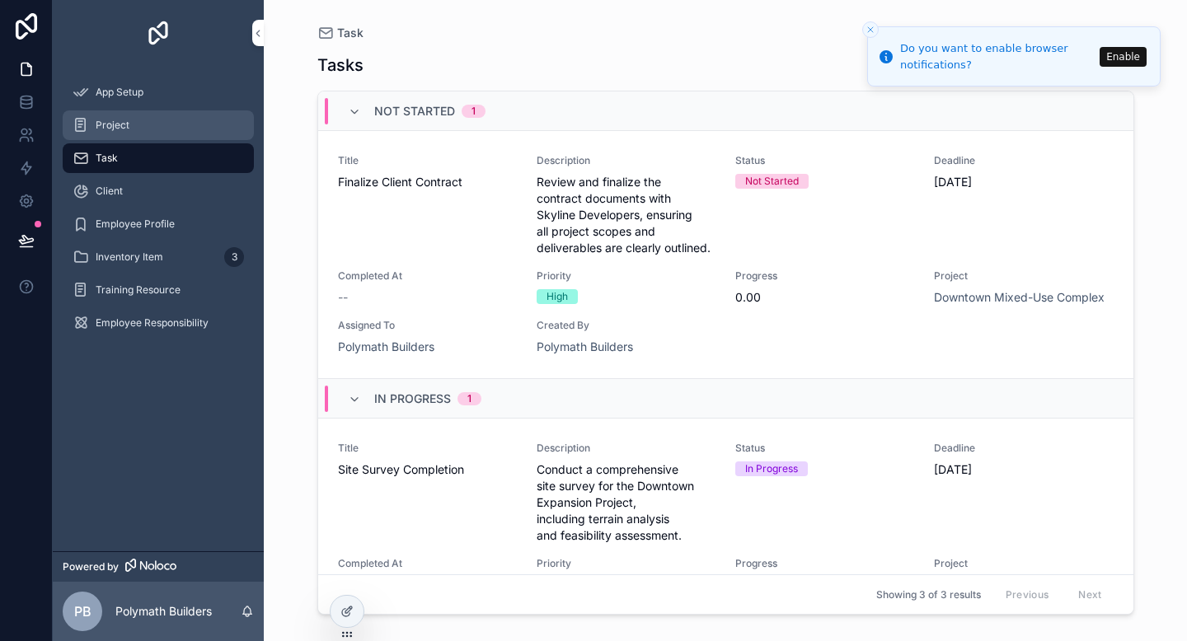
click at [144, 124] on div "Project" at bounding box center [158, 125] width 171 height 26
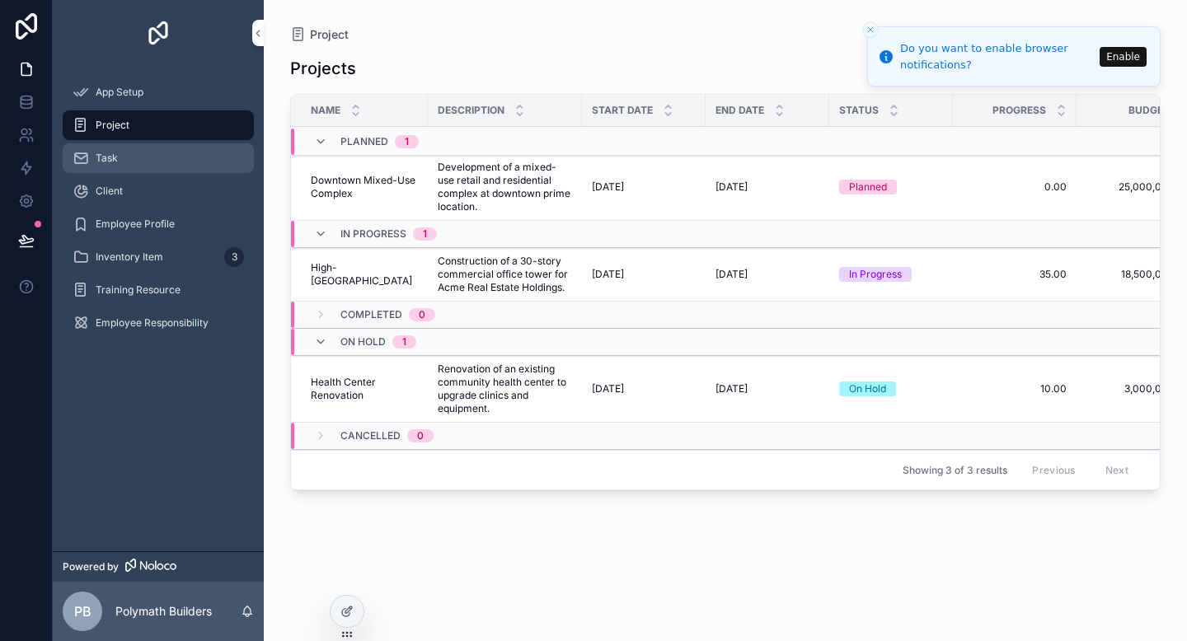
click at [158, 161] on div "Task" at bounding box center [158, 158] width 171 height 26
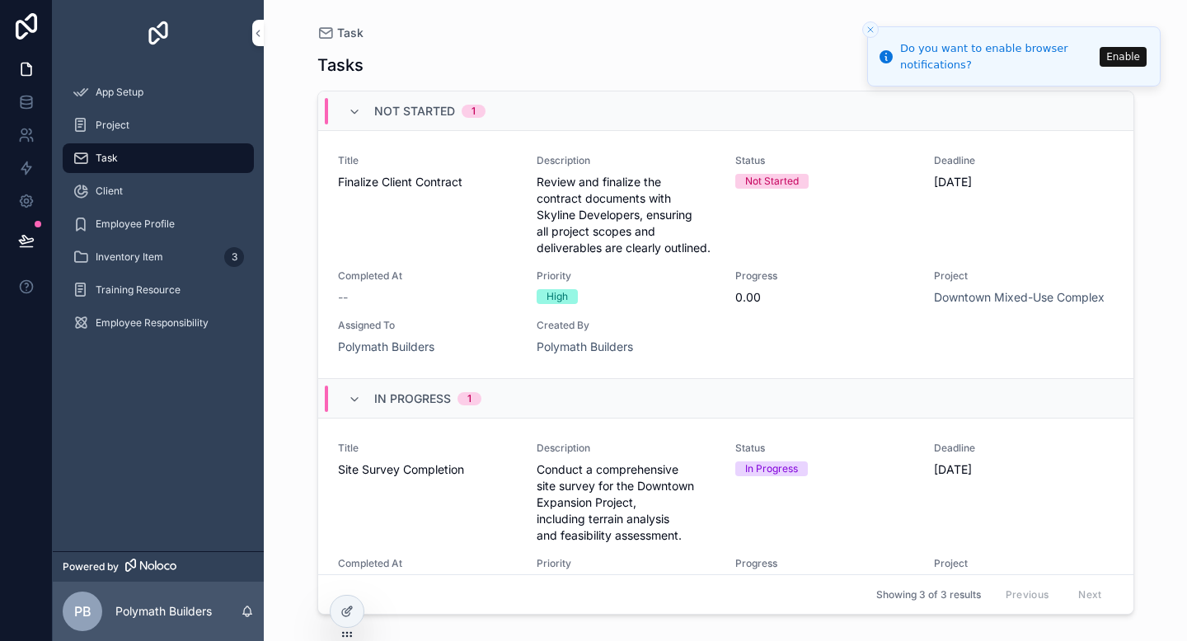
click at [426, 188] on span "Finalize Client Contract" at bounding box center [427, 182] width 179 height 16
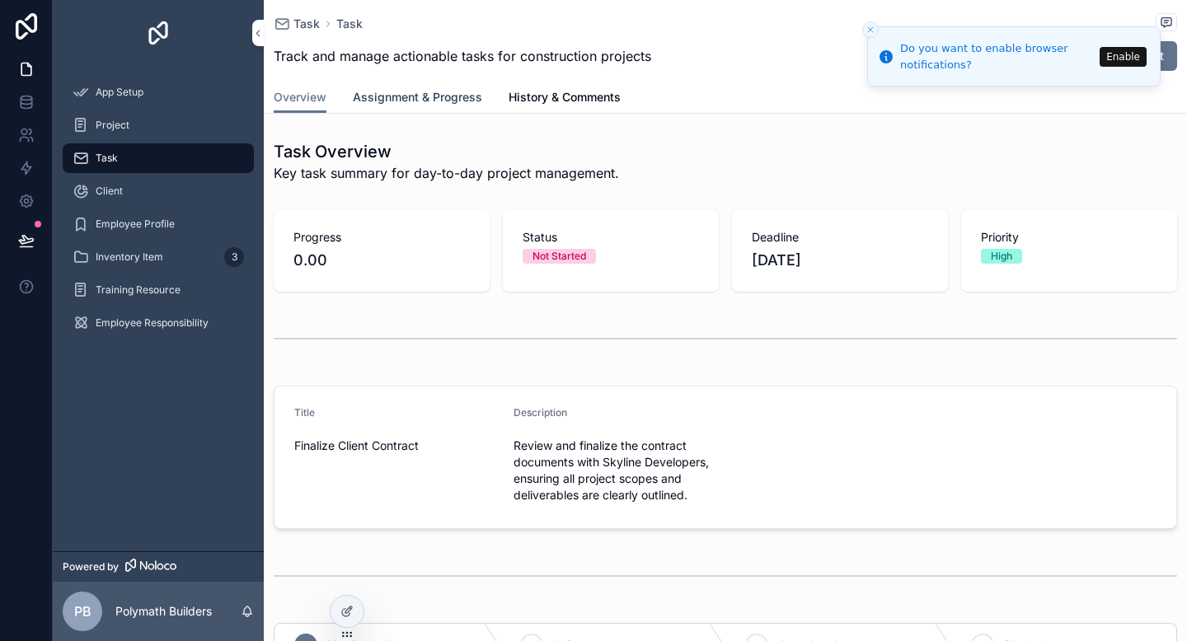
click at [464, 99] on span "Assignment & Progress" at bounding box center [417, 97] width 129 height 16
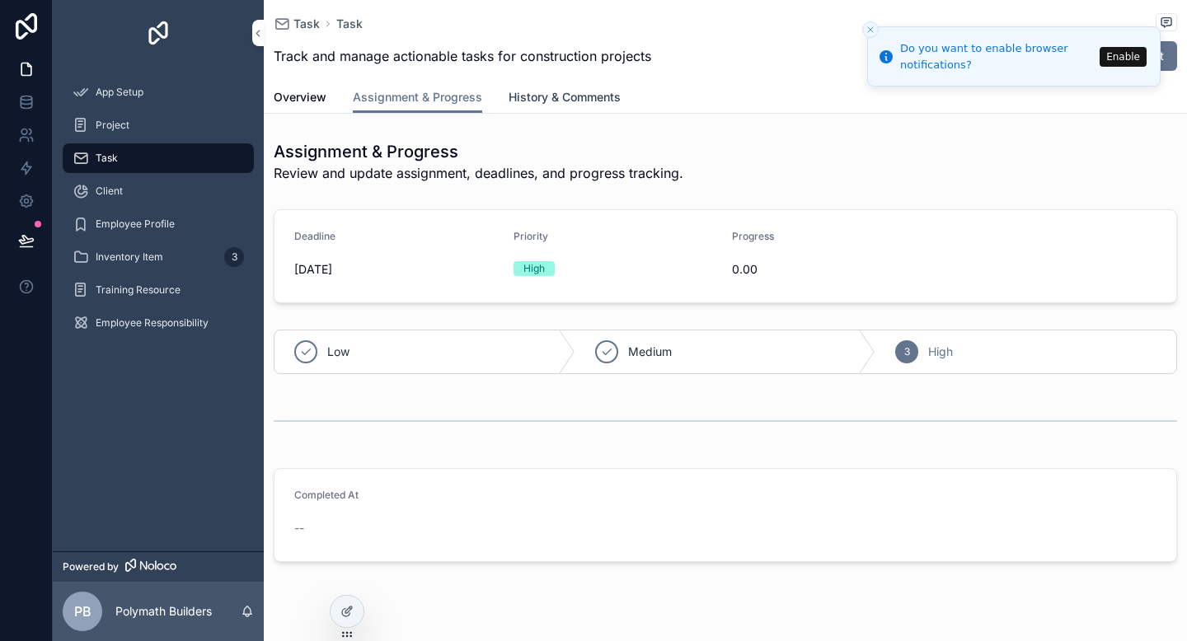
click at [557, 101] on span "History & Comments" at bounding box center [565, 97] width 112 height 16
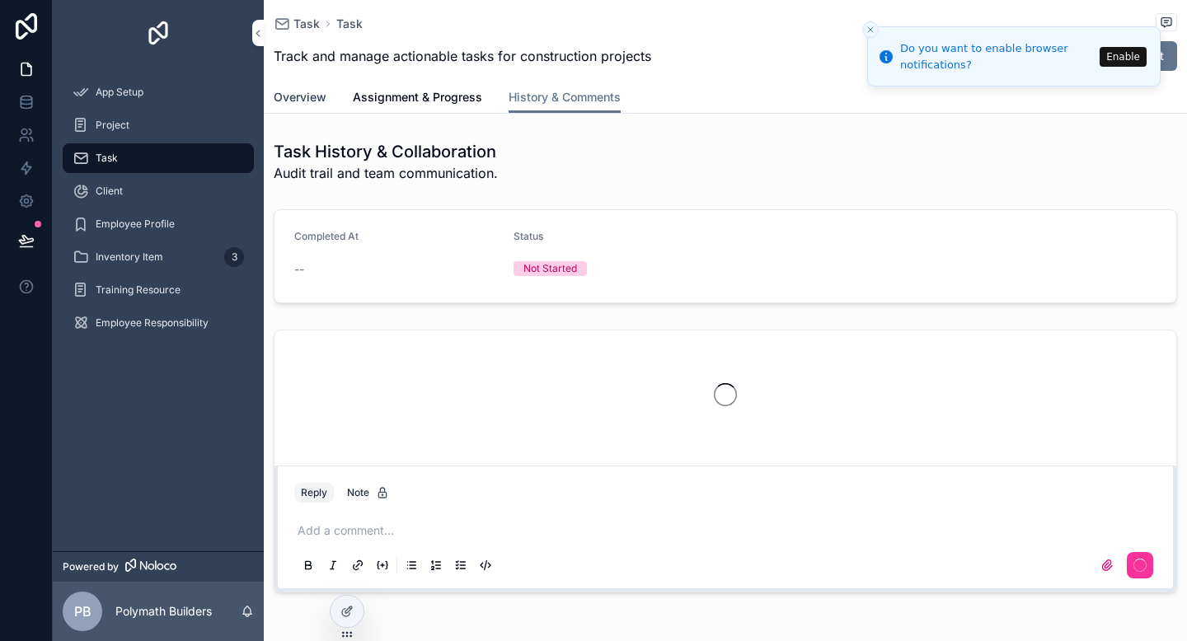
click at [288, 92] on span "Overview" at bounding box center [300, 97] width 53 height 16
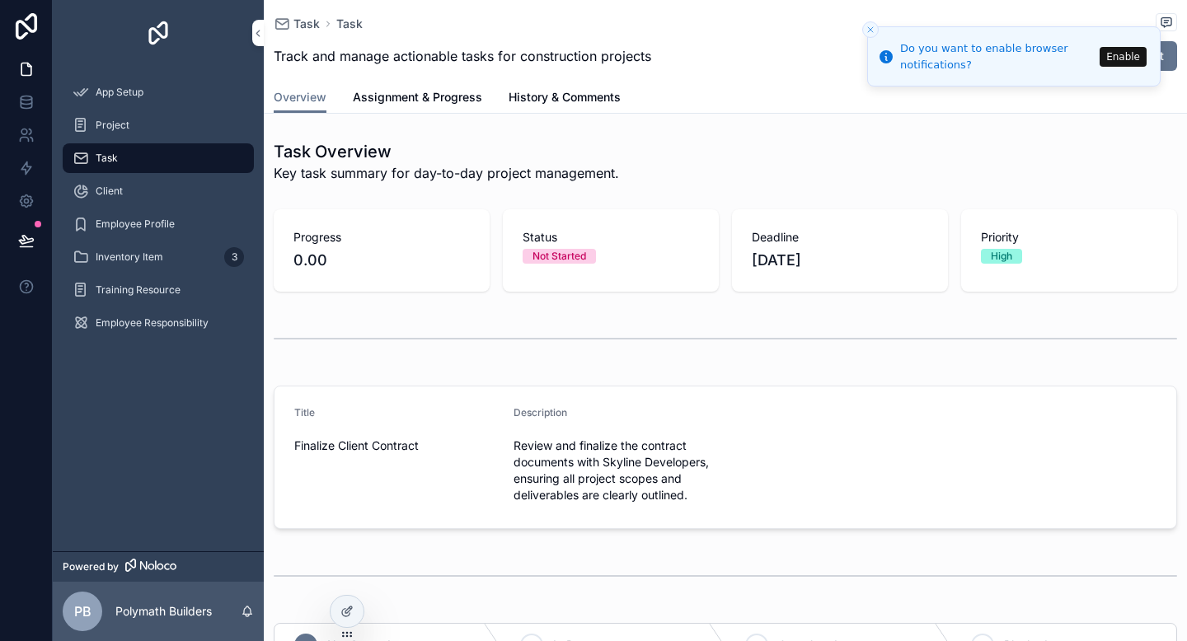
click at [212, 148] on div "Task" at bounding box center [158, 158] width 171 height 26
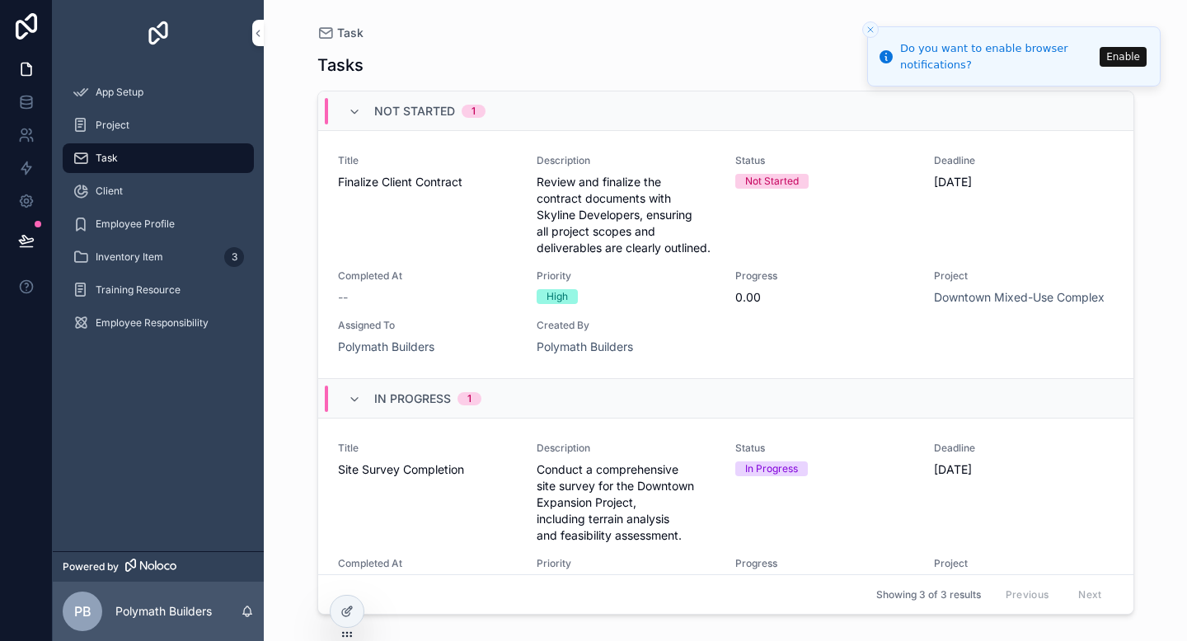
click at [787, 184] on div "Not Started" at bounding box center [772, 181] width 54 height 15
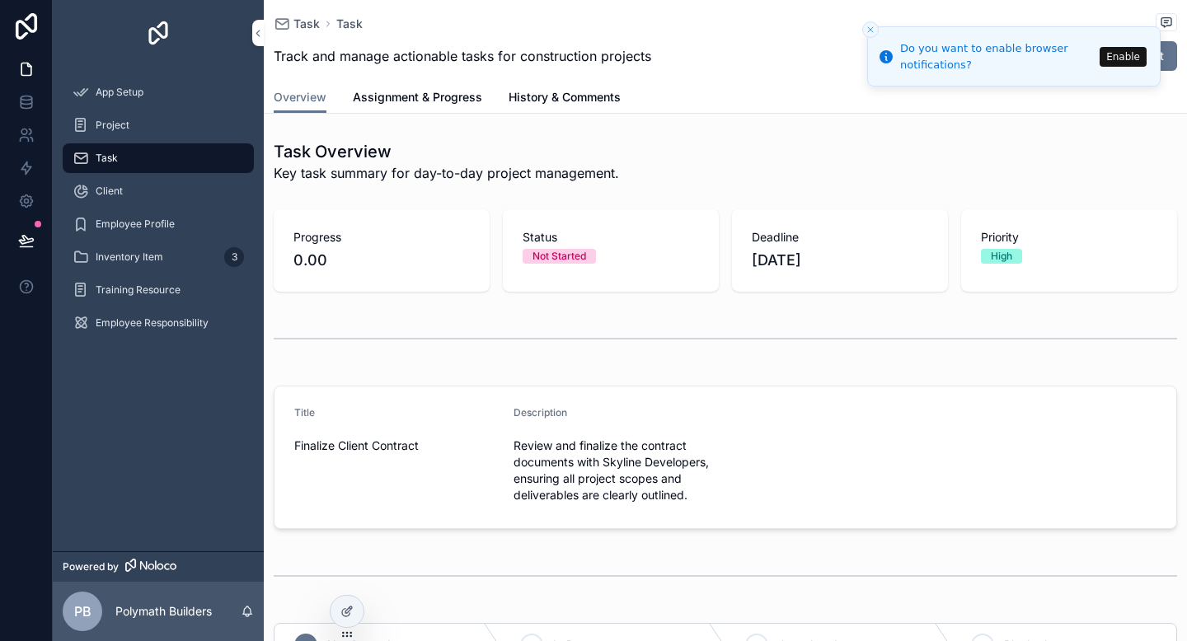
click at [174, 162] on div "Task" at bounding box center [158, 158] width 171 height 26
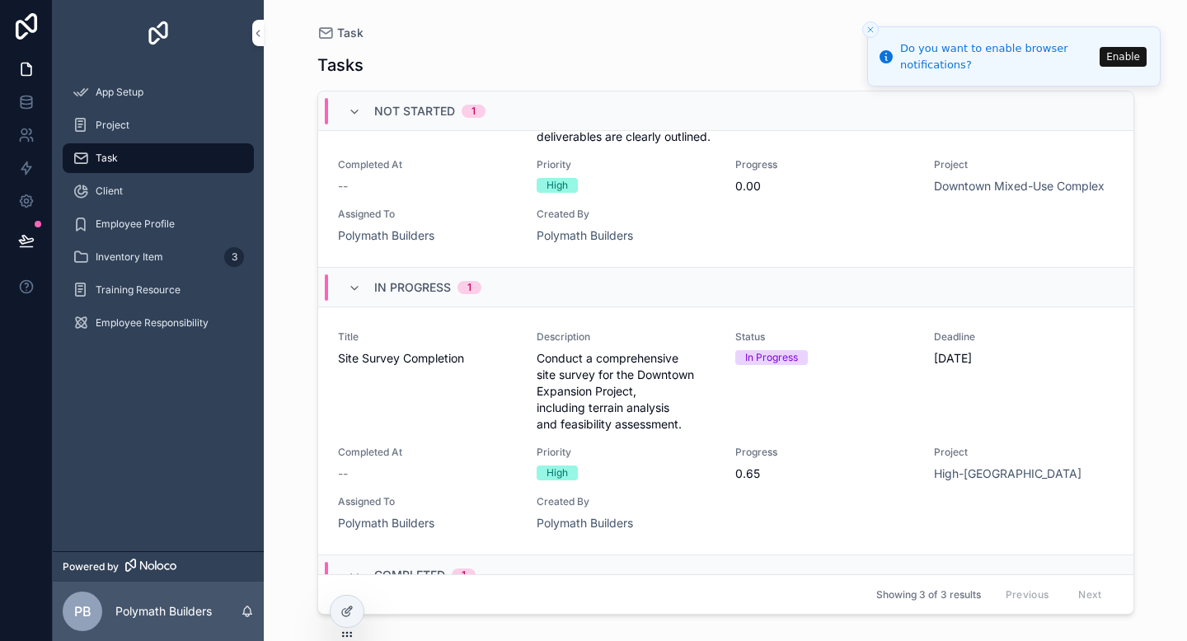
scroll to position [119, 0]
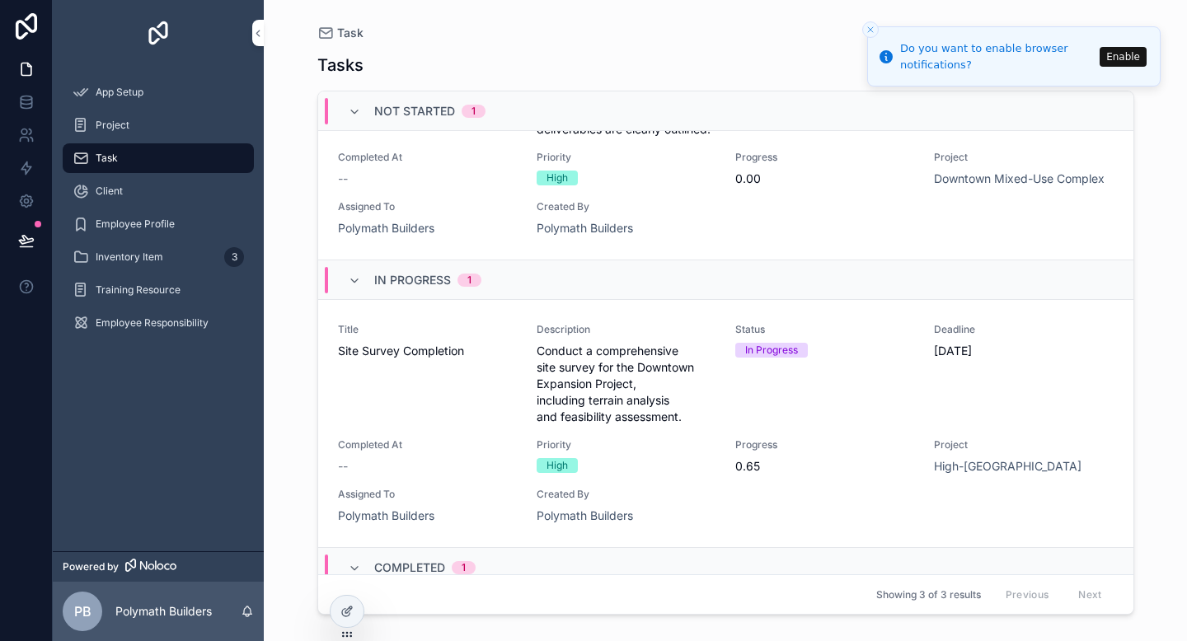
click at [760, 350] on div "In Progress" at bounding box center [771, 350] width 53 height 15
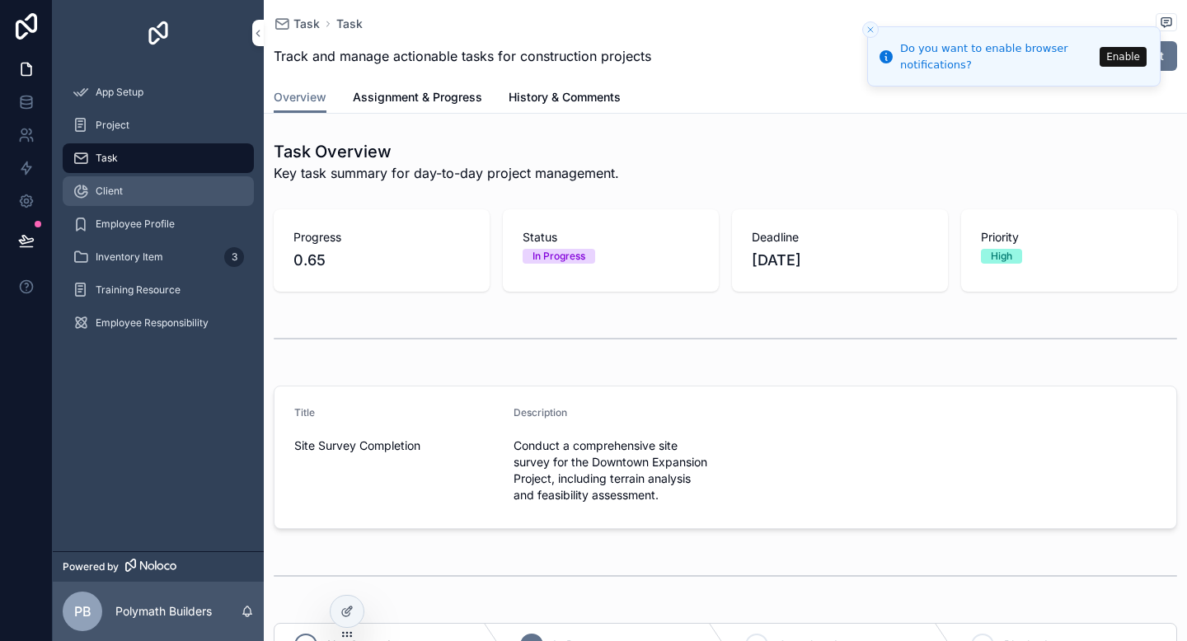
click at [152, 182] on div "Client" at bounding box center [158, 191] width 171 height 26
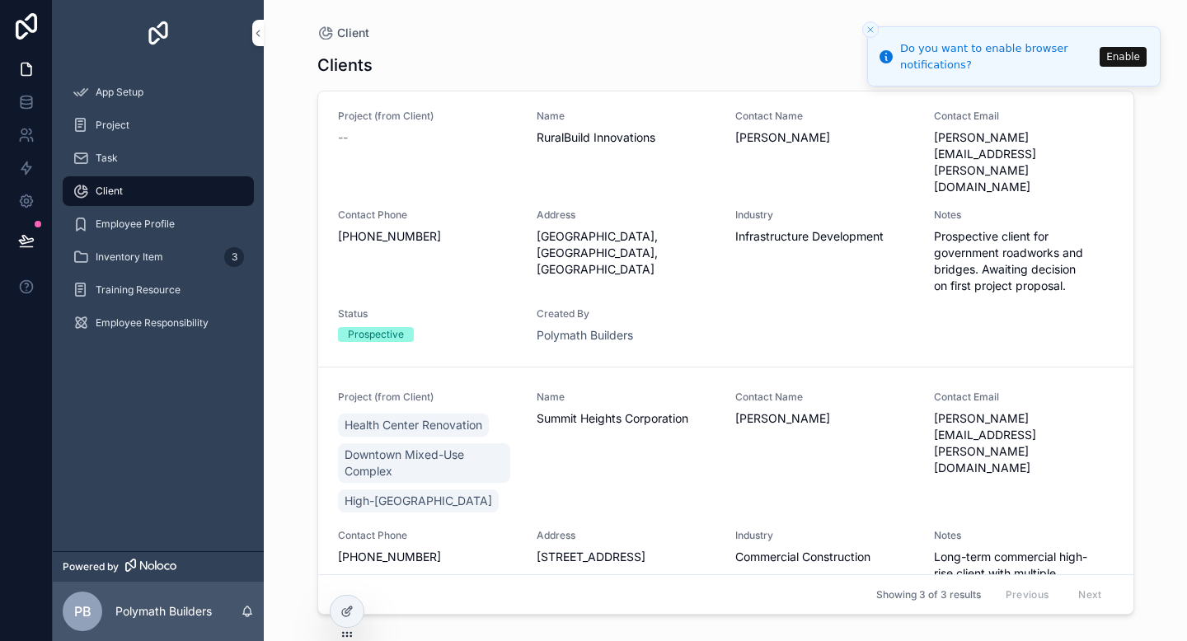
scroll to position [334, 0]
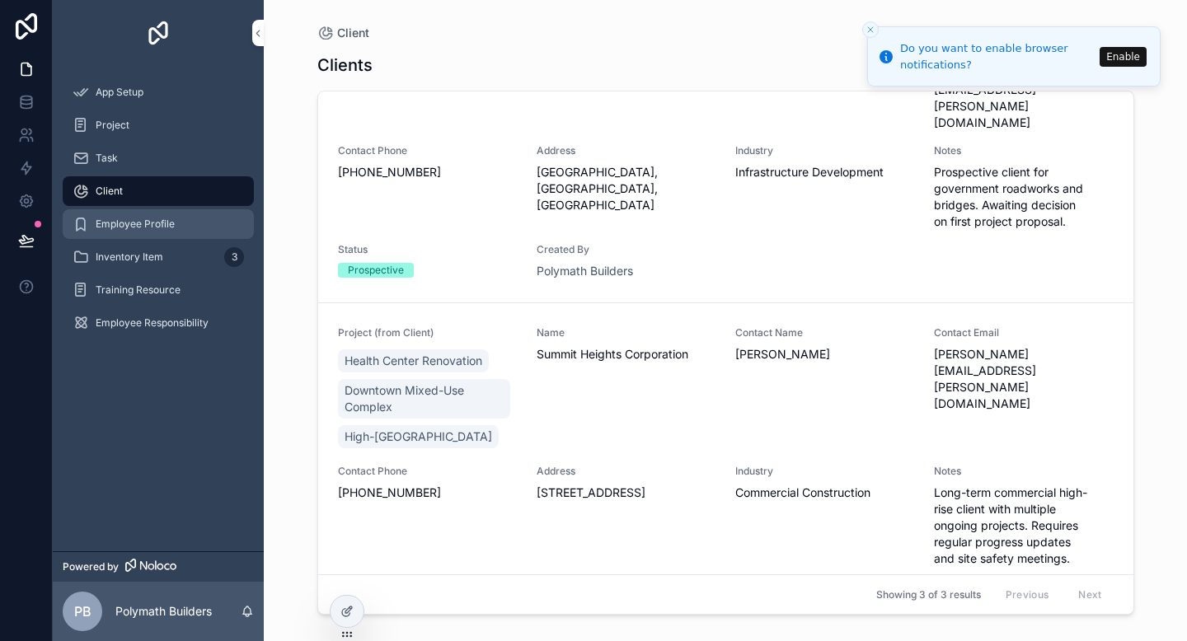
click at [155, 233] on div "Employee Profile" at bounding box center [158, 224] width 171 height 26
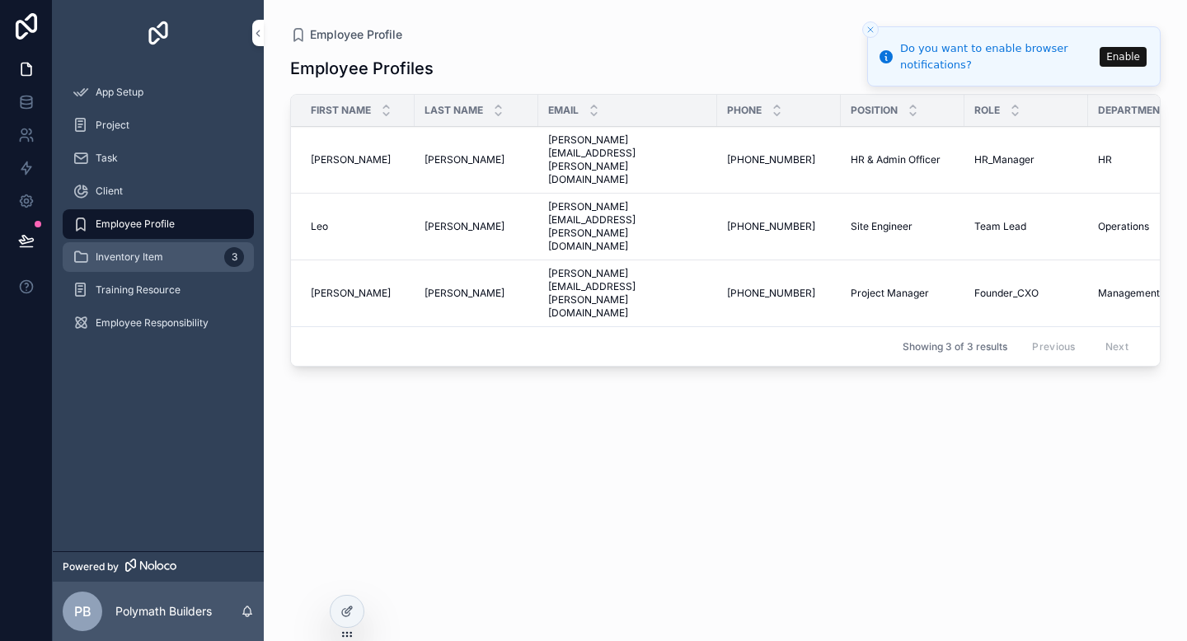
click at [165, 261] on div "Inventory Item 3" at bounding box center [158, 257] width 171 height 26
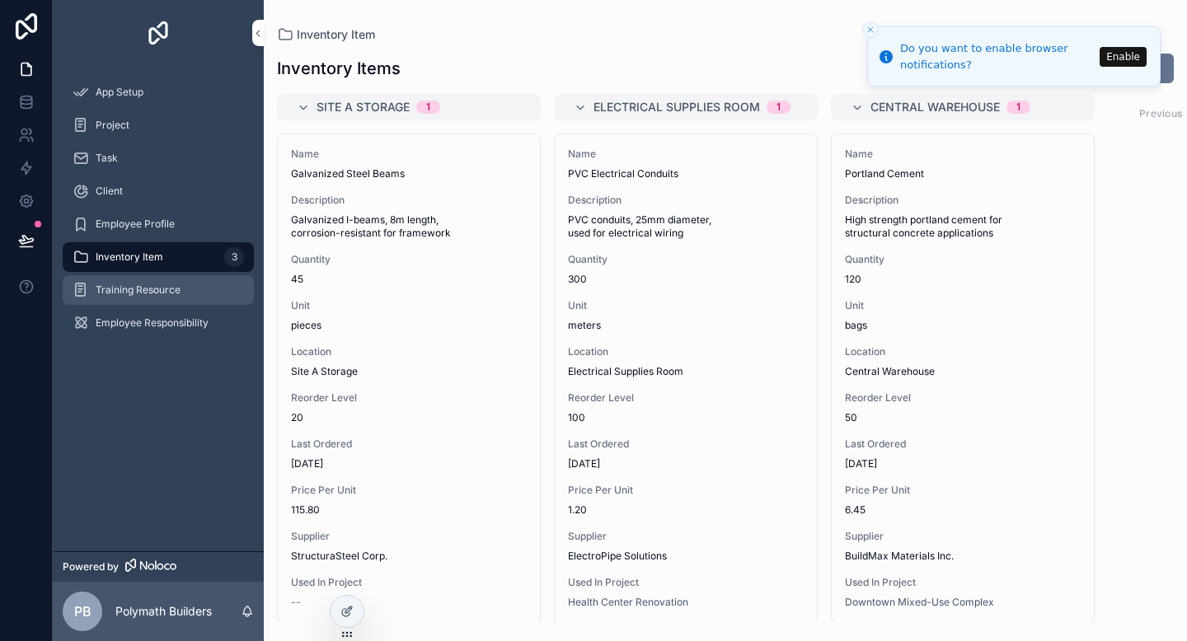
click at [165, 294] on span "Training Resource" at bounding box center [138, 290] width 85 height 13
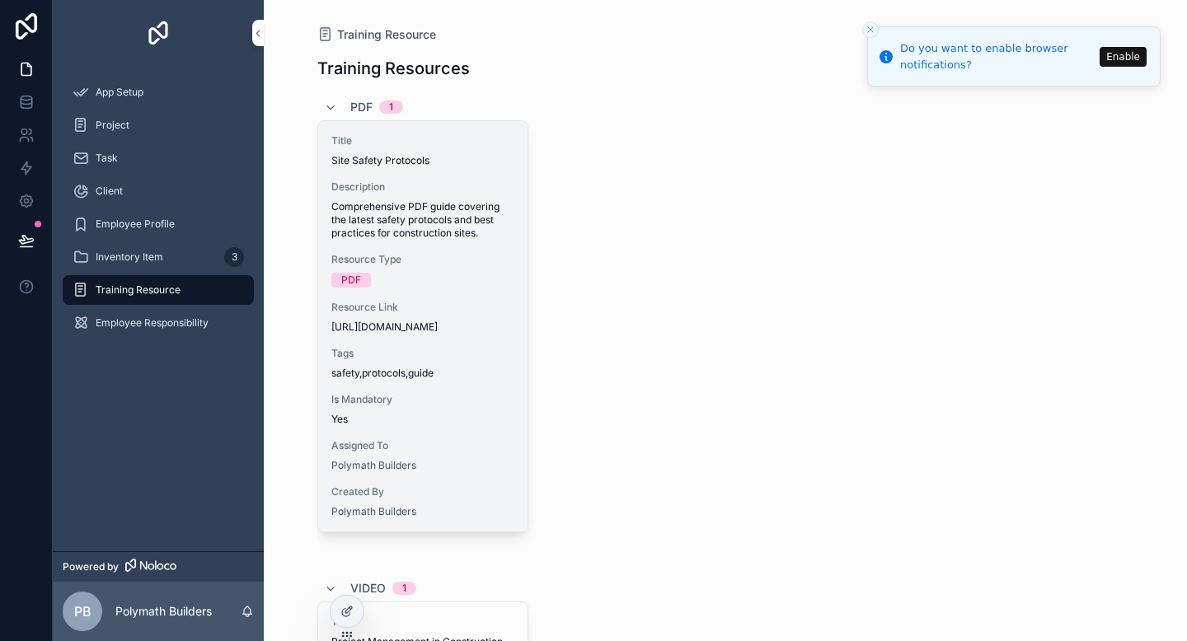
click at [358, 281] on div "PDF" at bounding box center [351, 280] width 20 height 15
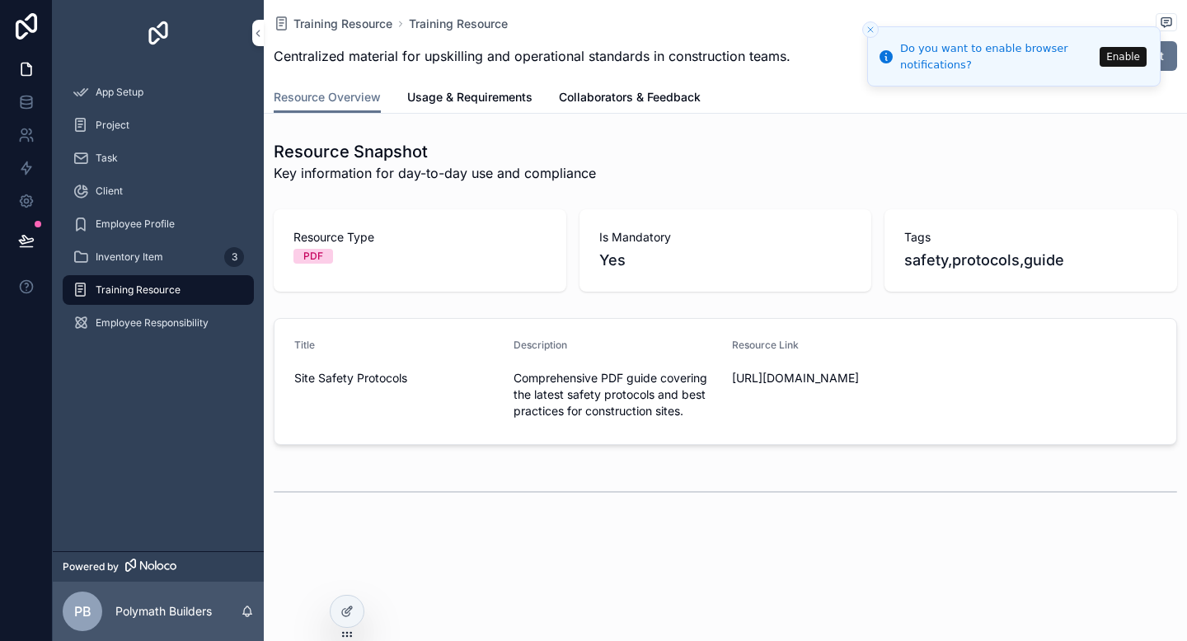
click at [307, 259] on div "PDF" at bounding box center [313, 256] width 20 height 15
click at [129, 321] on span "Employee Responsibility" at bounding box center [152, 323] width 113 height 13
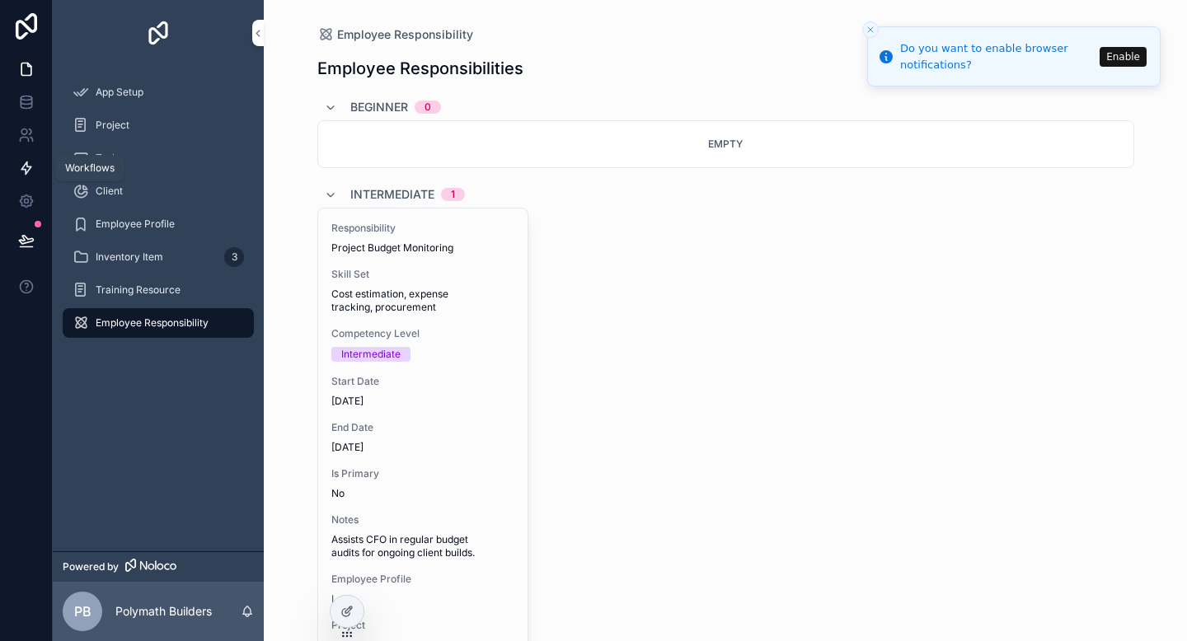
click at [28, 164] on icon at bounding box center [26, 168] width 16 height 16
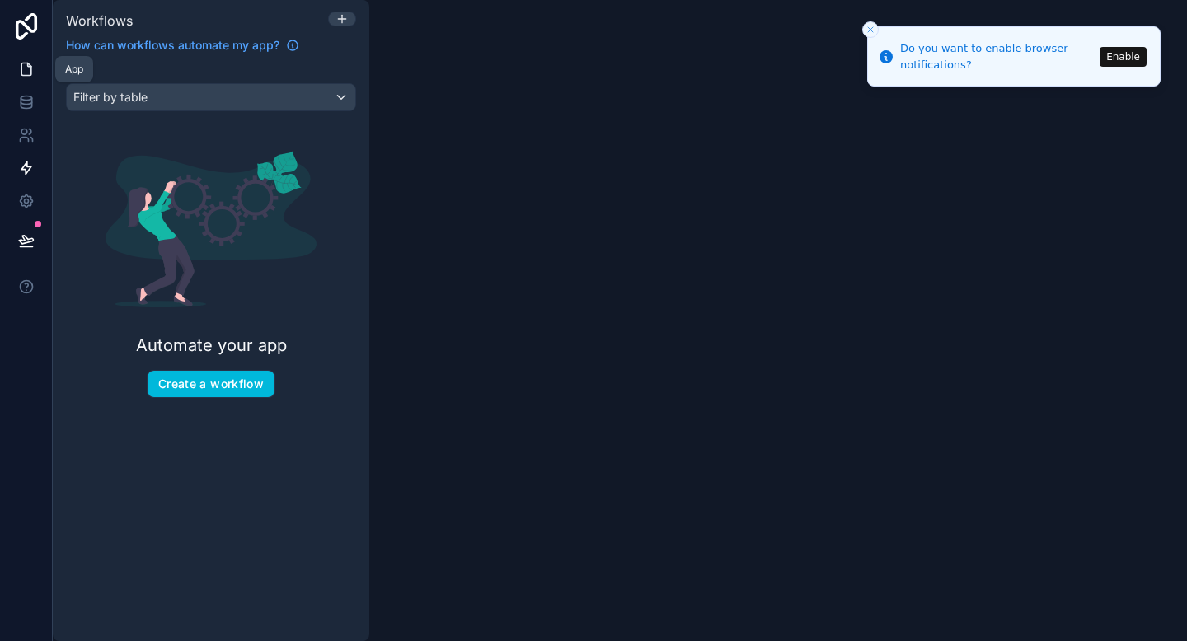
click at [18, 72] on icon at bounding box center [26, 69] width 16 height 16
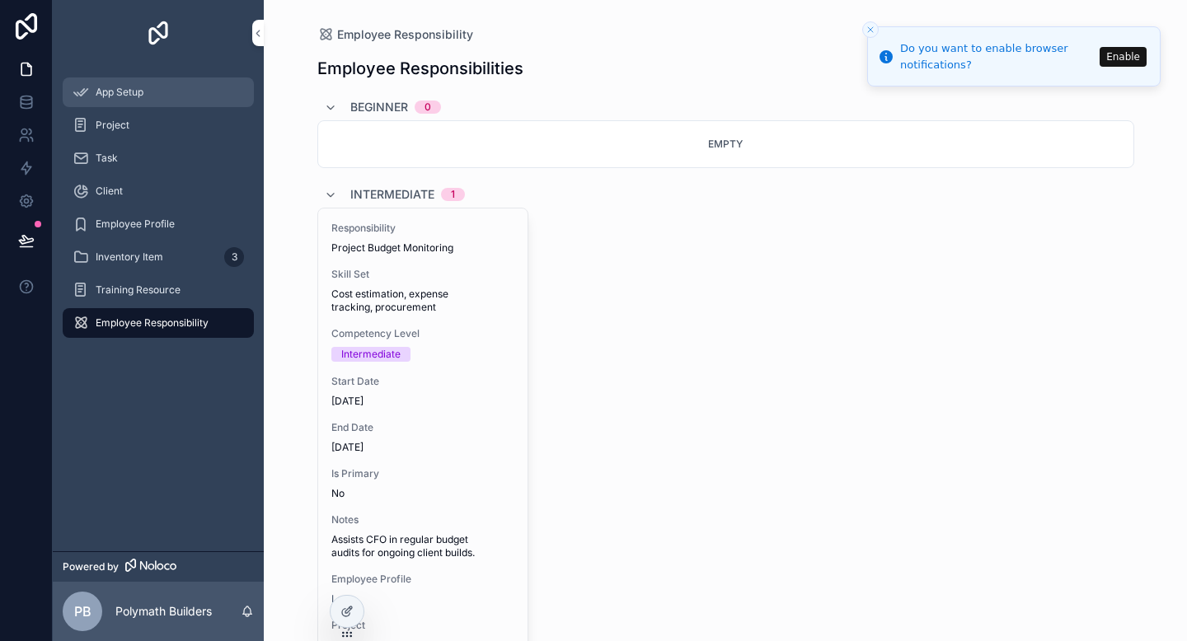
click at [139, 94] on span "App Setup" at bounding box center [120, 92] width 48 height 13
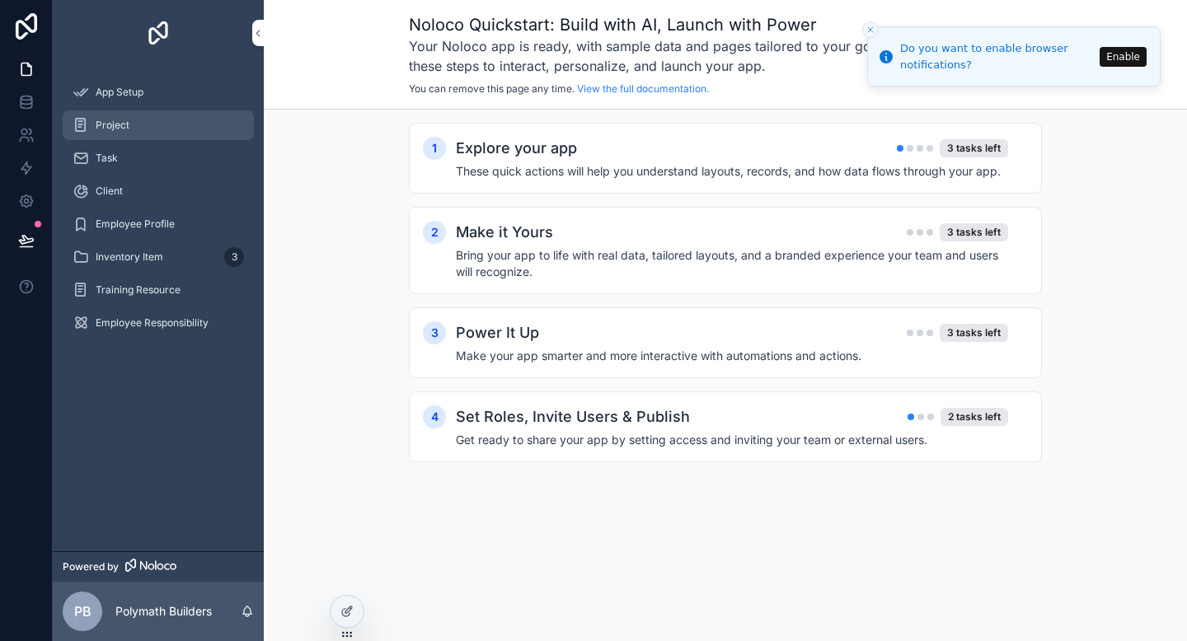
click at [106, 134] on div "Project" at bounding box center [158, 125] width 171 height 26
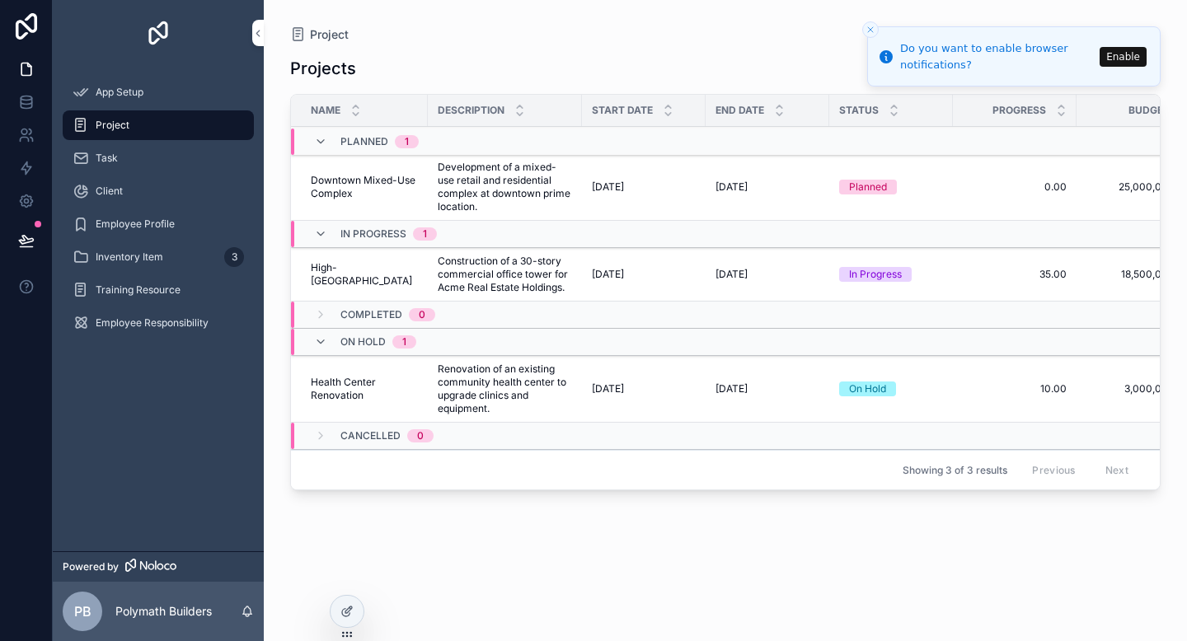
click at [870, 29] on line "Close toast" at bounding box center [870, 29] width 5 height 5
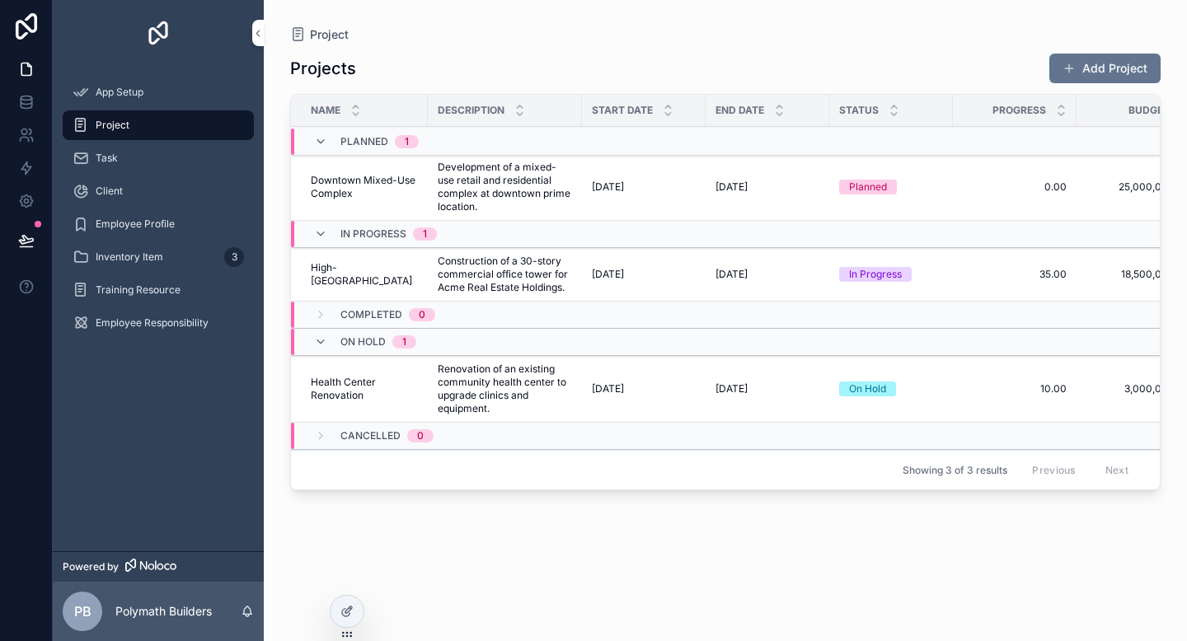
click at [82, 607] on span "PB" at bounding box center [82, 612] width 17 height 20
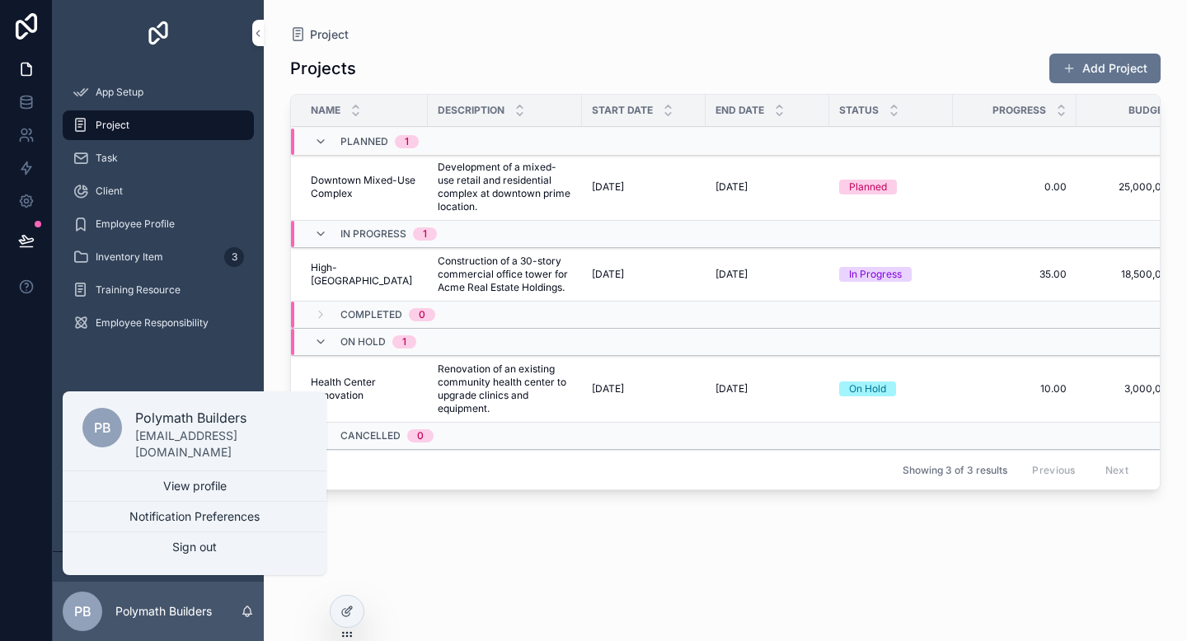
click at [823, 76] on div "Projects Add Project" at bounding box center [725, 68] width 870 height 31
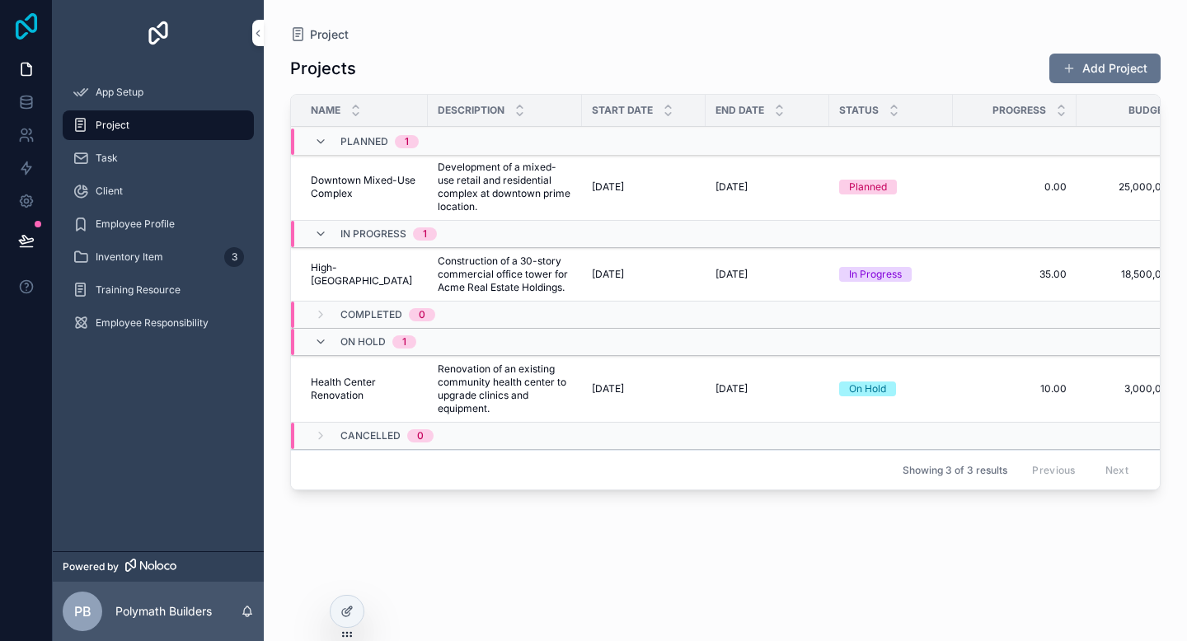
click at [28, 31] on icon at bounding box center [26, 26] width 33 height 26
